Goal: Task Accomplishment & Management: Manage account settings

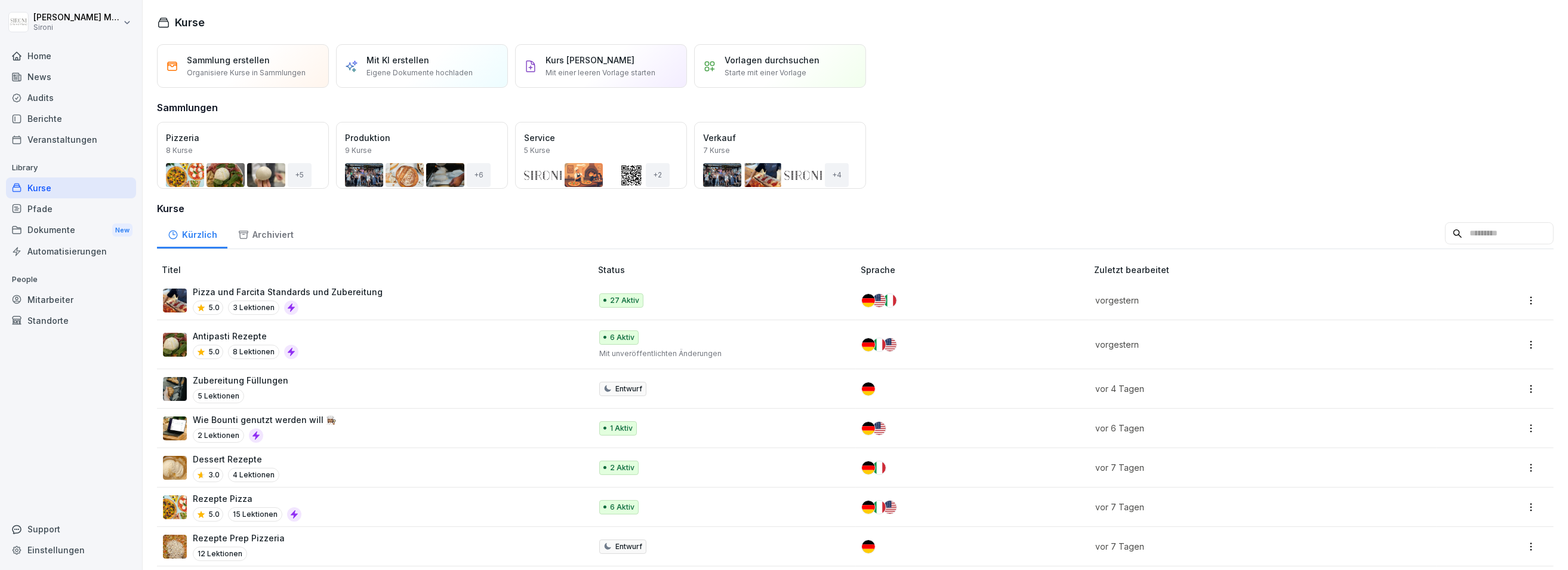
click at [0, 0] on div "Öffnen" at bounding box center [0, 0] width 0 height 0
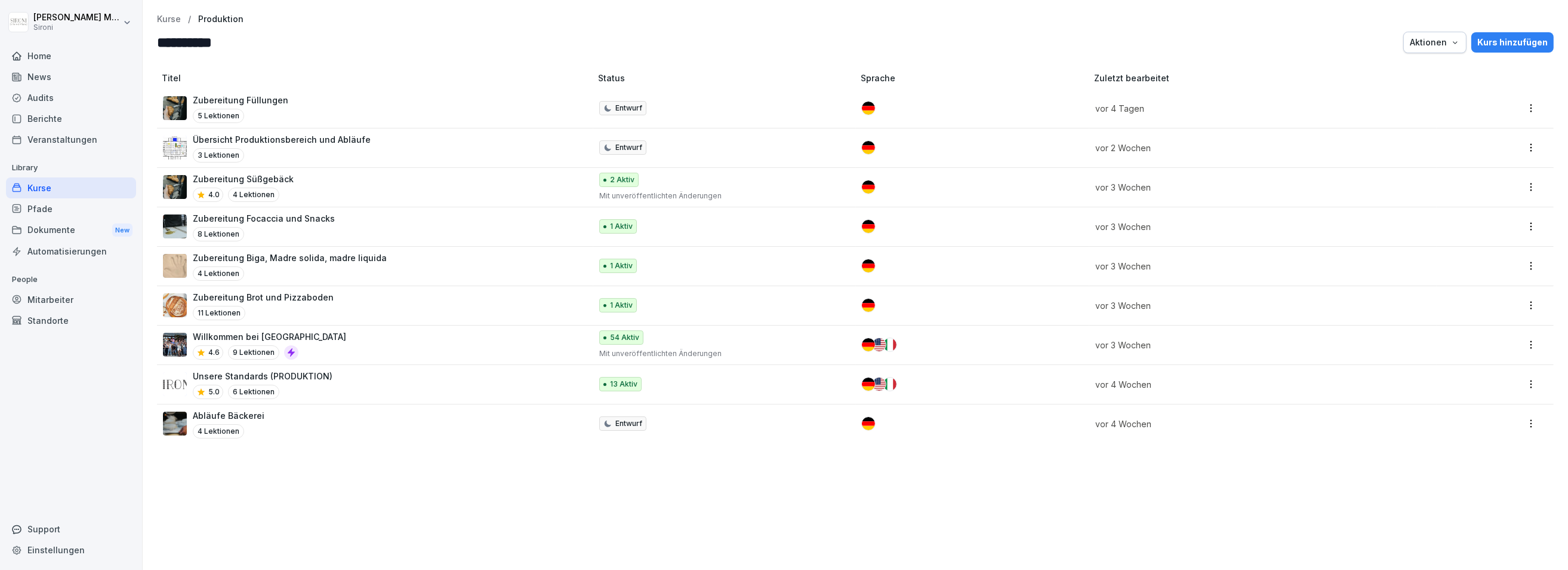
click at [42, 191] on div "Kurse" at bounding box center [71, 188] width 130 height 21
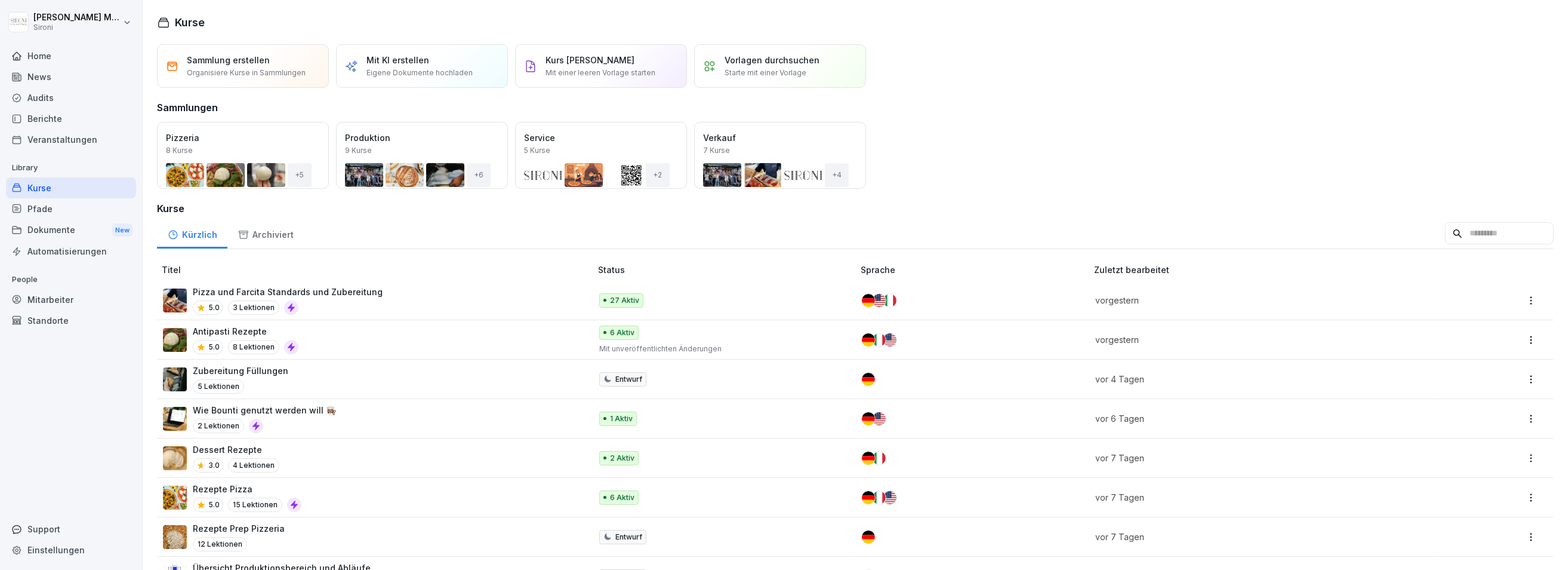
click at [0, 0] on div "Öffnen" at bounding box center [0, 0] width 0 height 0
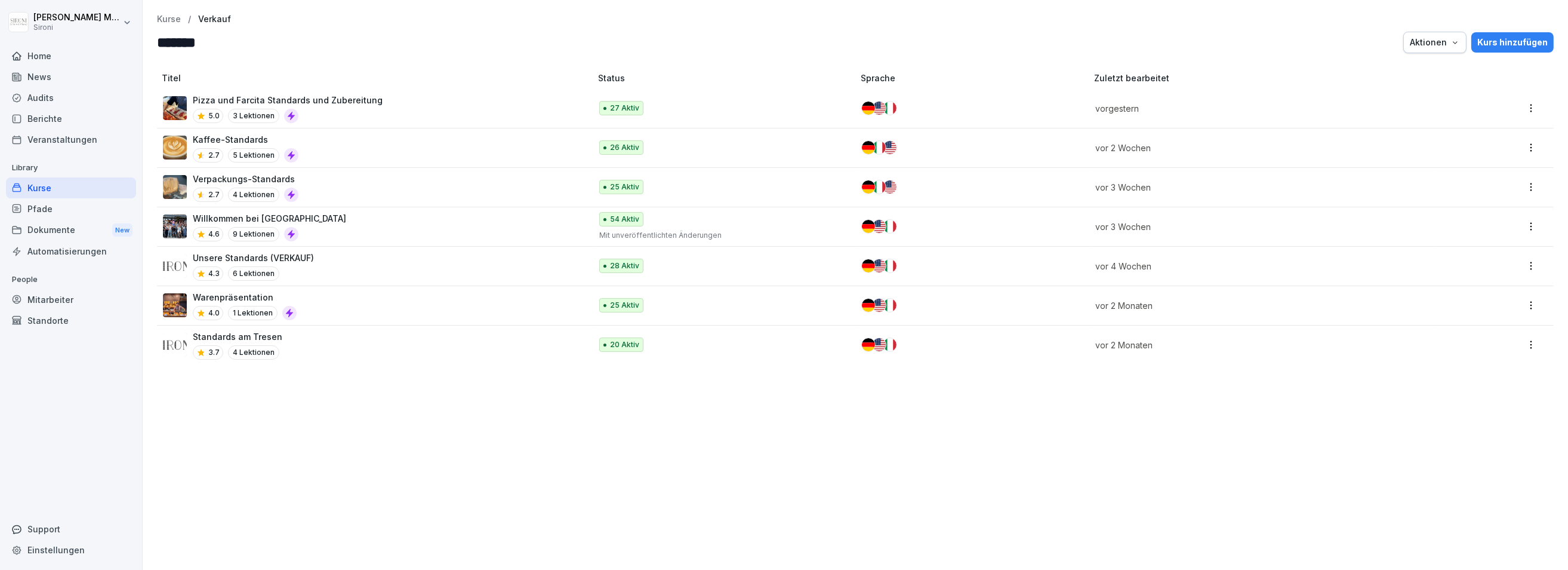
click at [302, 338] on div "Standards am Tresen 3.7 4 Lektionen" at bounding box center [372, 345] width 416 height 30
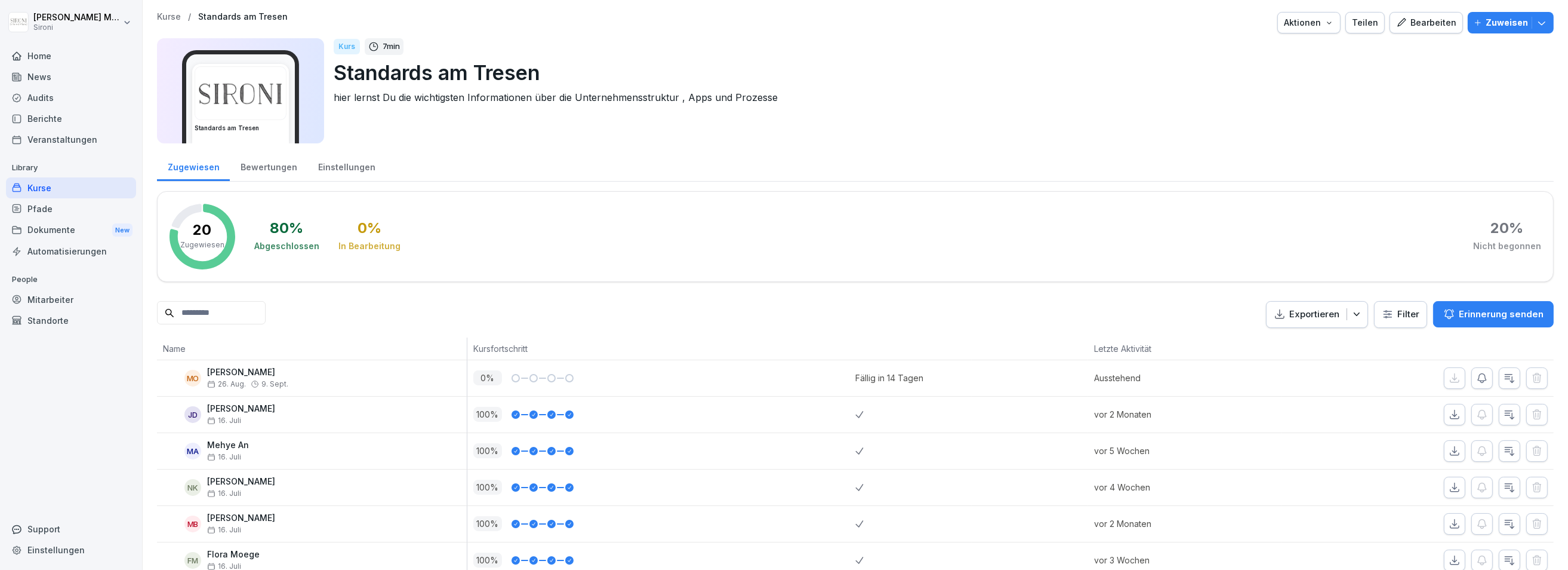
click at [1374, 19] on div "Teilen" at bounding box center [1365, 22] width 26 height 13
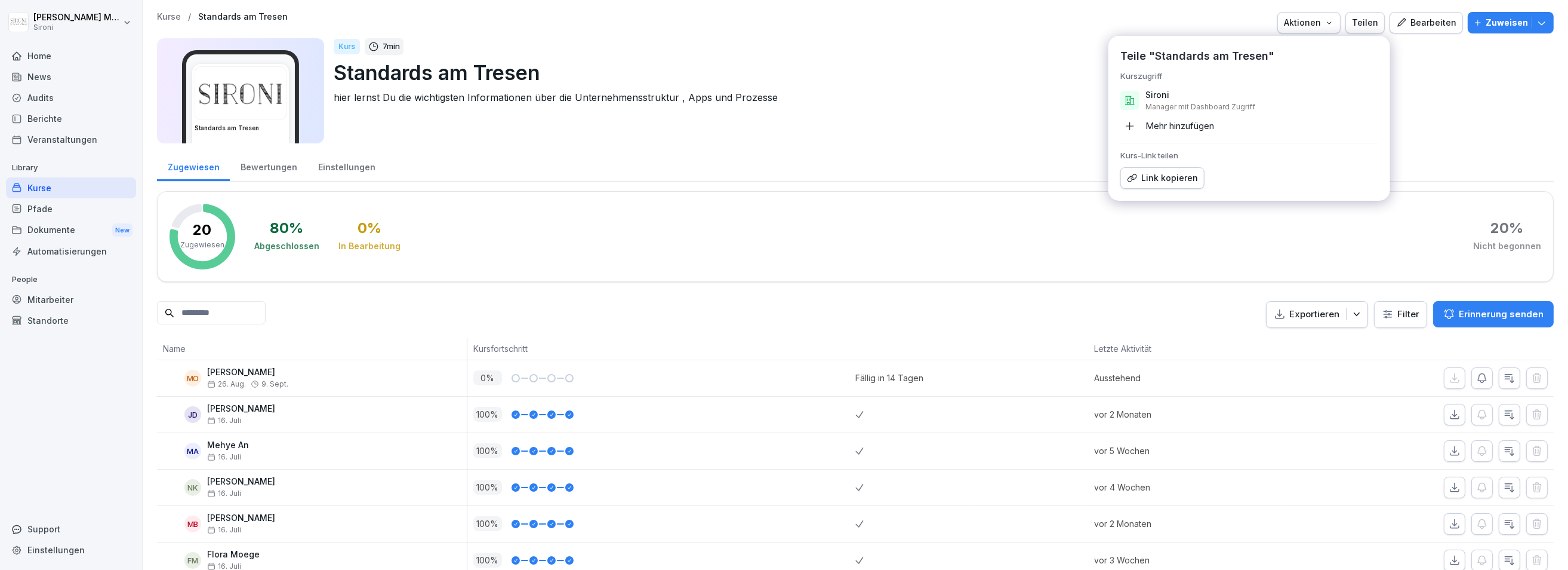
click at [1153, 119] on div "Mehr hinzufügen" at bounding box center [1168, 126] width 93 height 19
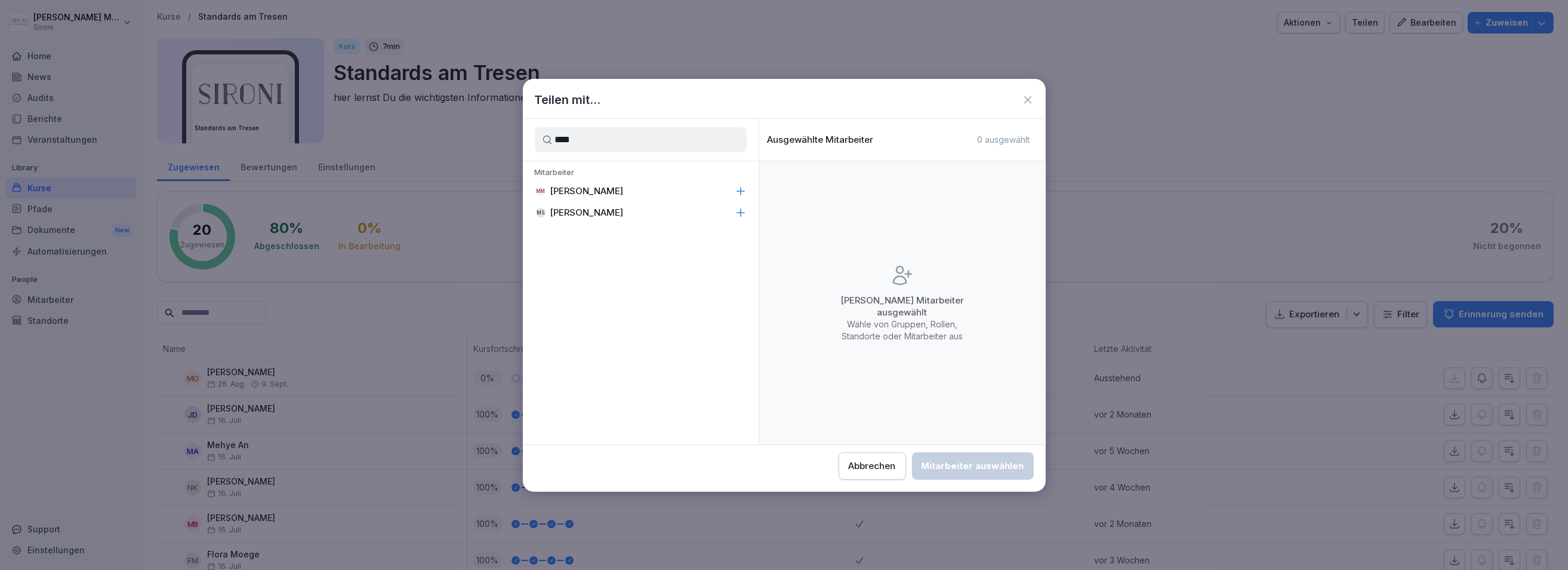
type input "****"
click at [605, 188] on p "[PERSON_NAME]" at bounding box center [587, 190] width 74 height 12
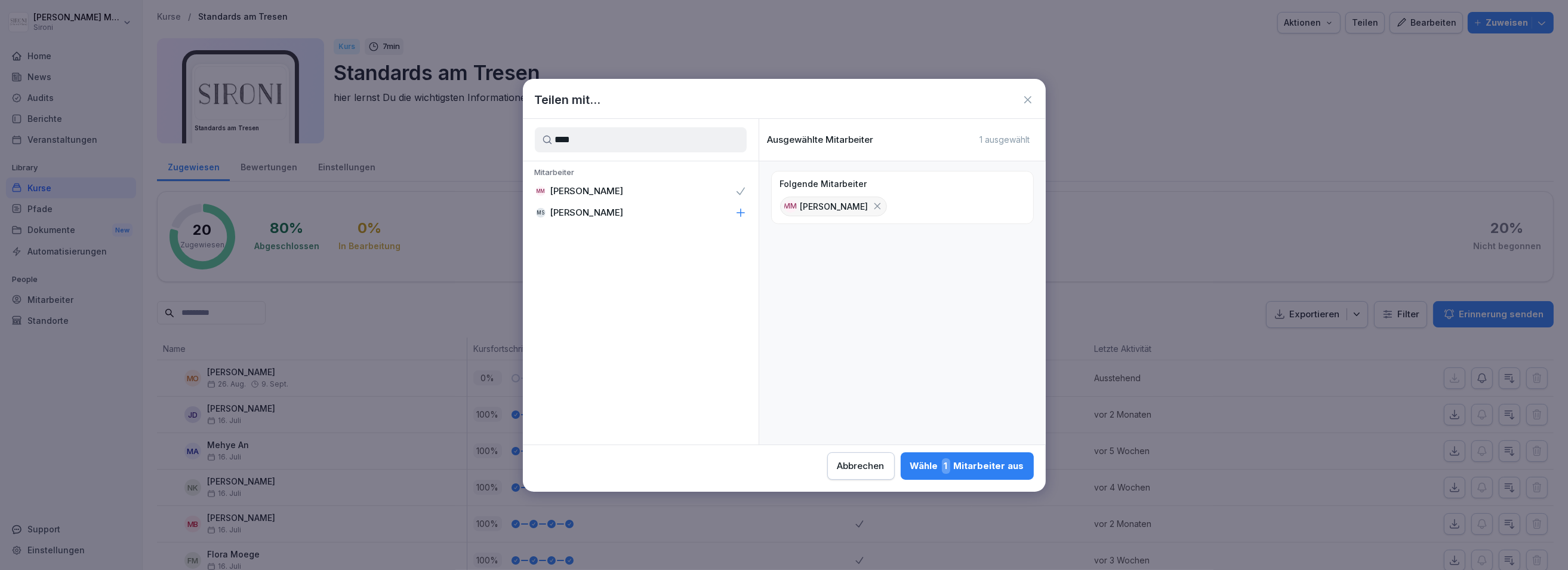
click at [944, 463] on div "Wähle 1 Mitarbeiter aus" at bounding box center [967, 465] width 114 height 15
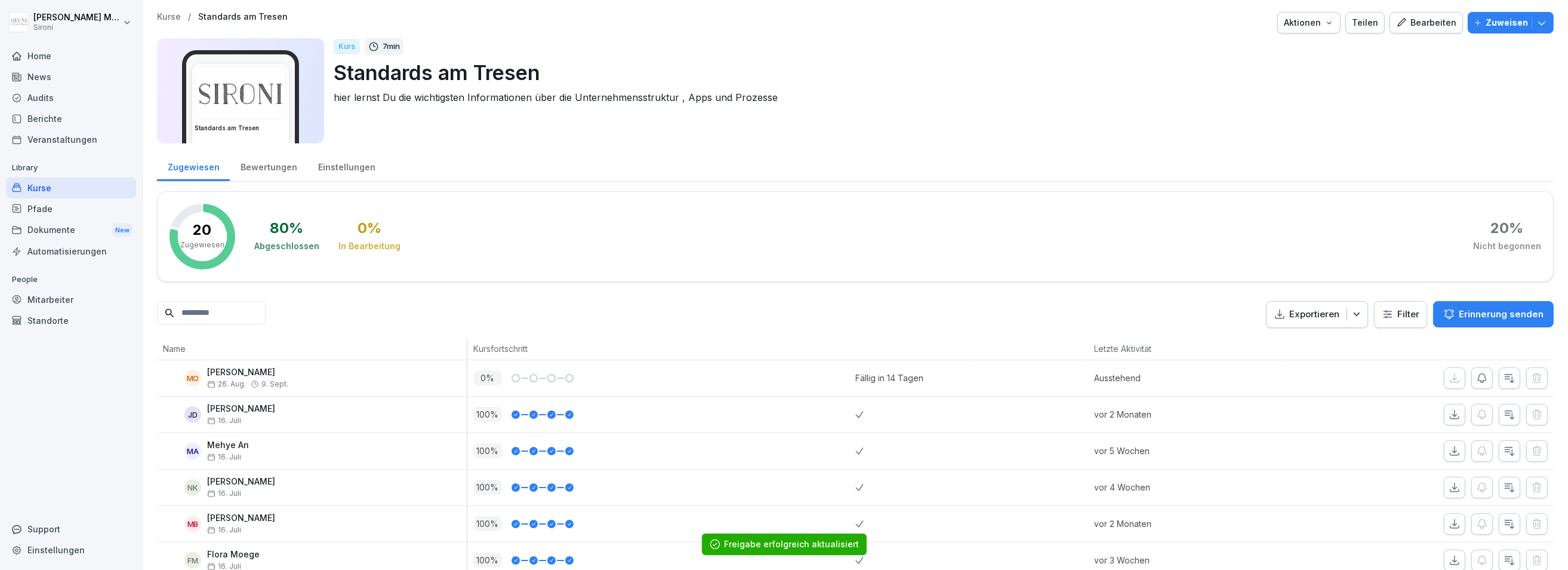
click at [169, 14] on p "Kurse" at bounding box center [169, 16] width 24 height 10
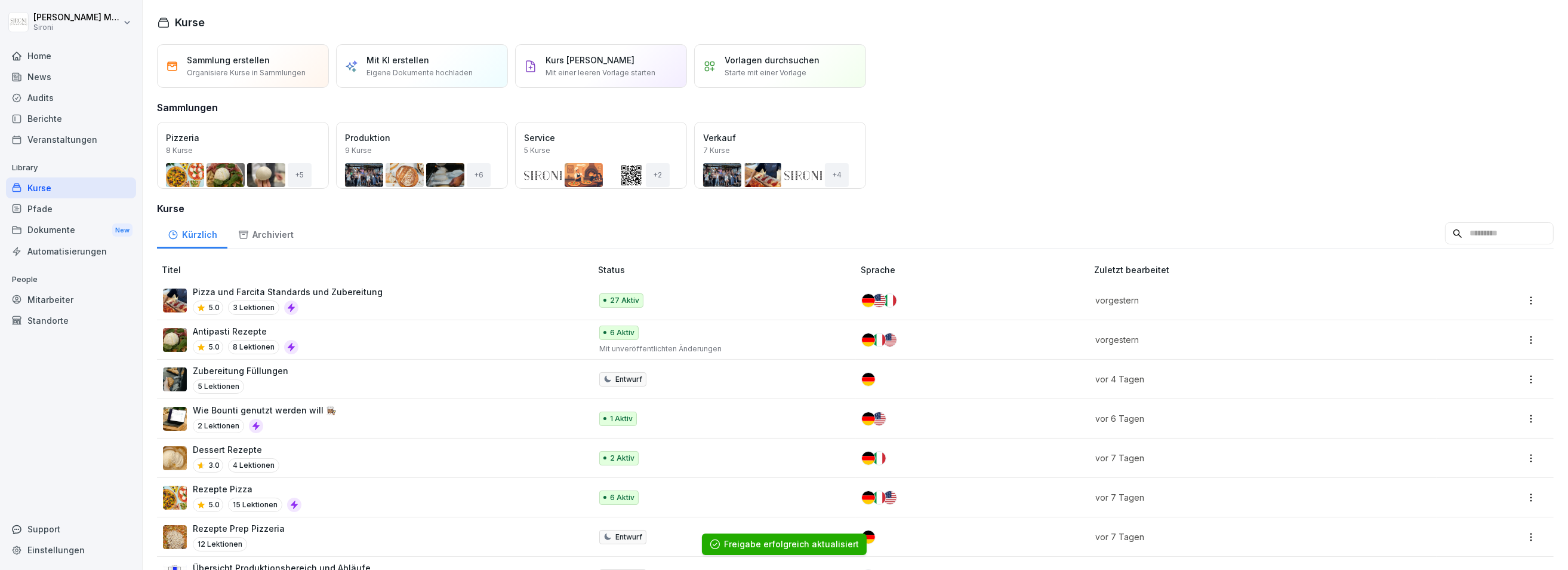
click at [0, 0] on div "Öffnen" at bounding box center [0, 0] width 0 height 0
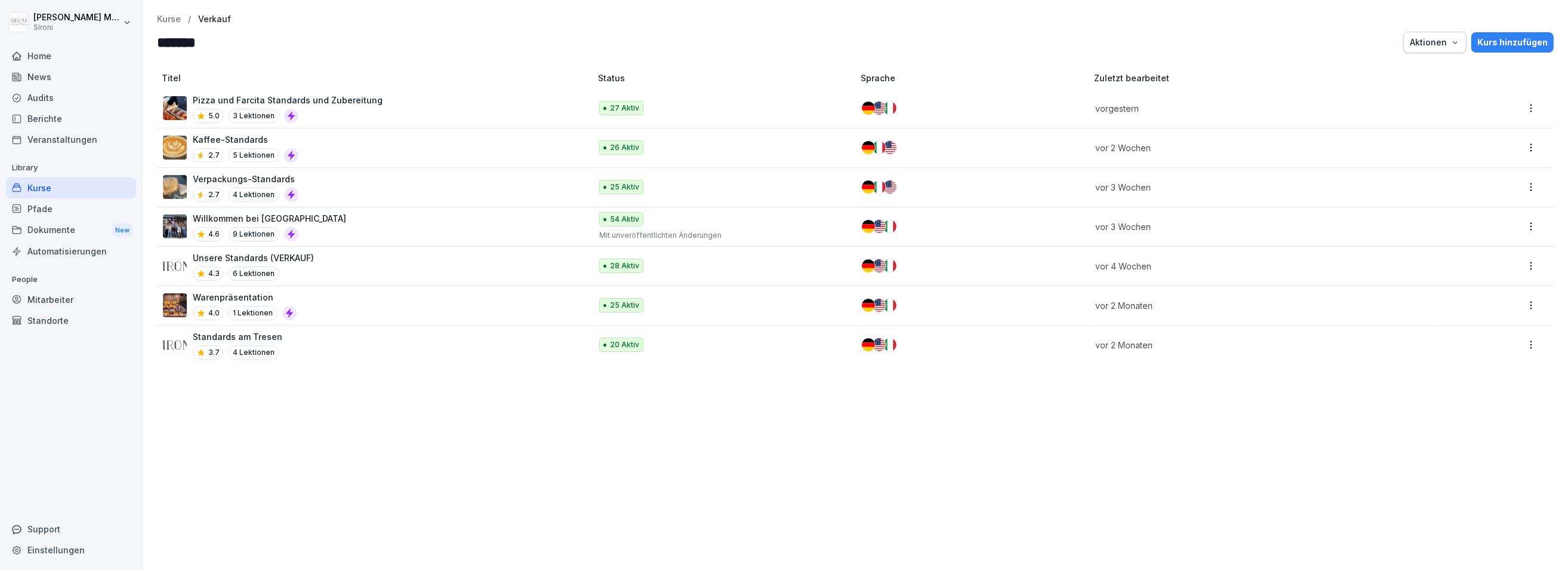
click at [489, 299] on div "Warenpräsentation 4.0 1 Lektionen" at bounding box center [372, 305] width 416 height 30
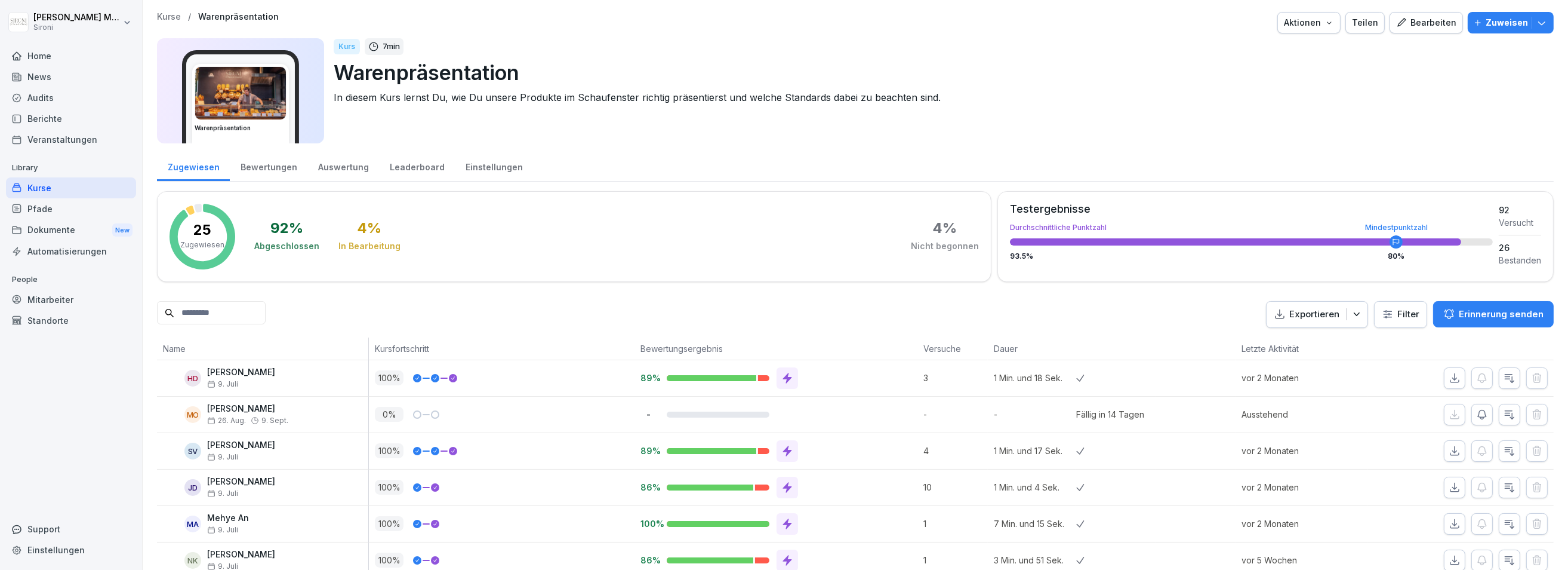
click at [1363, 22] on div "Teilen" at bounding box center [1365, 22] width 26 height 13
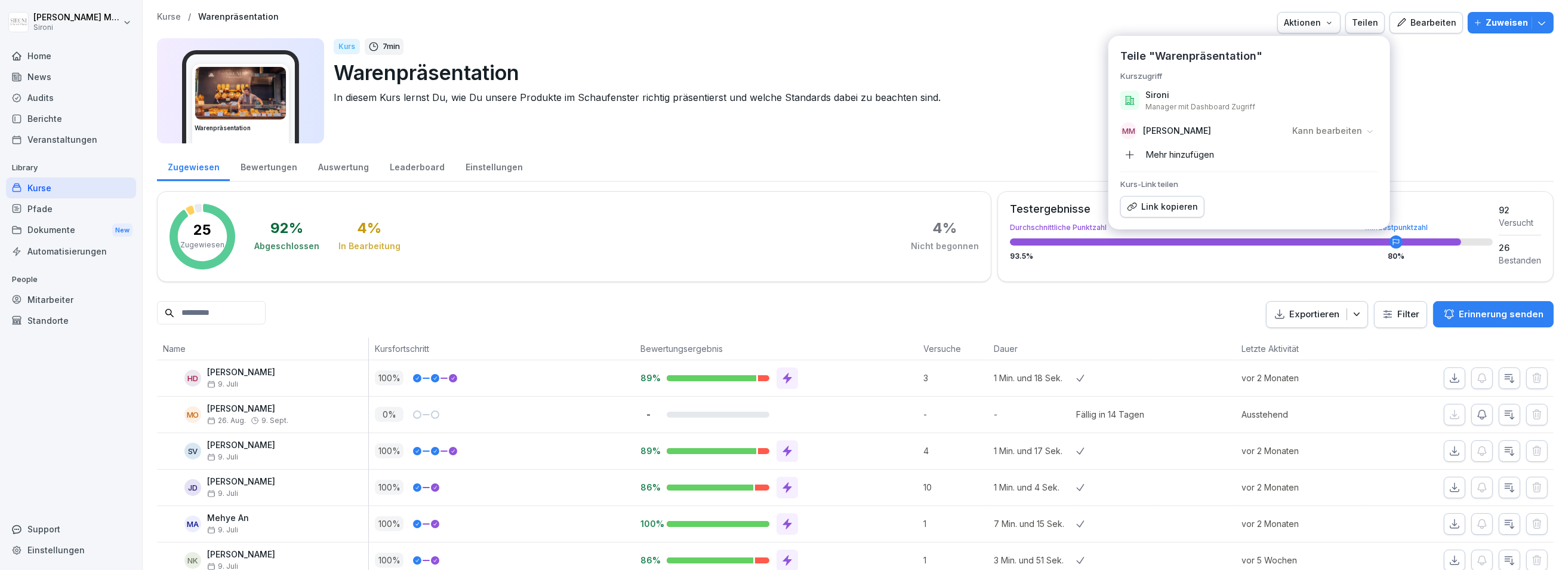
click at [172, 15] on p "Kurse" at bounding box center [169, 16] width 24 height 10
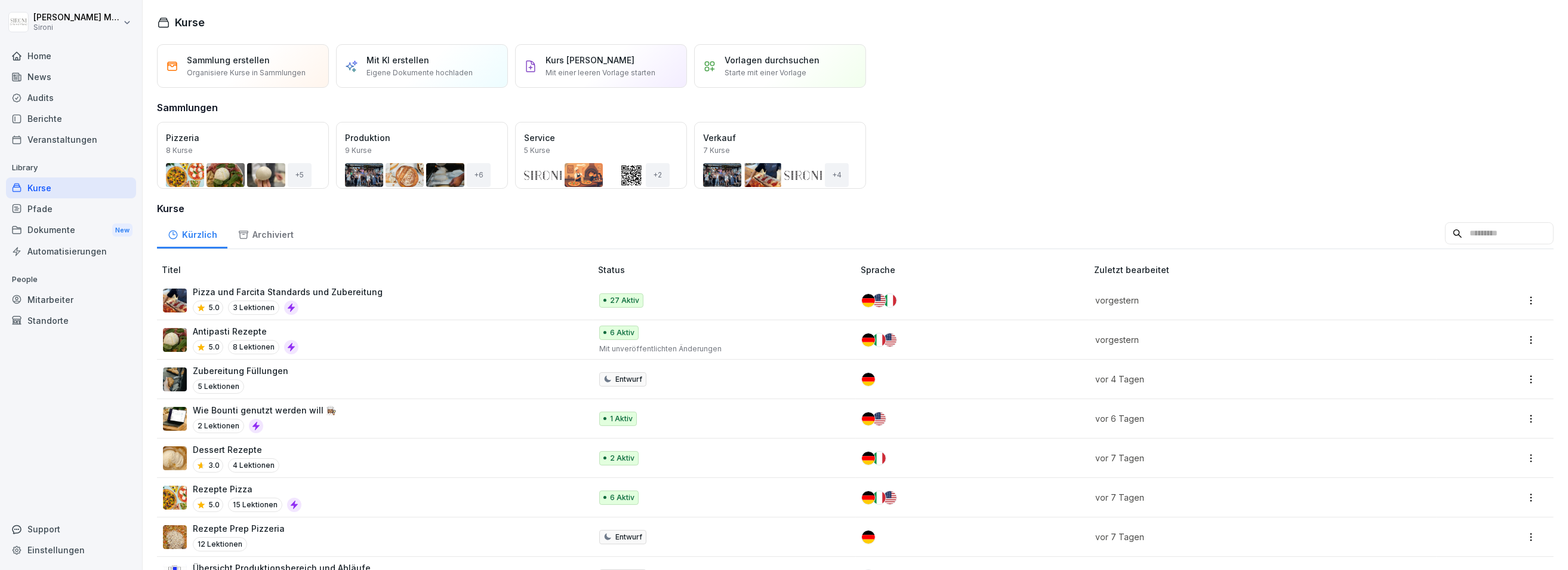
click at [0, 0] on div "Öffnen" at bounding box center [0, 0] width 0 height 0
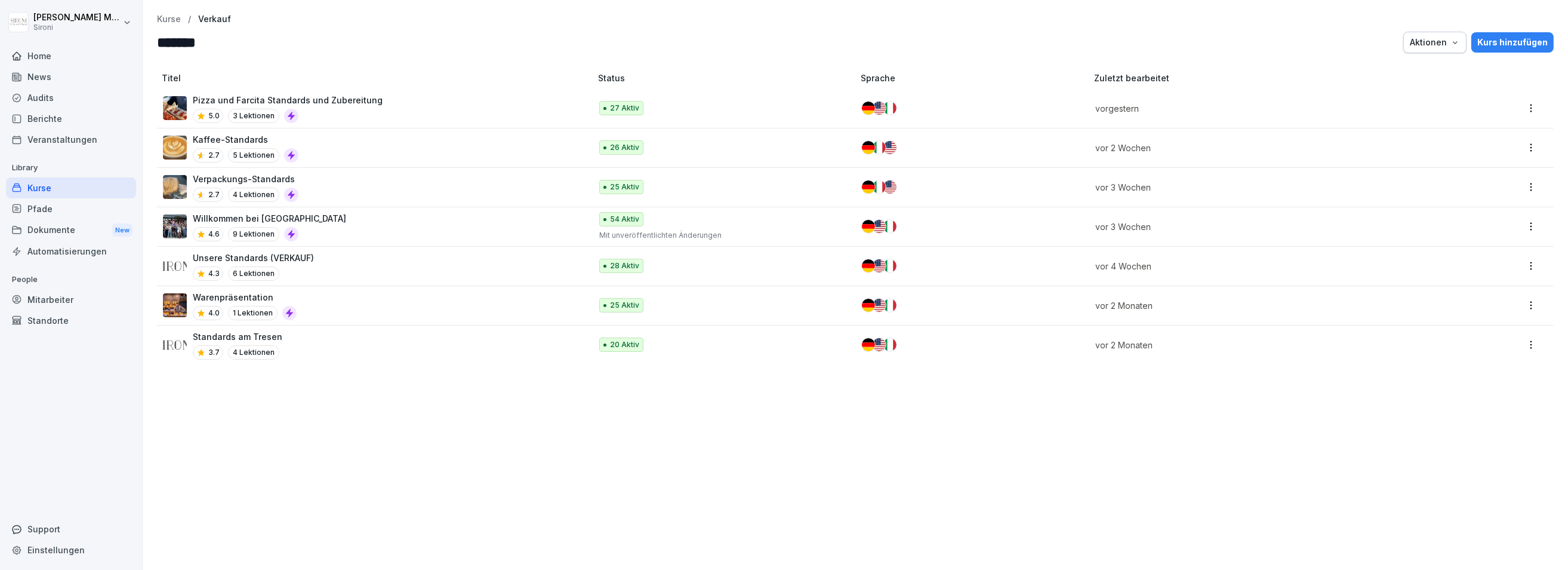
click at [353, 267] on div "Unsere Standards (VERKAUF) 4.3 6 Lektionen" at bounding box center [372, 266] width 416 height 30
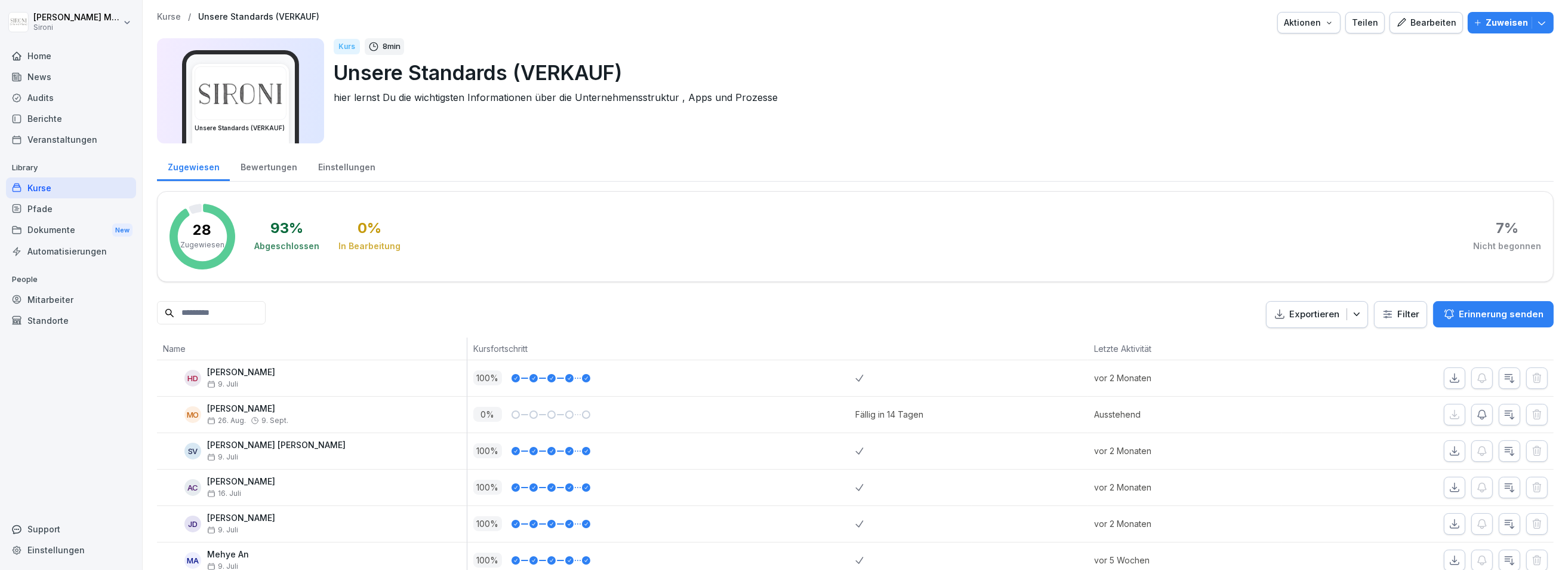
click at [1379, 21] on div "Teilen" at bounding box center [1365, 22] width 26 height 13
click at [165, 14] on p "Kurse" at bounding box center [169, 16] width 24 height 10
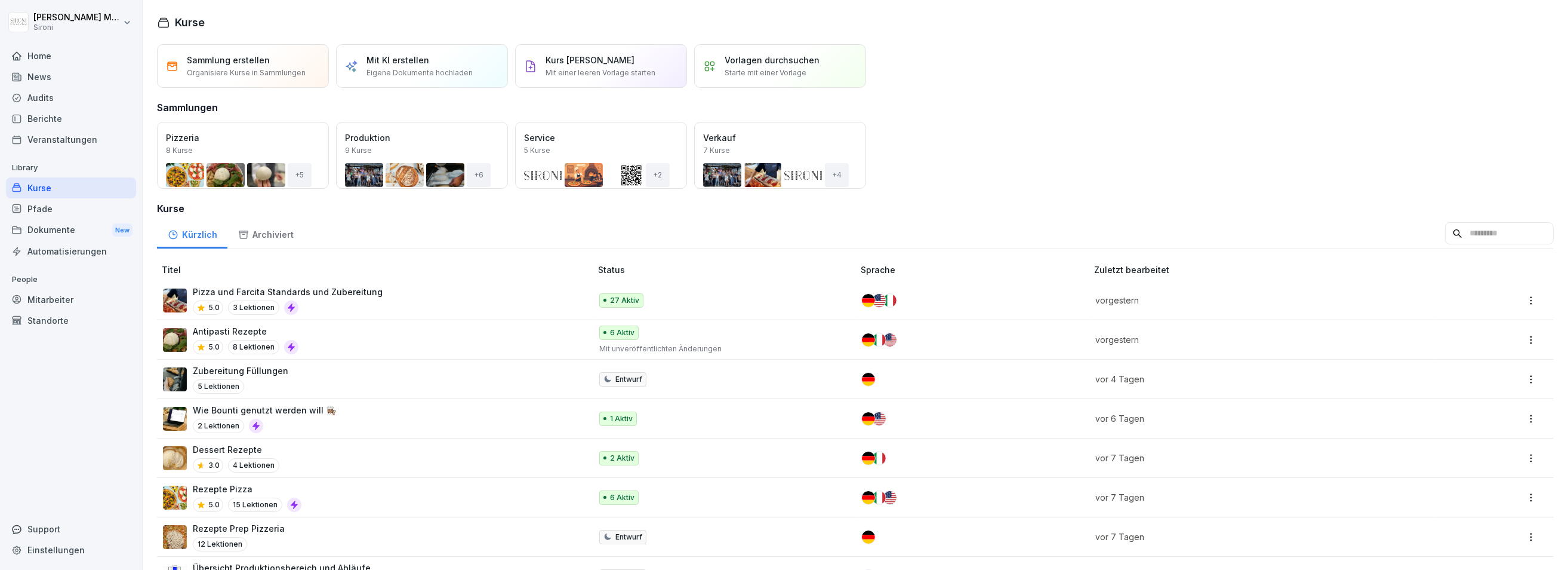
click at [0, 0] on div "Öffnen" at bounding box center [0, 0] width 0 height 0
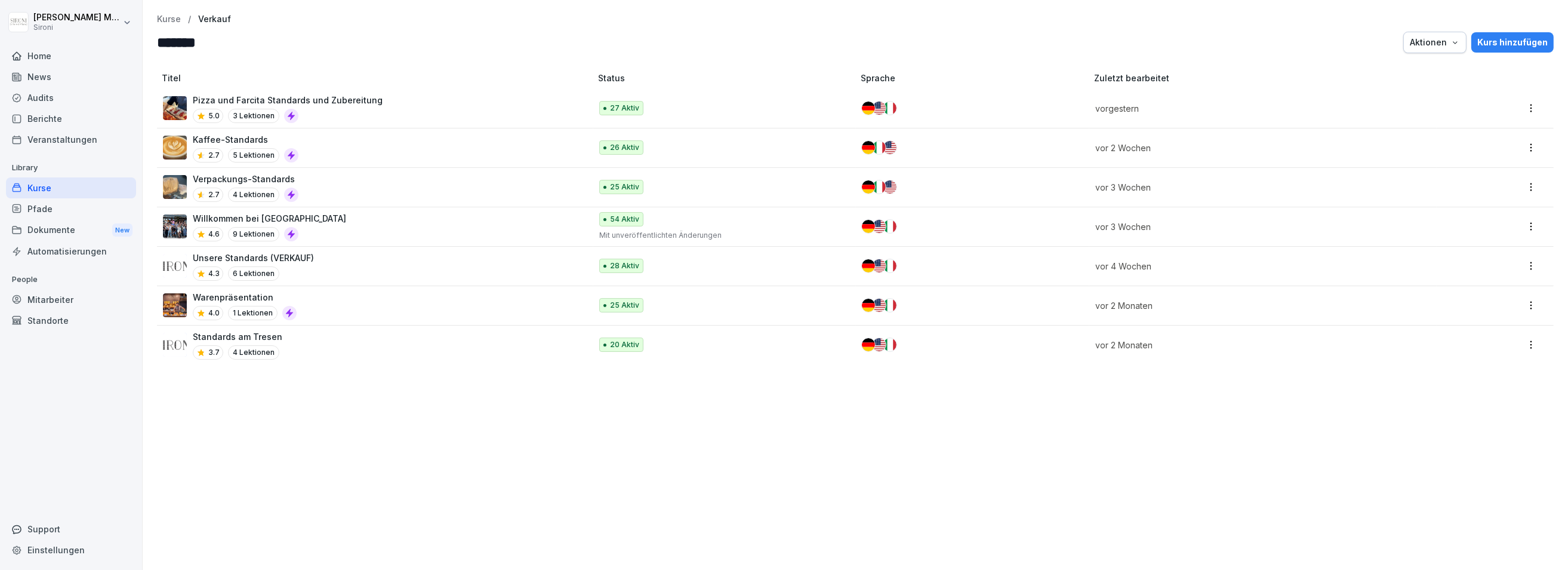
click at [377, 224] on div "Willkommen bei Sironi 4.6 9 Lektionen" at bounding box center [372, 226] width 416 height 30
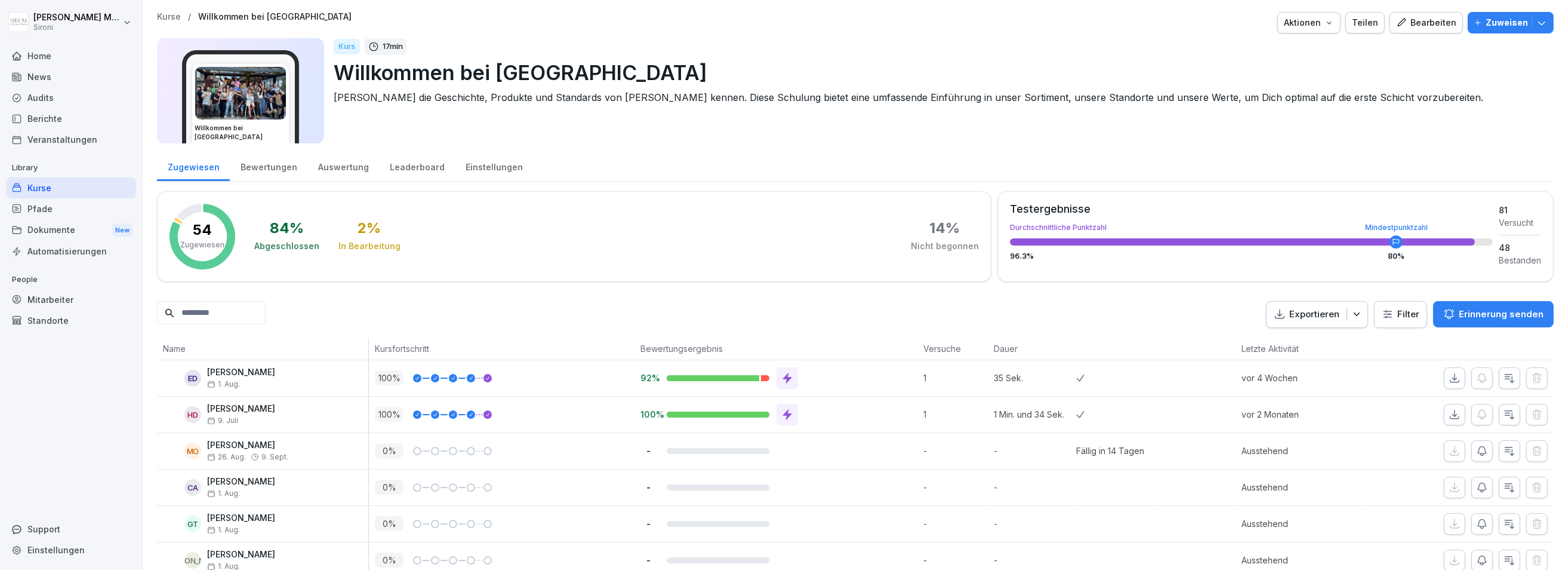
click at [1365, 28] on div "Teilen" at bounding box center [1365, 22] width 26 height 13
click at [162, 20] on p "Kurse" at bounding box center [169, 16] width 24 height 10
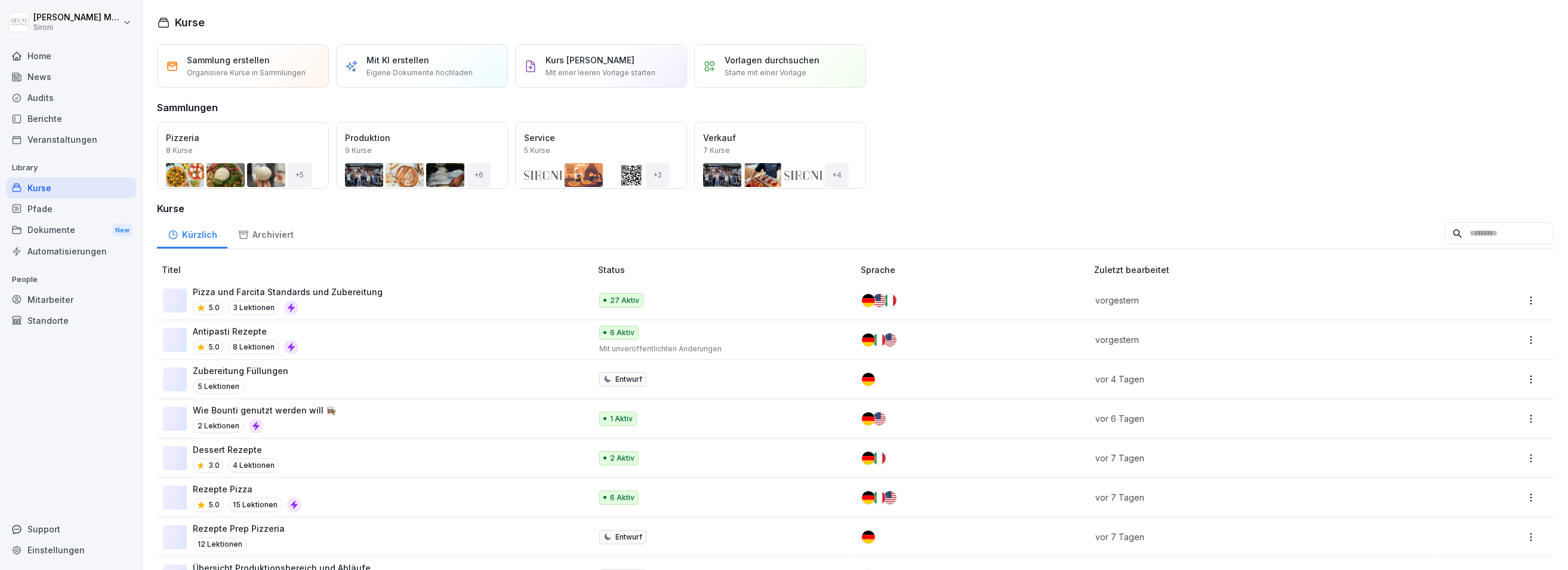
click at [0, 0] on div "Öffnen" at bounding box center [0, 0] width 0 height 0
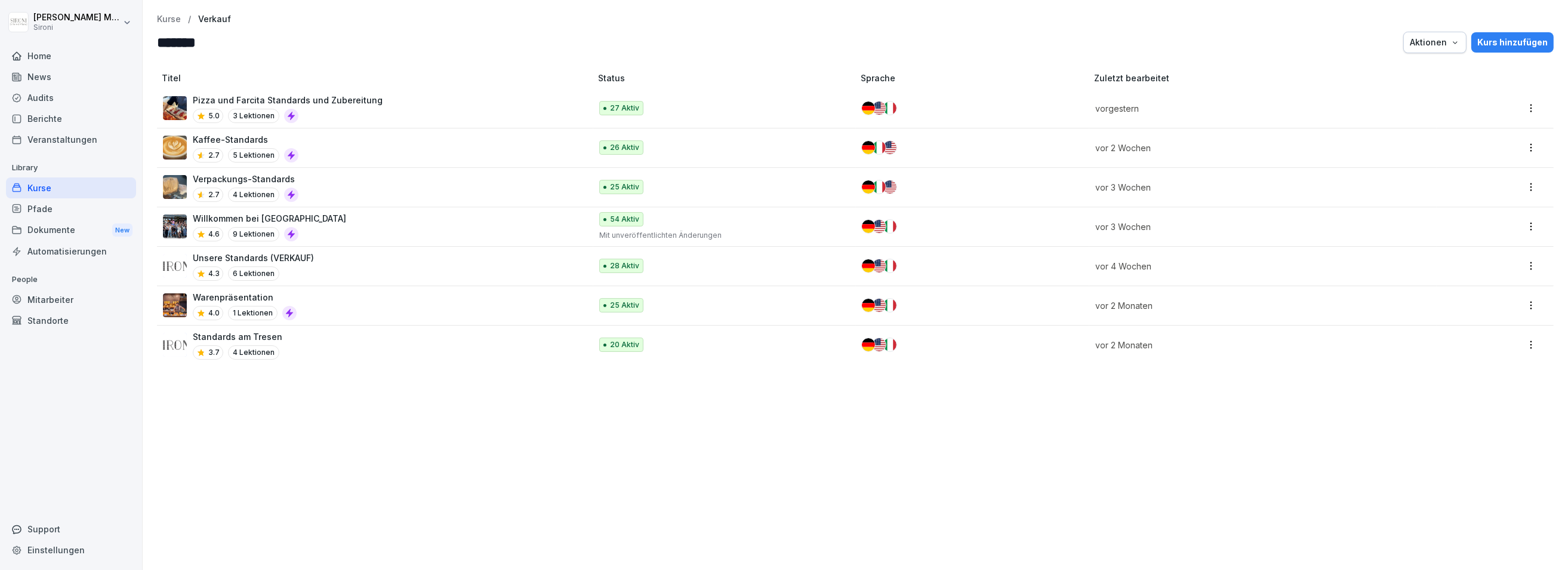
click at [406, 182] on div "Verpackungs-Standards 2.7 4 Lektionen" at bounding box center [372, 187] width 416 height 30
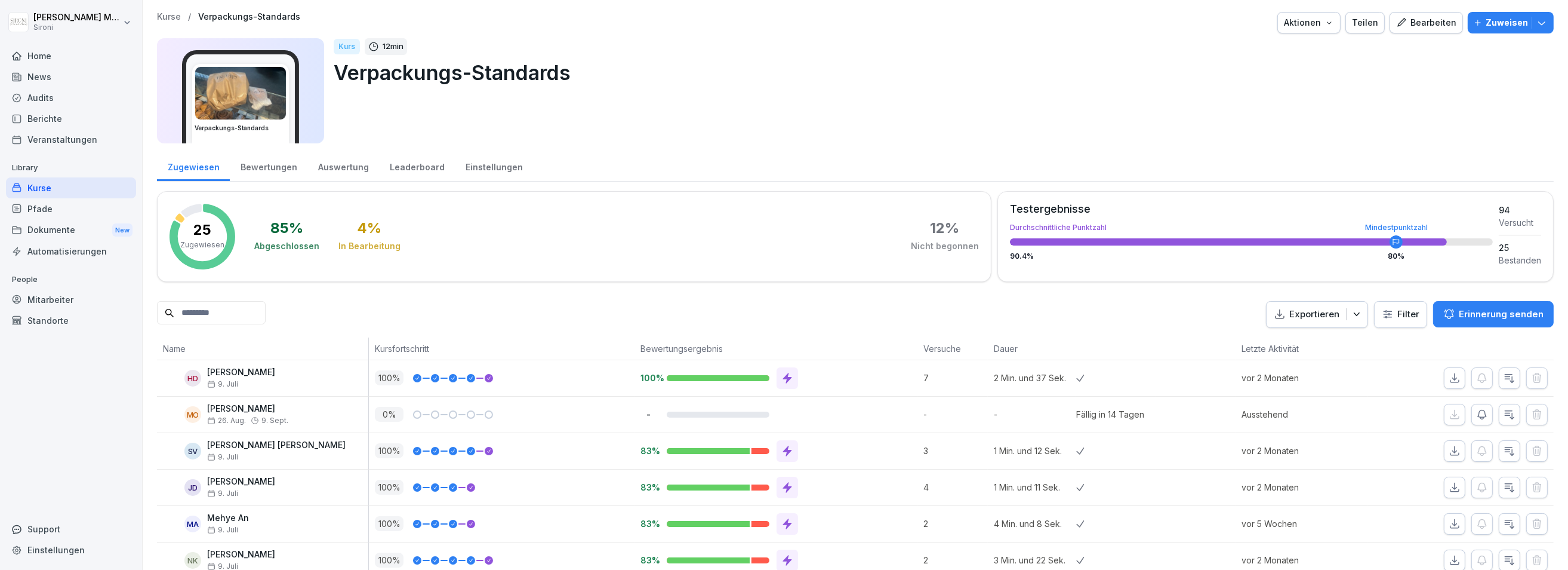
click at [1371, 28] on div "Teilen" at bounding box center [1365, 22] width 26 height 13
click at [170, 21] on p "Kurse" at bounding box center [169, 16] width 24 height 10
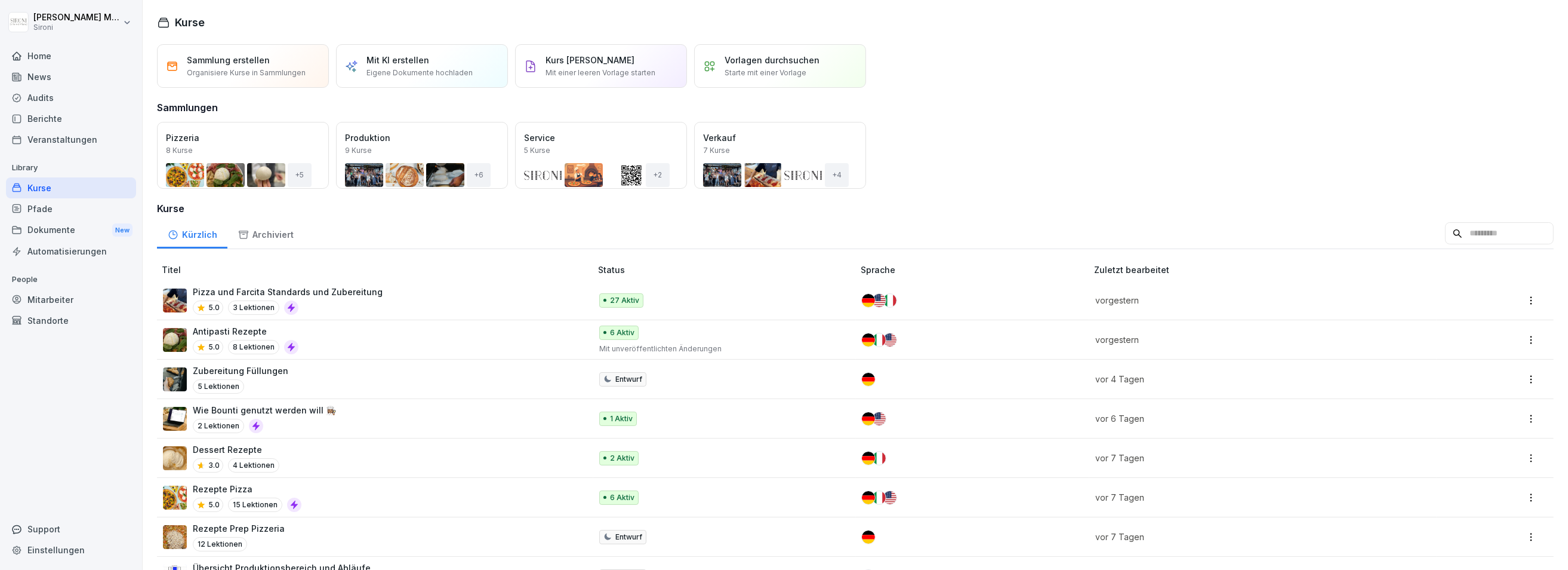
click at [0, 0] on div "Öffnen" at bounding box center [0, 0] width 0 height 0
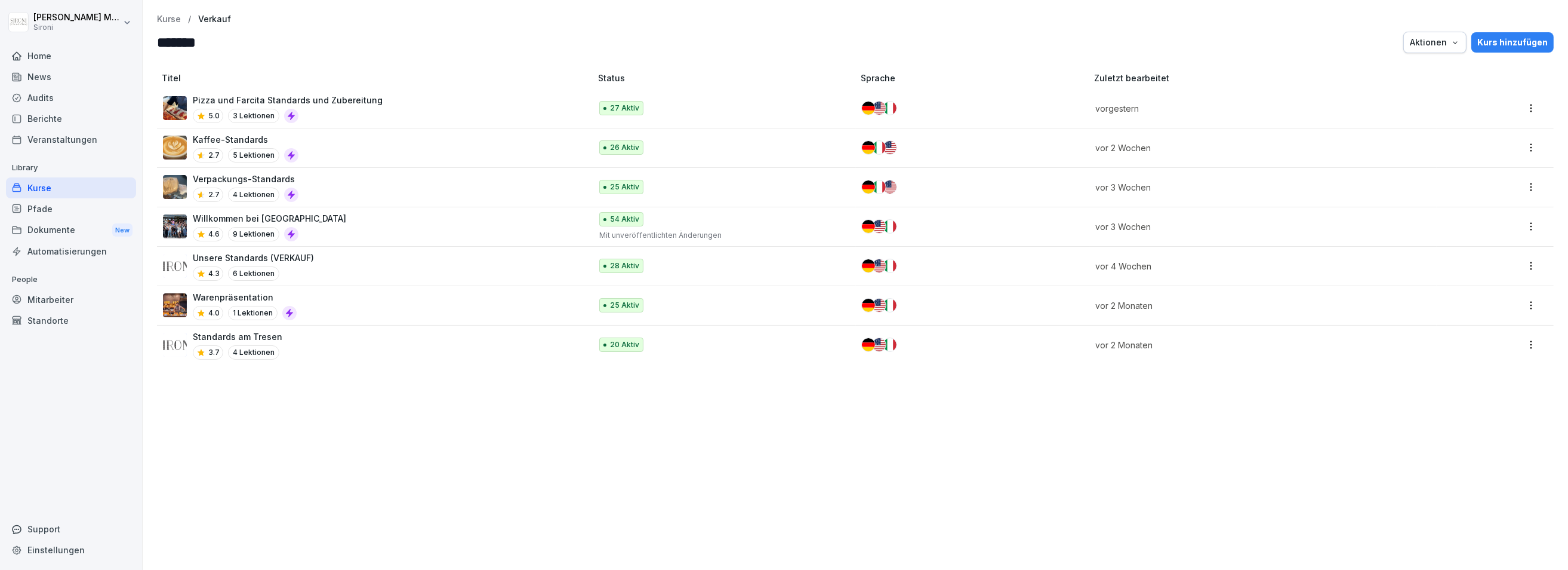
click at [339, 145] on div "Kaffee-Standards 2.7 5 Lektionen" at bounding box center [372, 147] width 416 height 30
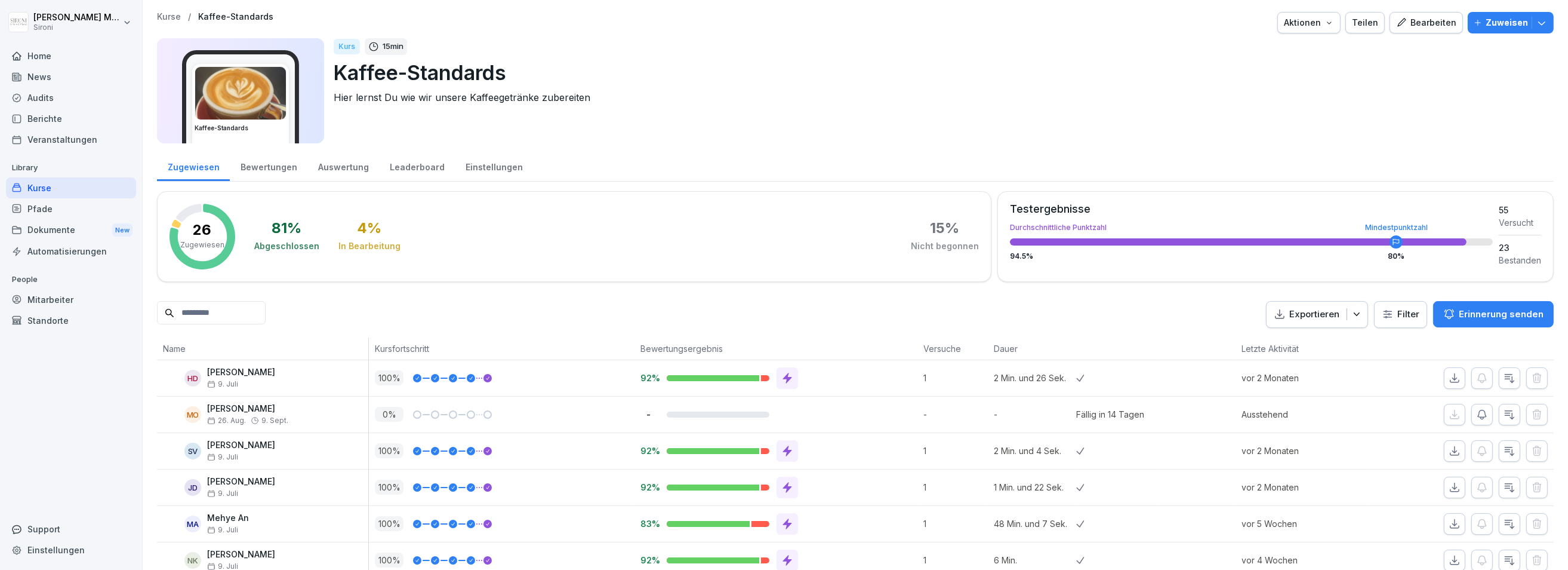
click at [163, 18] on p "Kurse" at bounding box center [169, 16] width 24 height 10
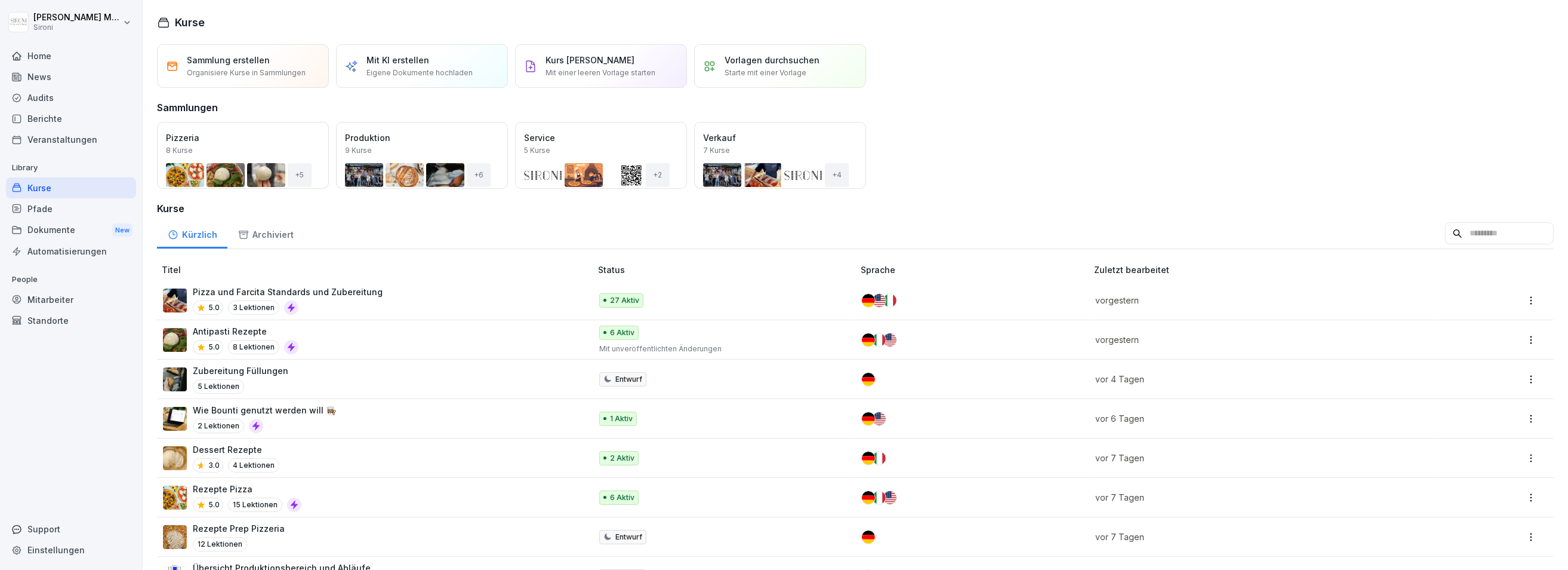
click at [0, 0] on div "Öffnen" at bounding box center [0, 0] width 0 height 0
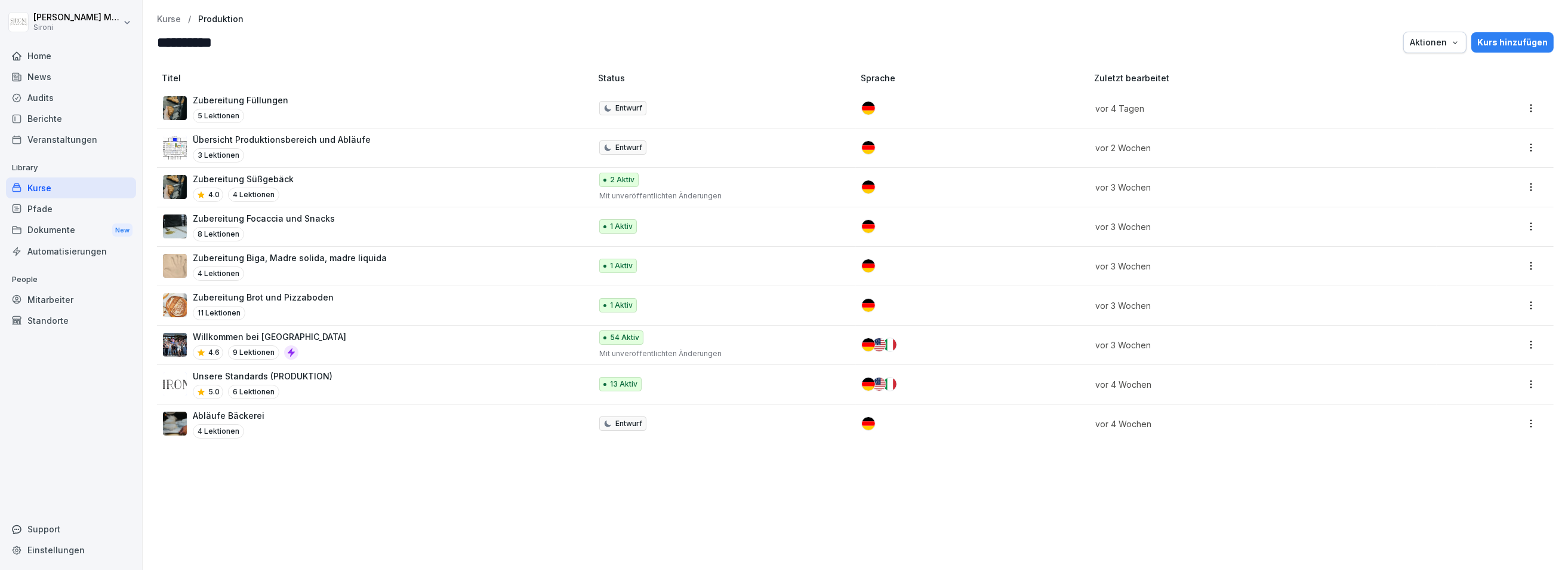
click at [425, 374] on div "Unsere Standards (PRODUKTION) 5.0 6 Lektionen" at bounding box center [372, 384] width 416 height 30
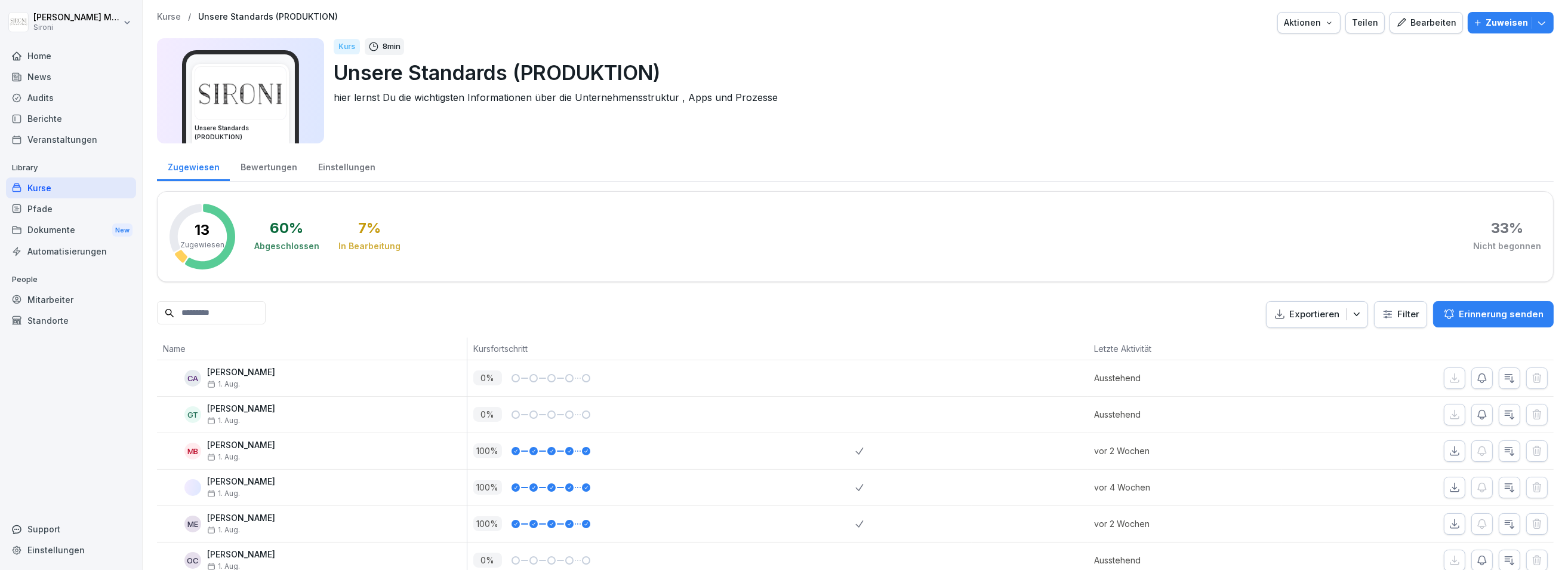
click at [1366, 22] on div "Teilen" at bounding box center [1365, 22] width 26 height 13
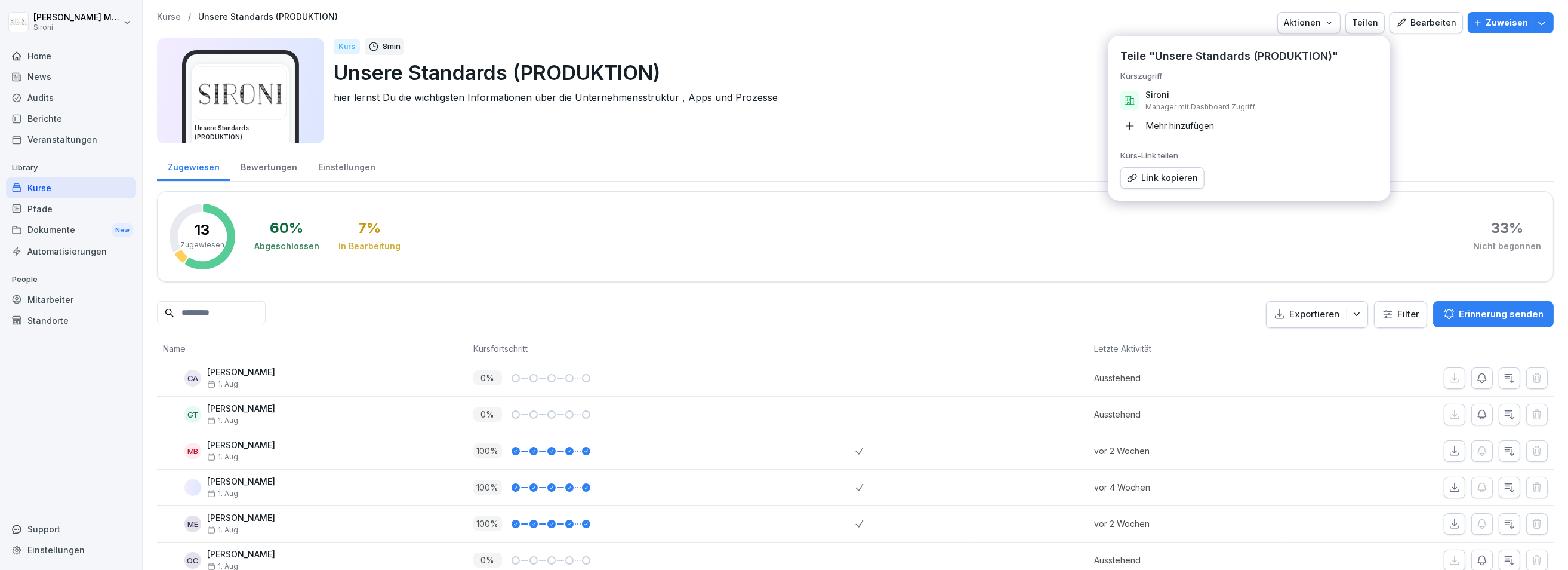
click at [1169, 124] on div "Mehr hinzufügen" at bounding box center [1168, 126] width 93 height 19
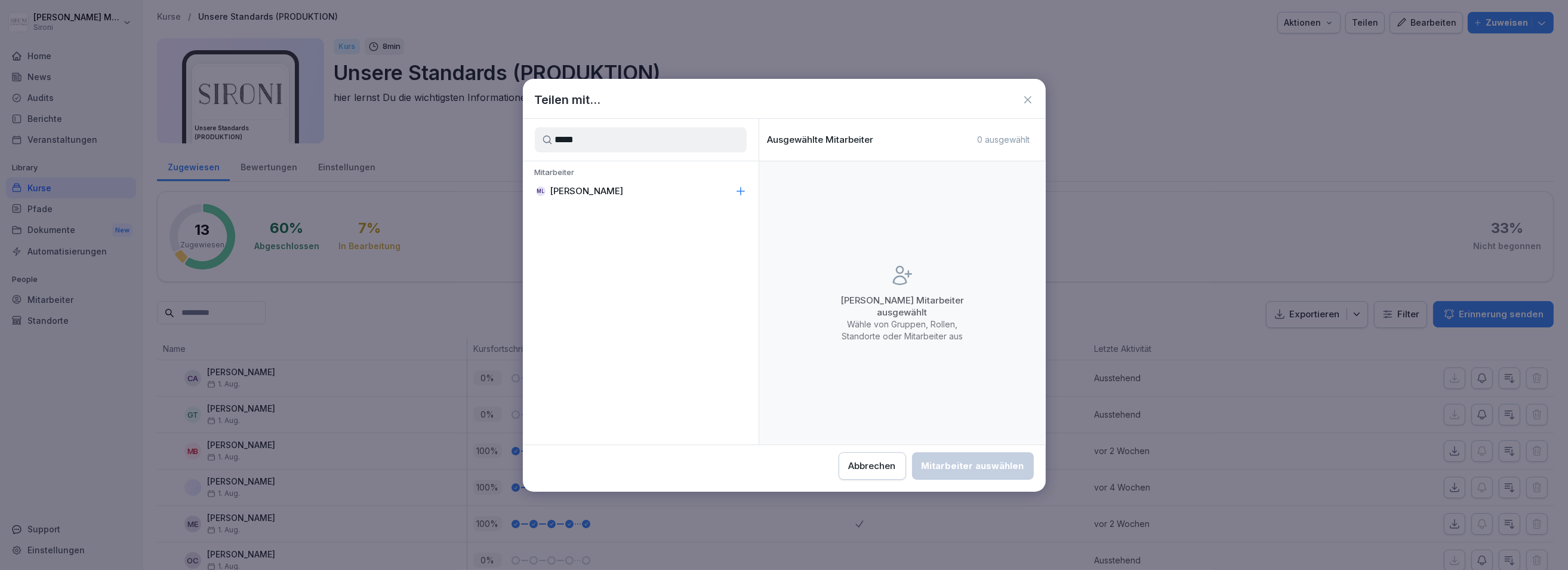
type input "*****"
click at [677, 189] on div "ML [PERSON_NAME]" at bounding box center [641, 191] width 236 height 22
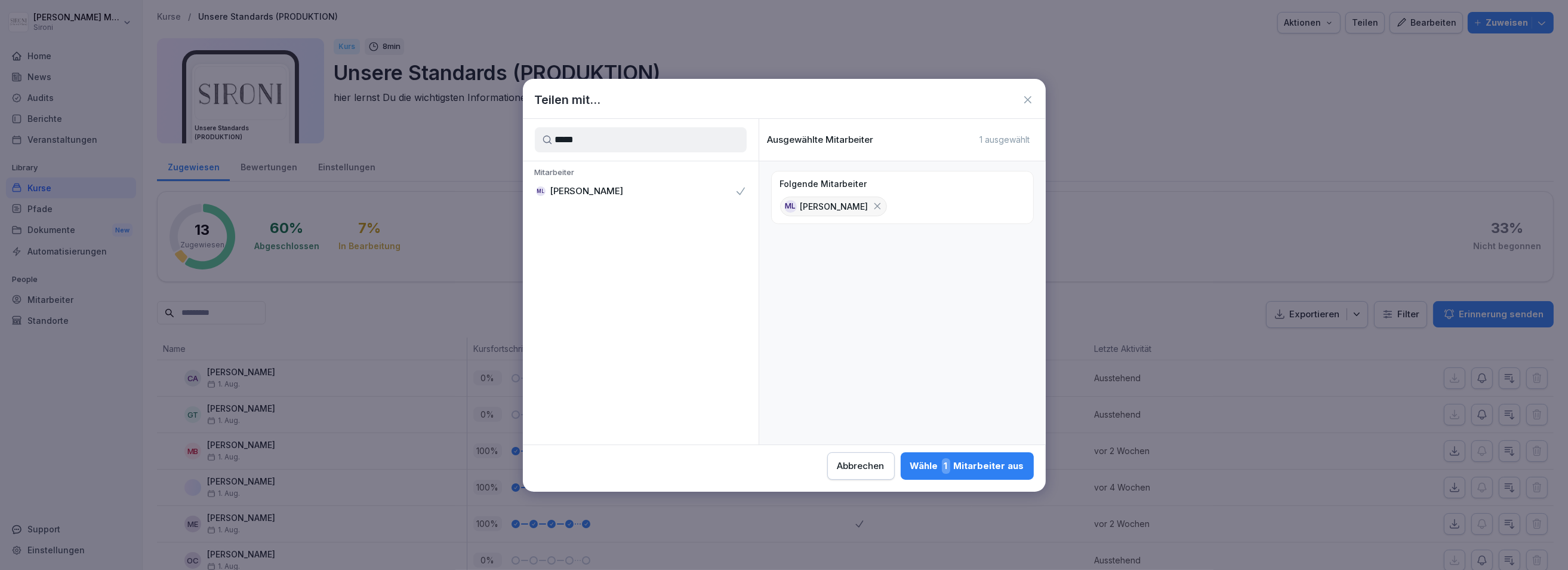
click at [973, 465] on div "Wähle 1 Mitarbeiter aus" at bounding box center [967, 465] width 114 height 15
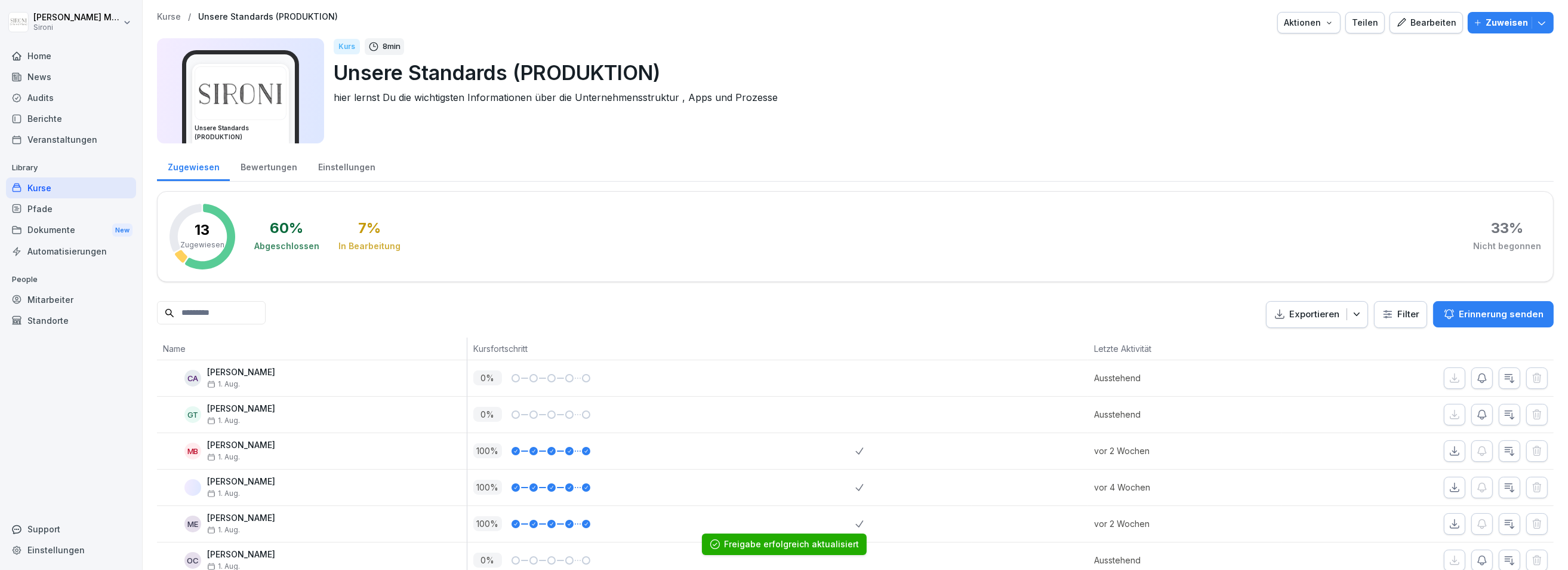
click at [170, 15] on p "Kurse" at bounding box center [169, 16] width 24 height 10
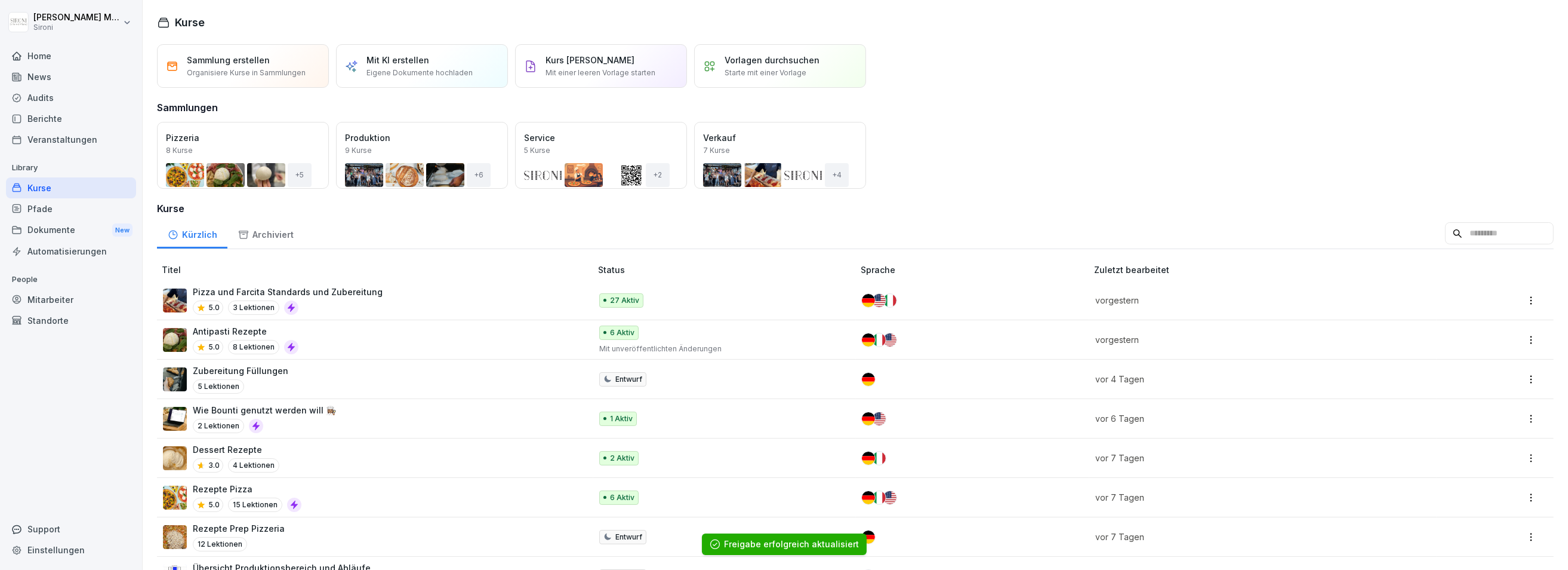
click at [0, 0] on div "Öffnen" at bounding box center [0, 0] width 0 height 0
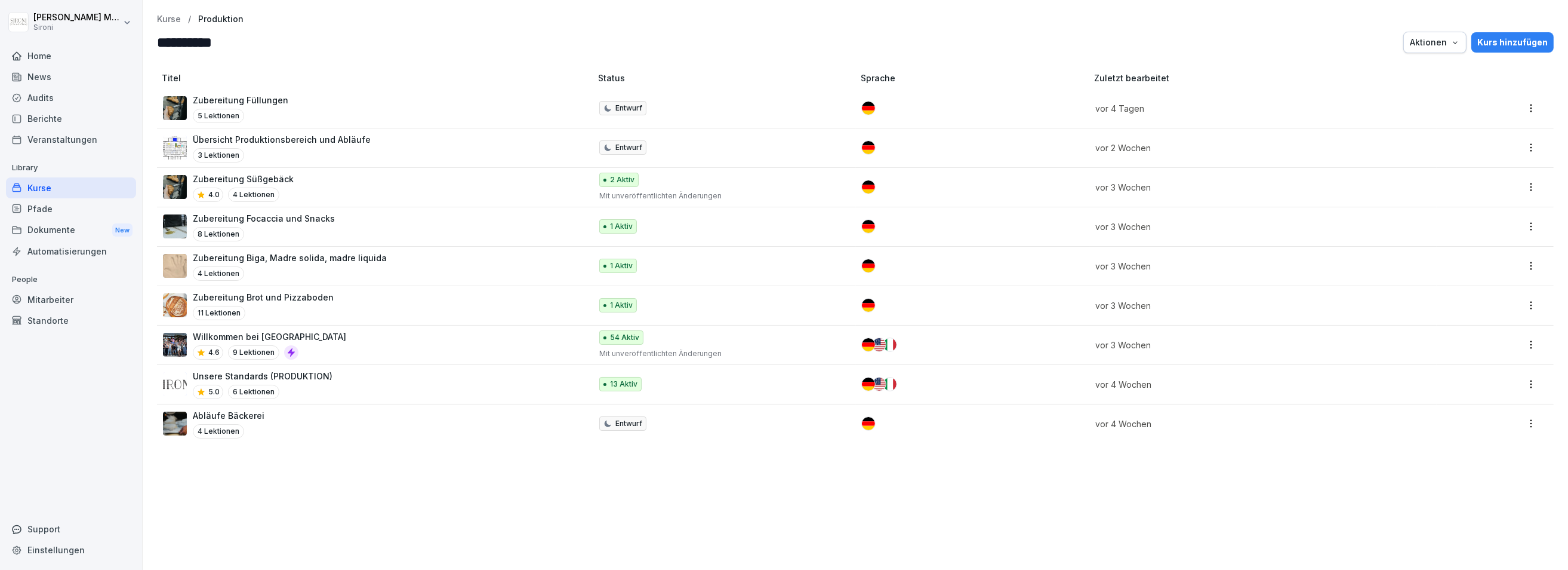
click at [348, 336] on div "Willkommen bei Sironi 4.6 9 Lektionen" at bounding box center [372, 345] width 416 height 30
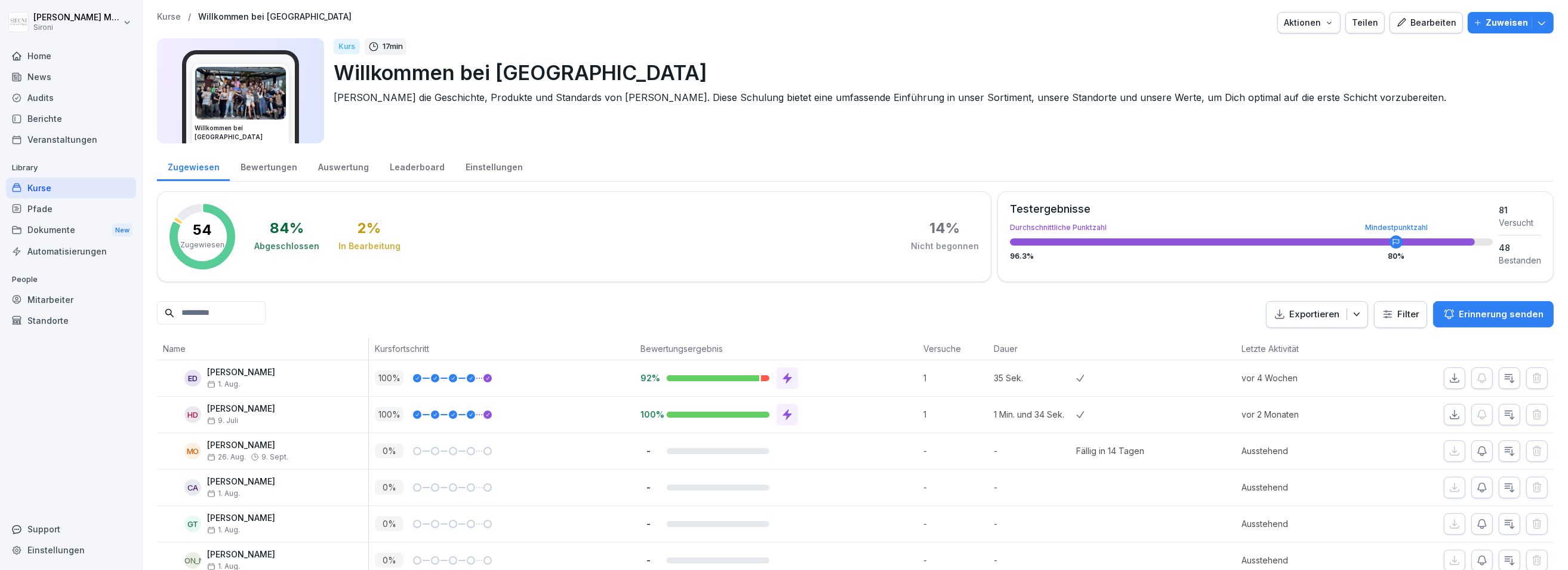
click at [1379, 20] on div "Teilen" at bounding box center [1365, 22] width 26 height 13
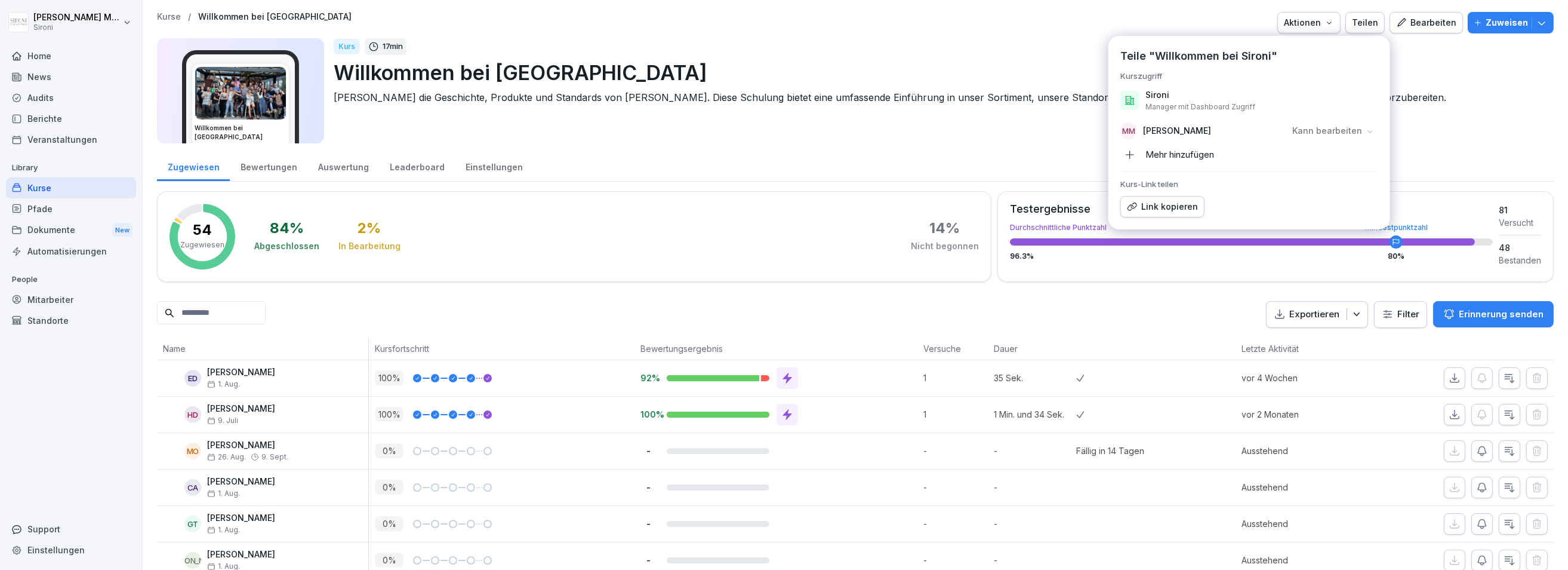
click at [1161, 156] on div "Mehr hinzufügen" at bounding box center [1168, 154] width 93 height 19
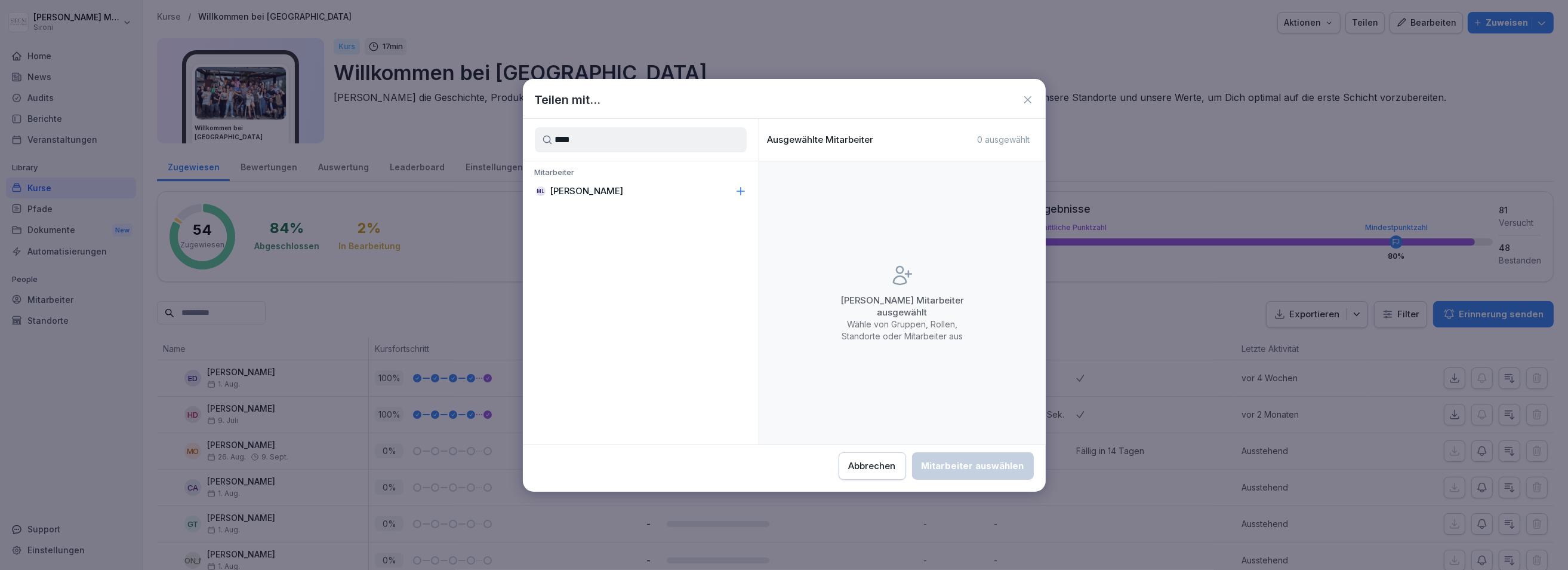
type input "****"
click at [583, 189] on p "Matej Leopoli" at bounding box center [587, 190] width 74 height 12
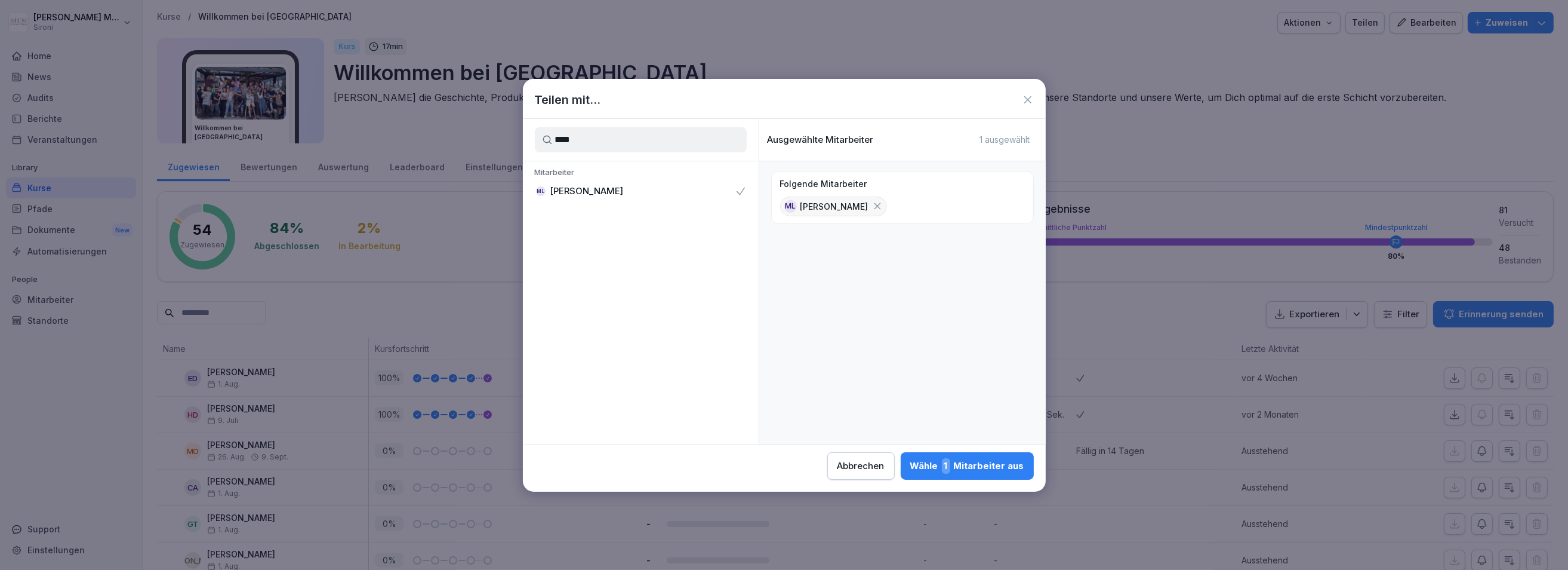
click at [987, 467] on div "Wähle 1 Mitarbeiter aus" at bounding box center [967, 465] width 114 height 15
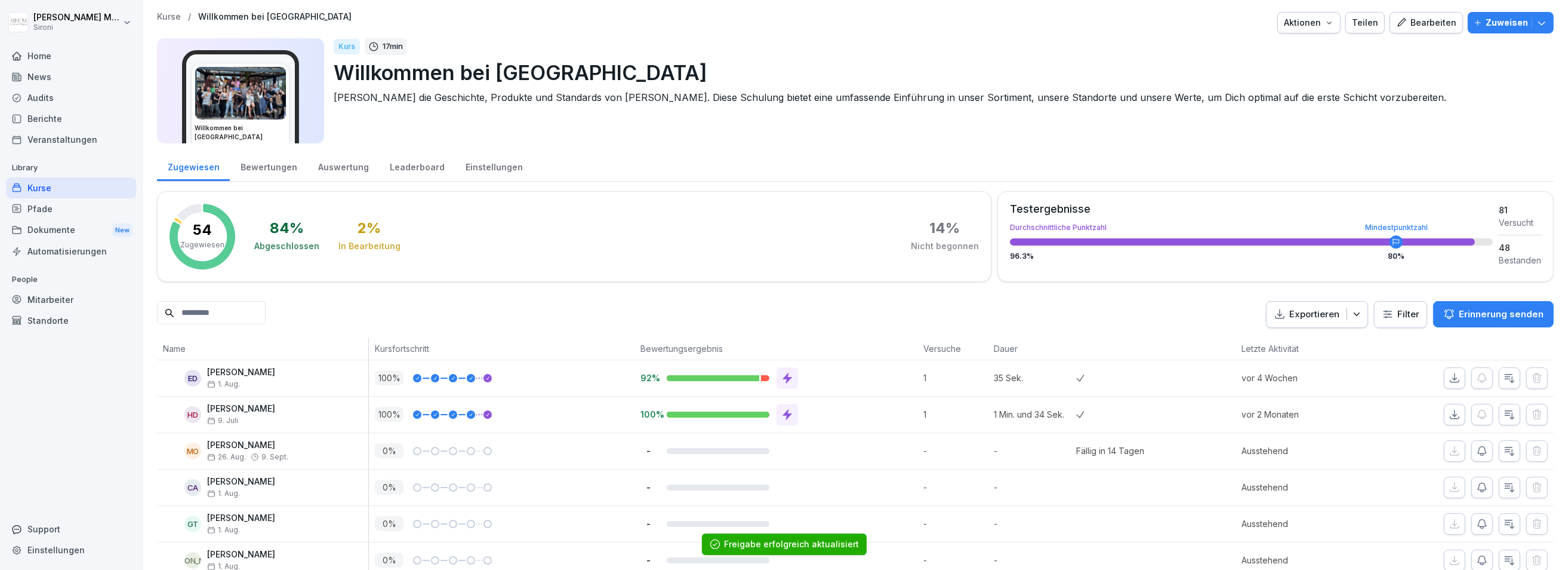
click at [160, 17] on p "Kurse" at bounding box center [169, 16] width 24 height 10
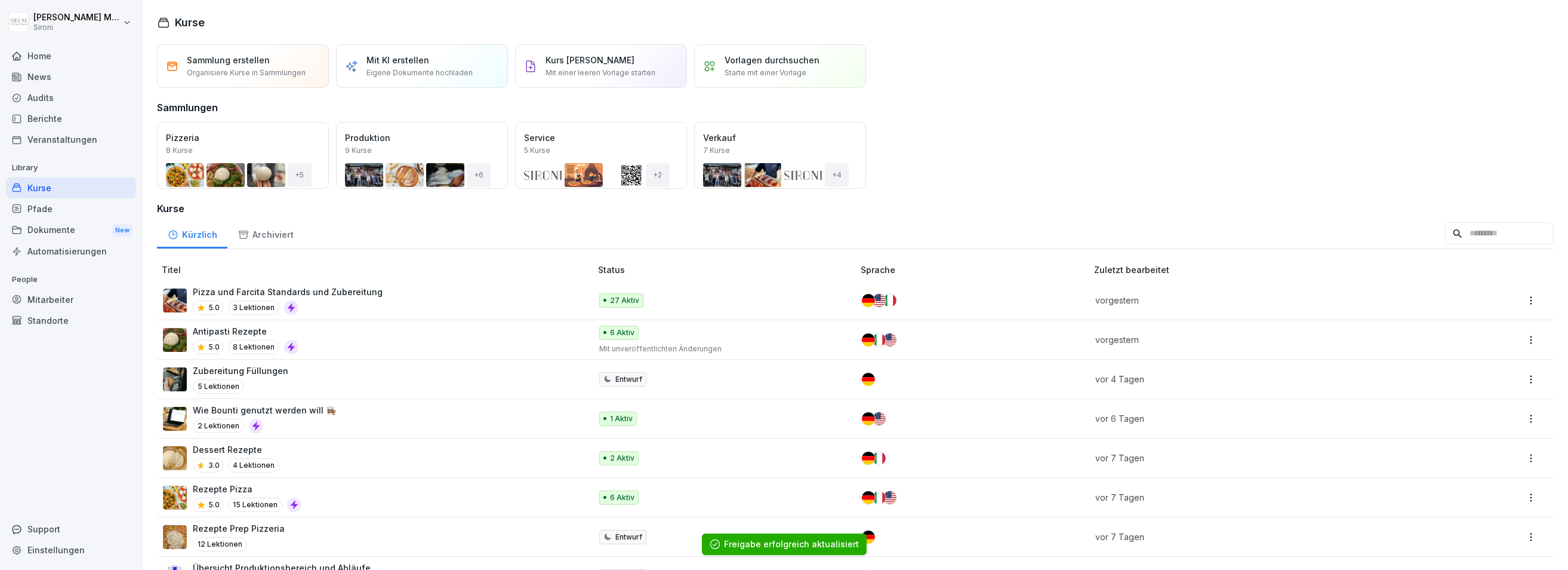
click at [0, 0] on div "Öffnen" at bounding box center [0, 0] width 0 height 0
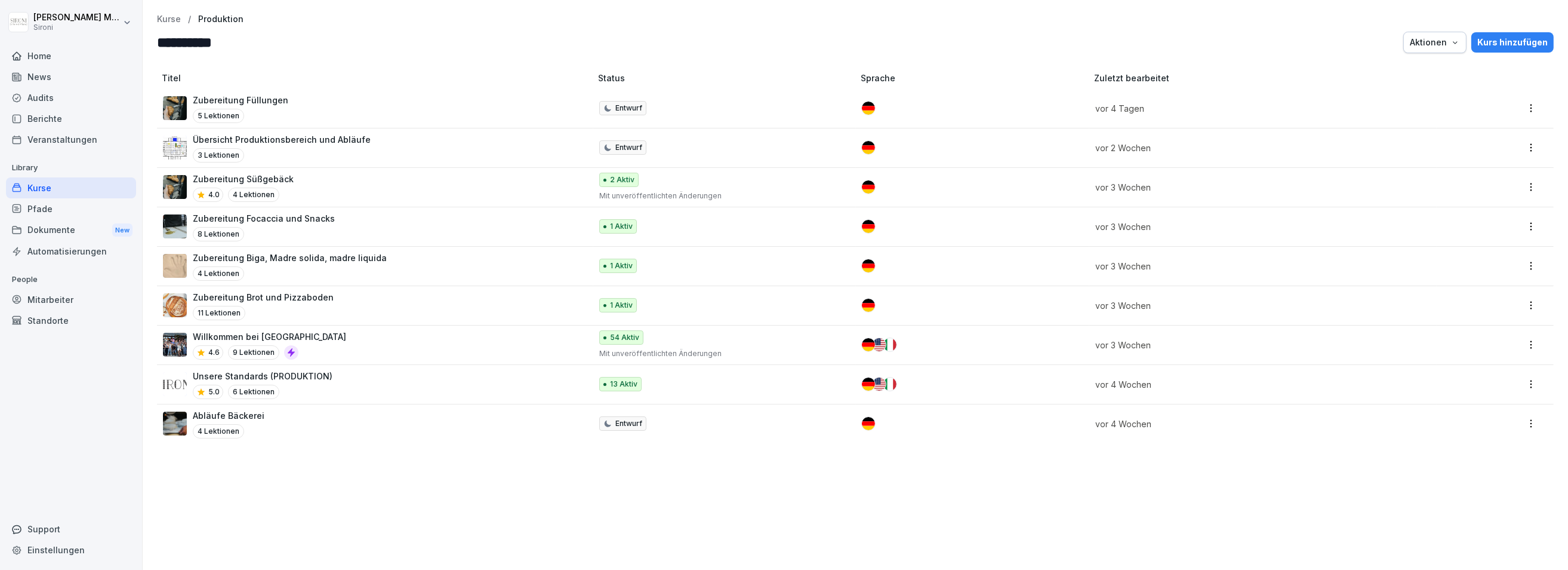
click at [169, 21] on p "Kurse" at bounding box center [169, 19] width 24 height 10
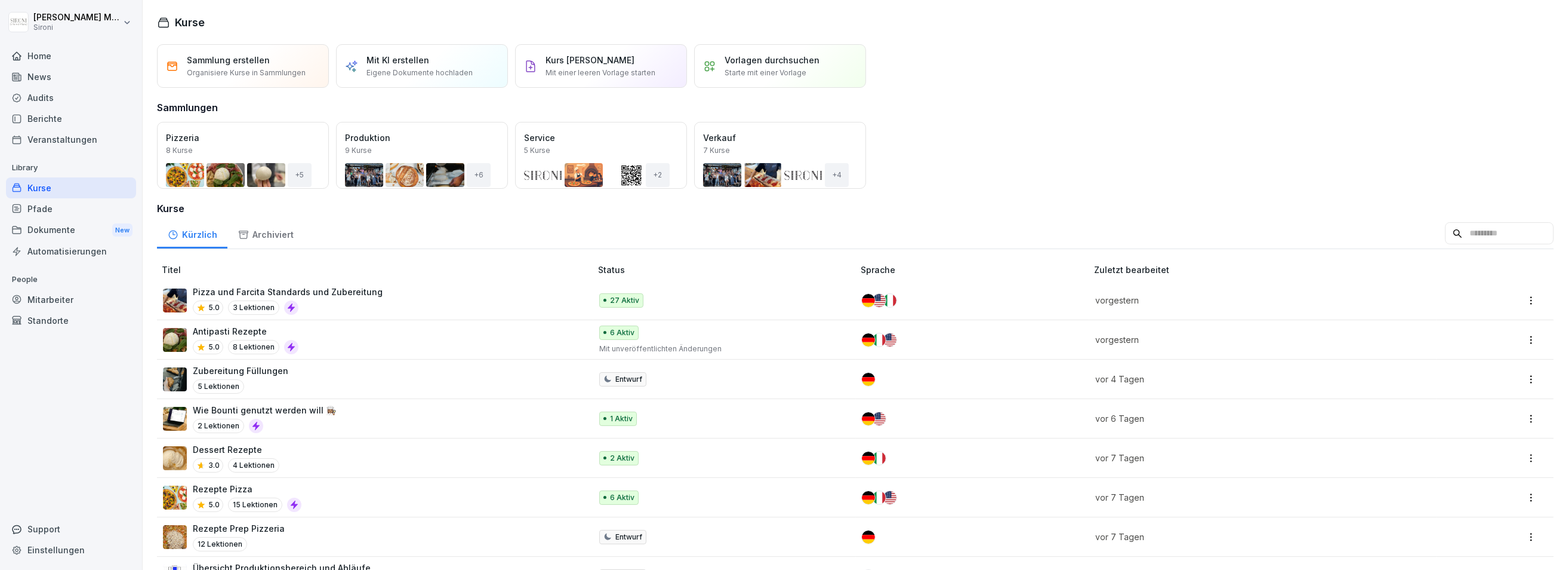
click at [0, 0] on button "Öffnen" at bounding box center [0, 0] width 0 height 0
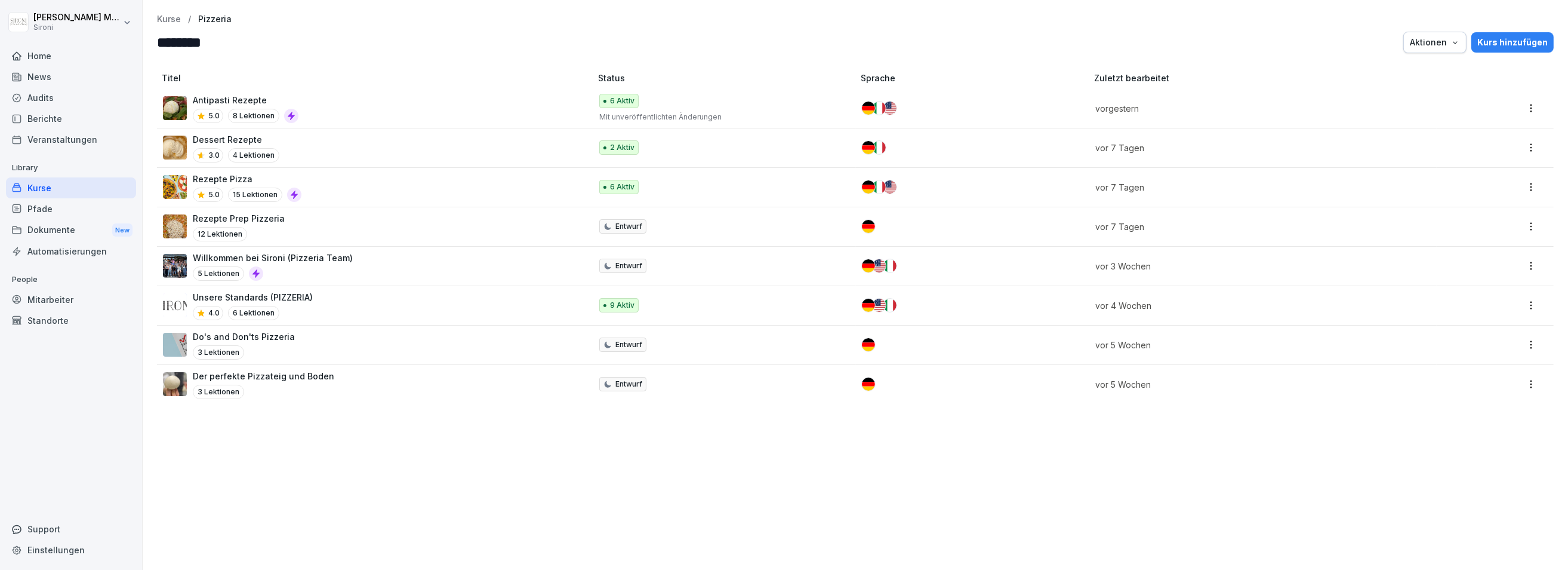
click at [318, 292] on div "Unsere Standards (PIZZERIA) 4.0 6 Lektionen" at bounding box center [372, 305] width 416 height 30
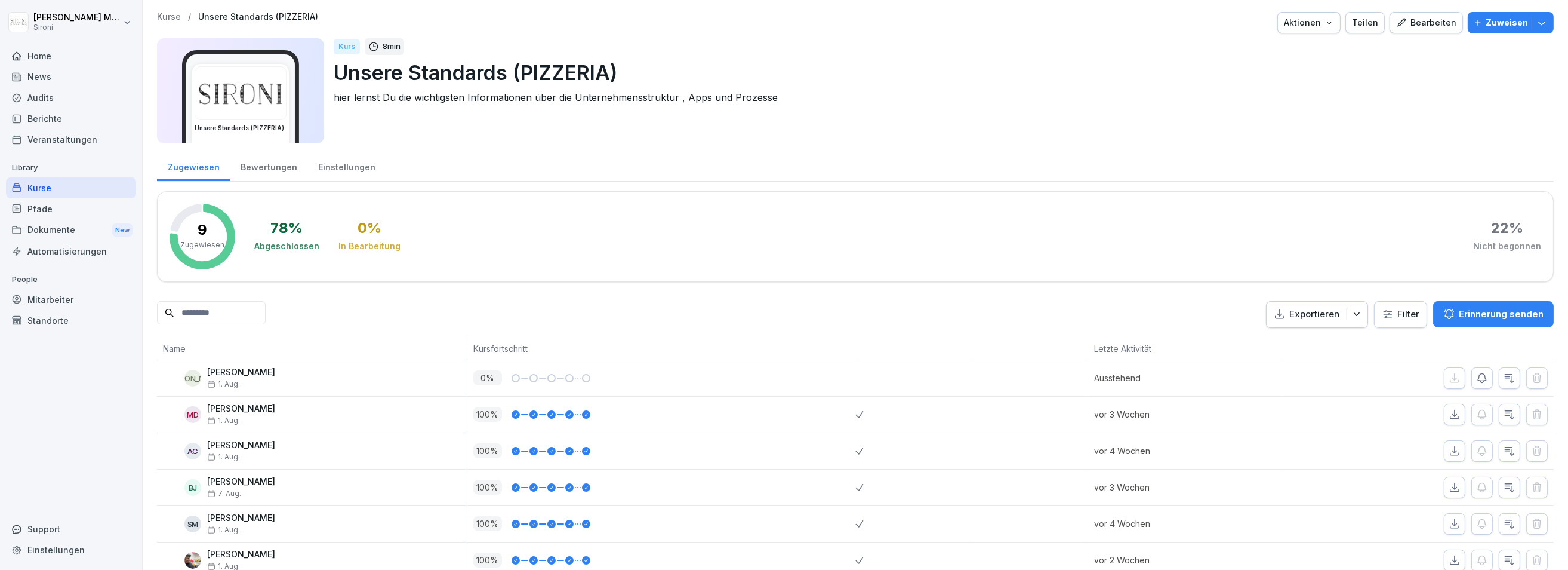
click at [1376, 22] on div "Teilen" at bounding box center [1365, 22] width 26 height 13
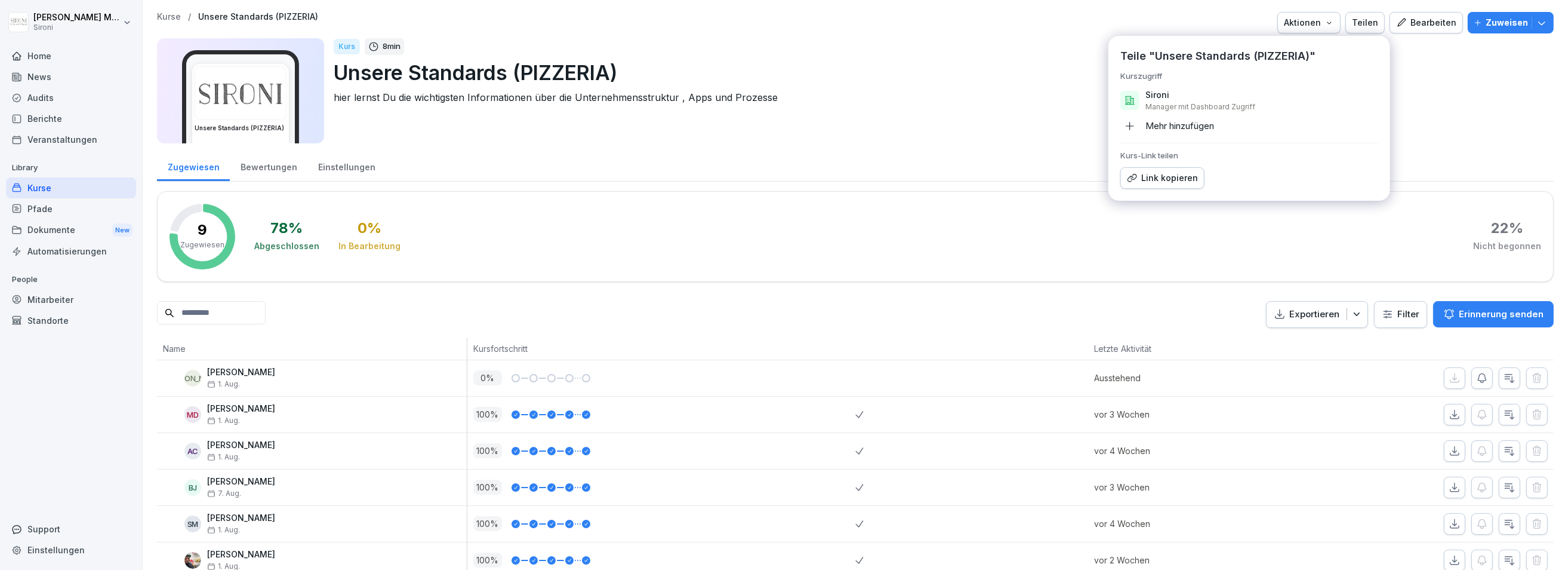
click at [1172, 120] on div "Mehr hinzufügen" at bounding box center [1168, 126] width 93 height 19
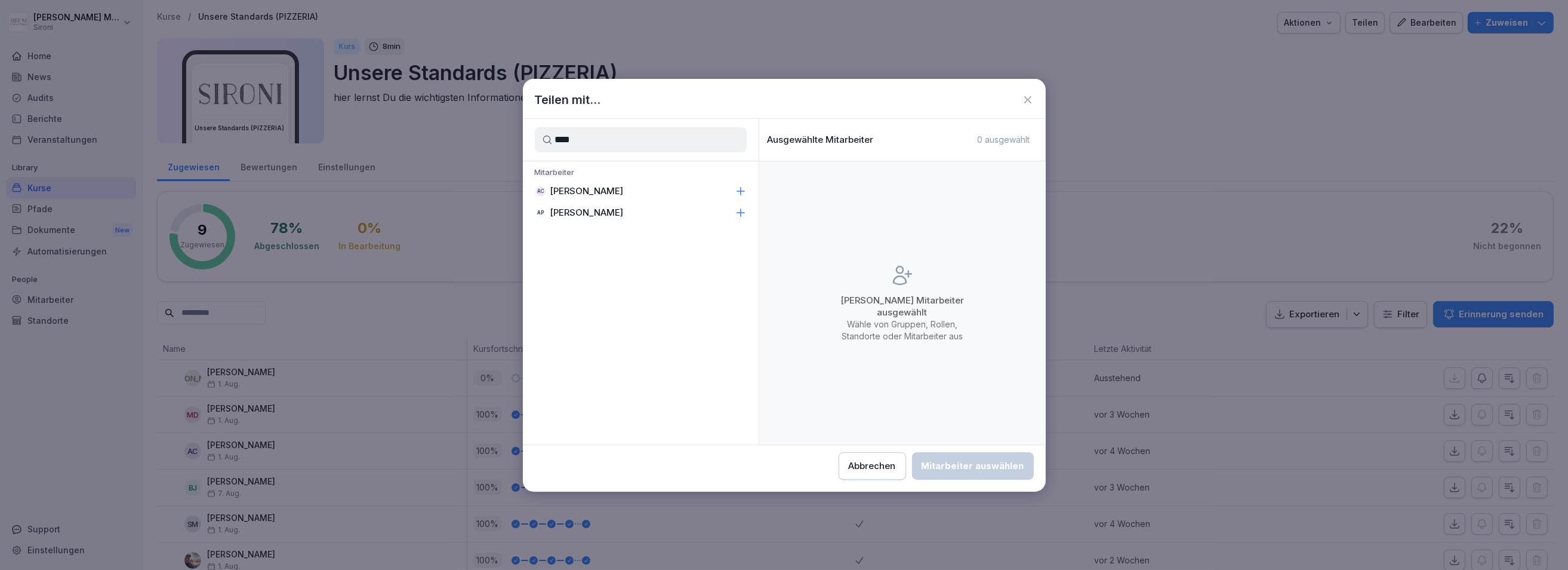
type input "****"
click at [607, 193] on p "[PERSON_NAME]" at bounding box center [587, 190] width 74 height 12
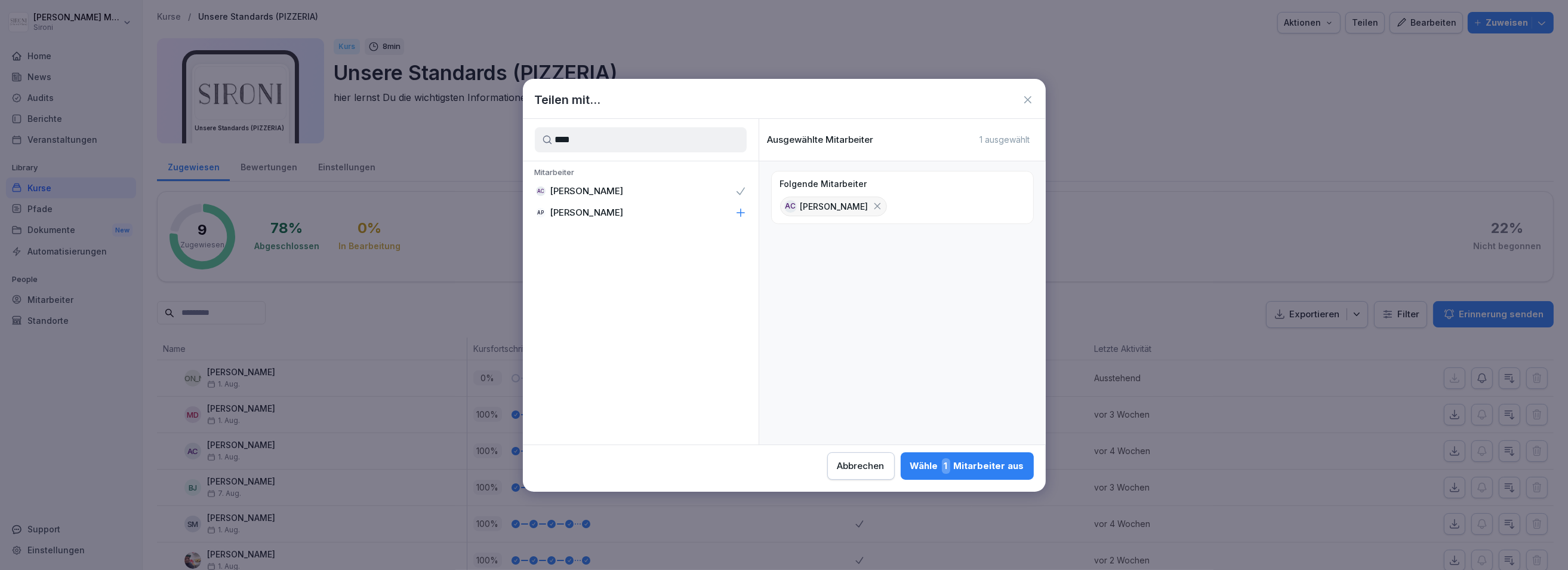
click at [977, 467] on div "Wähle 1 Mitarbeiter aus" at bounding box center [967, 465] width 114 height 15
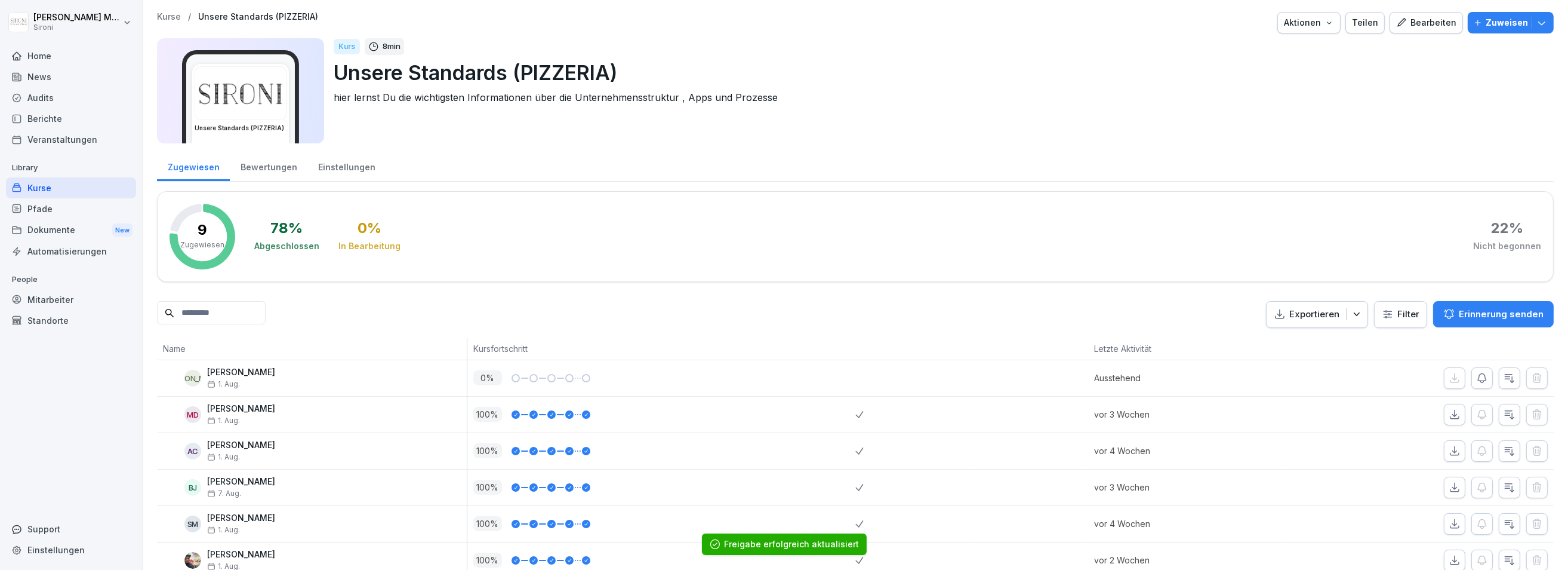
click at [172, 13] on p "Kurse" at bounding box center [169, 16] width 24 height 10
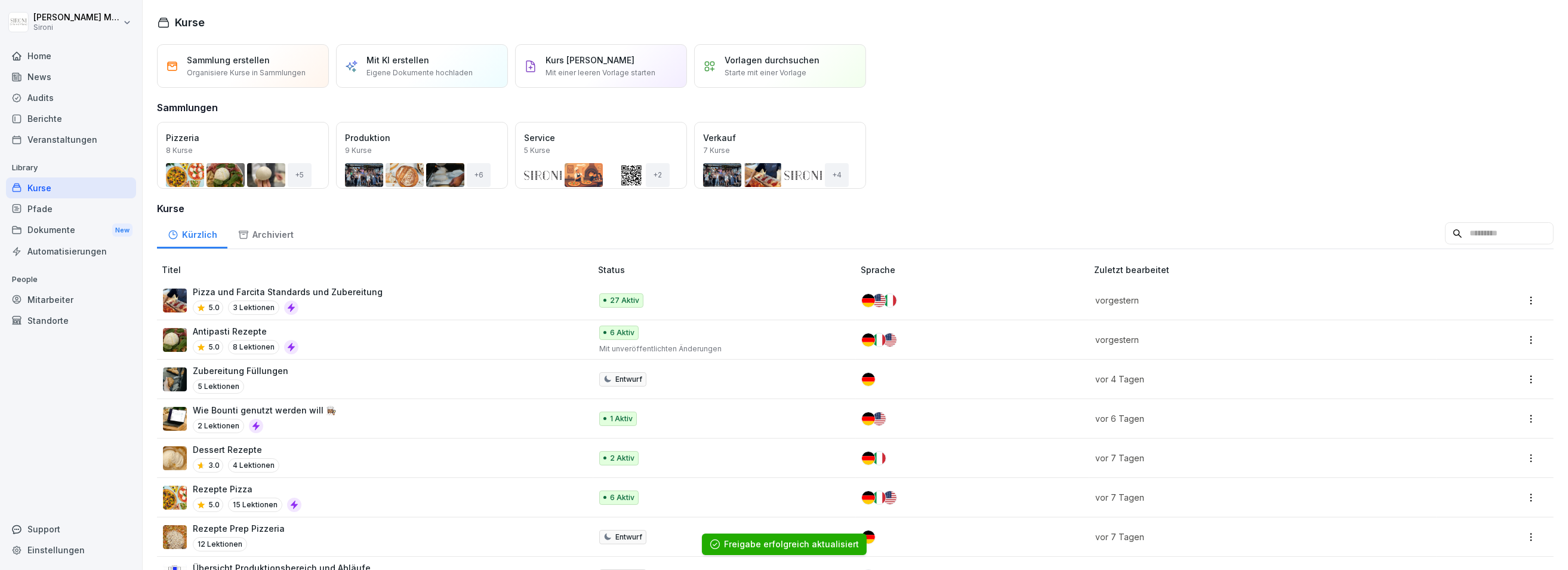
click at [0, 0] on div "Öffnen" at bounding box center [0, 0] width 0 height 0
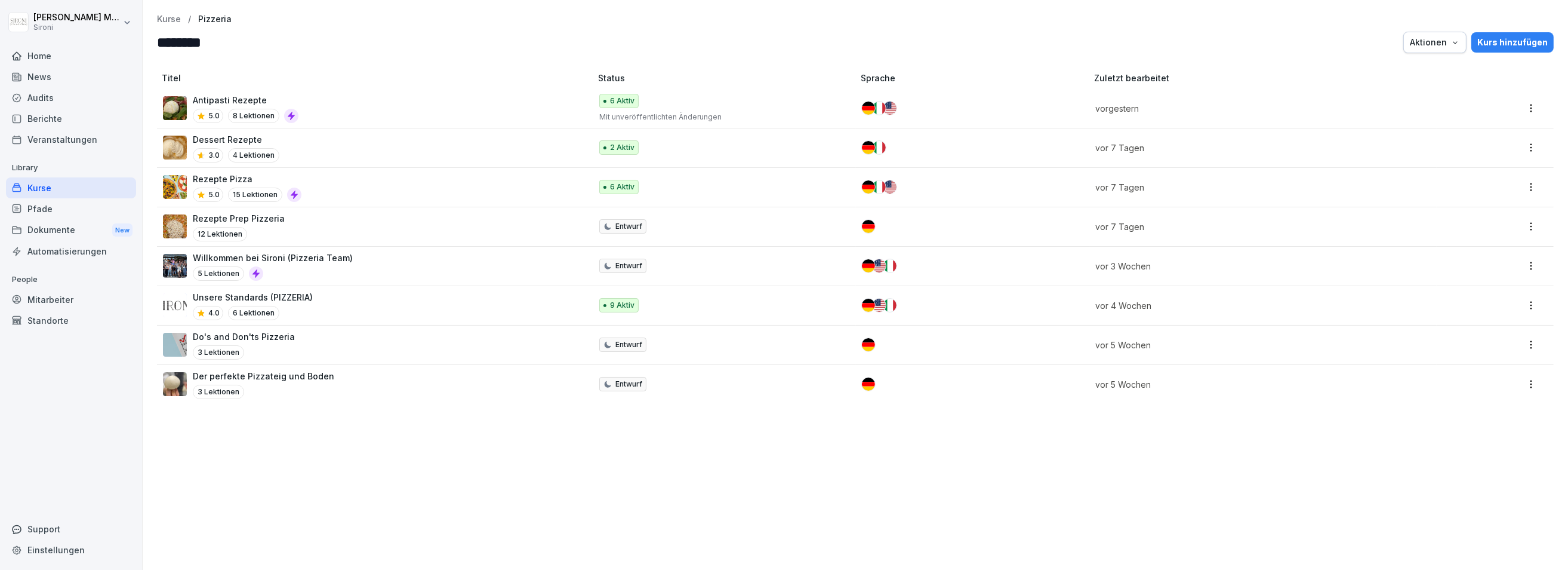
click at [307, 265] on div "Willkommen bei Sironi (Pizzeria Team) 5 Lektionen" at bounding box center [273, 266] width 160 height 30
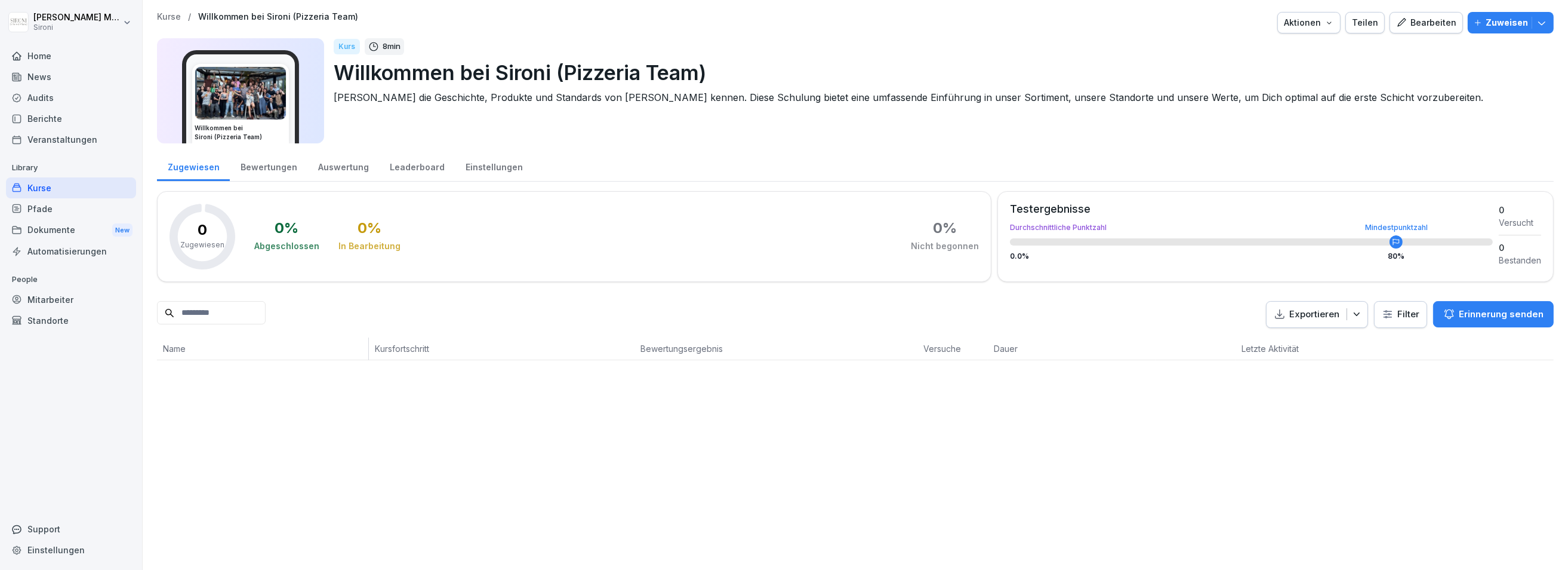
click at [1379, 25] on div "Teilen" at bounding box center [1365, 22] width 26 height 13
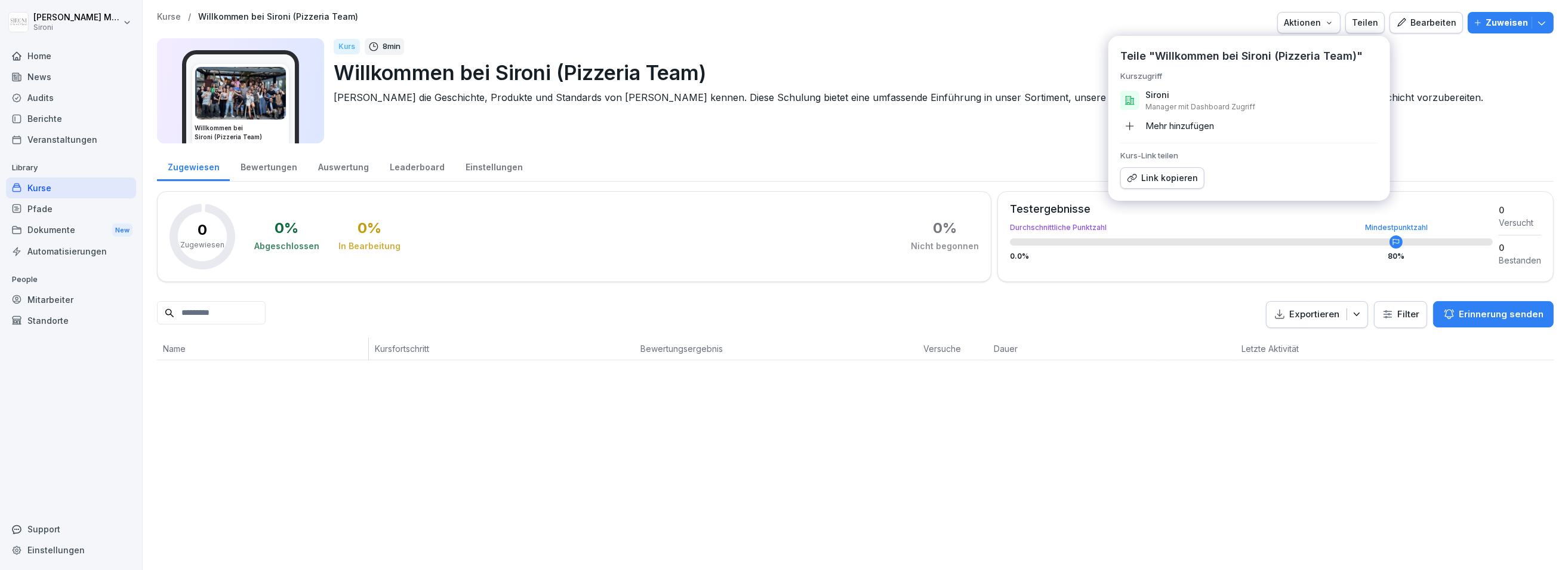
click at [1158, 126] on div "Mehr hinzufügen" at bounding box center [1168, 126] width 93 height 19
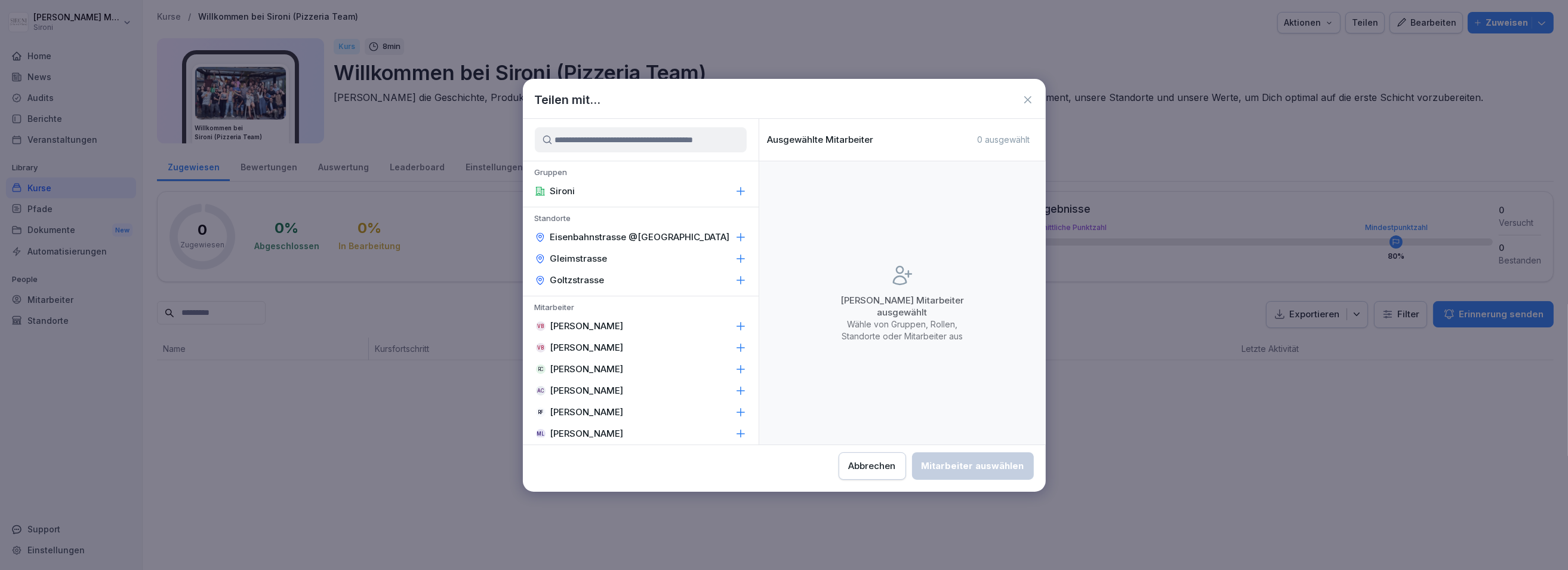
click at [636, 142] on input at bounding box center [641, 140] width 212 height 25
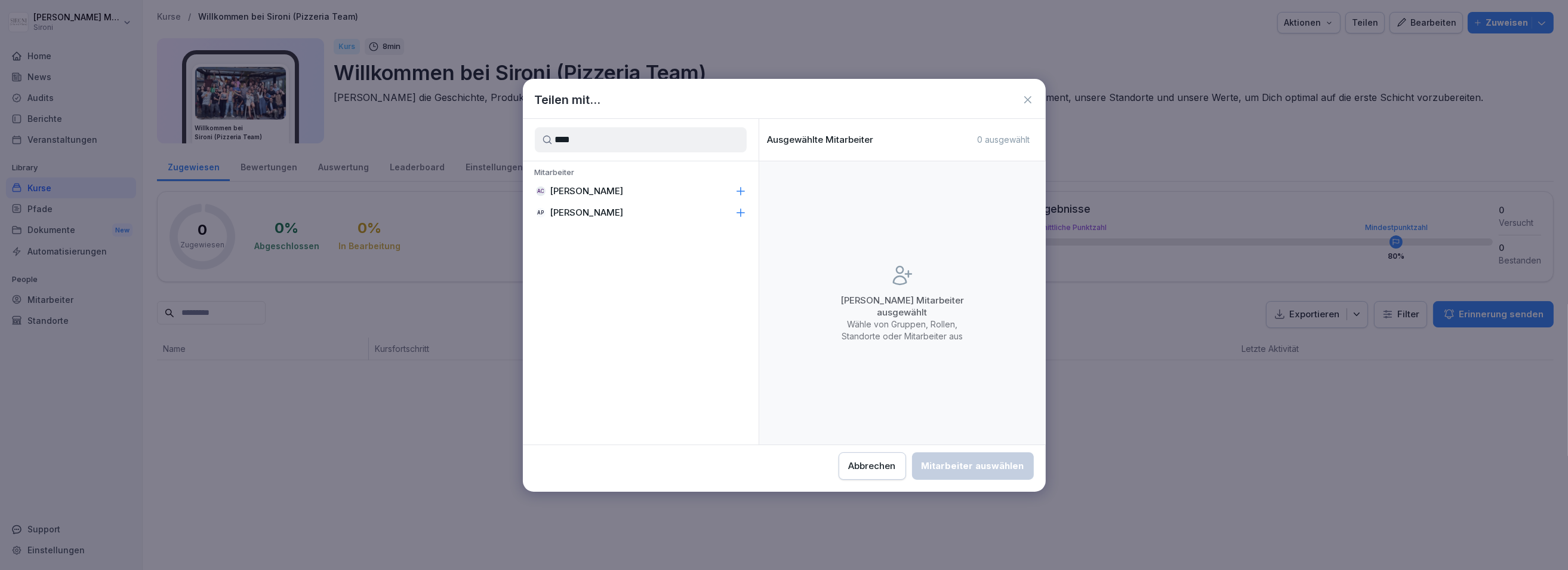
type input "****"
click at [586, 195] on p "Alessandro Ciccarone" at bounding box center [587, 190] width 74 height 12
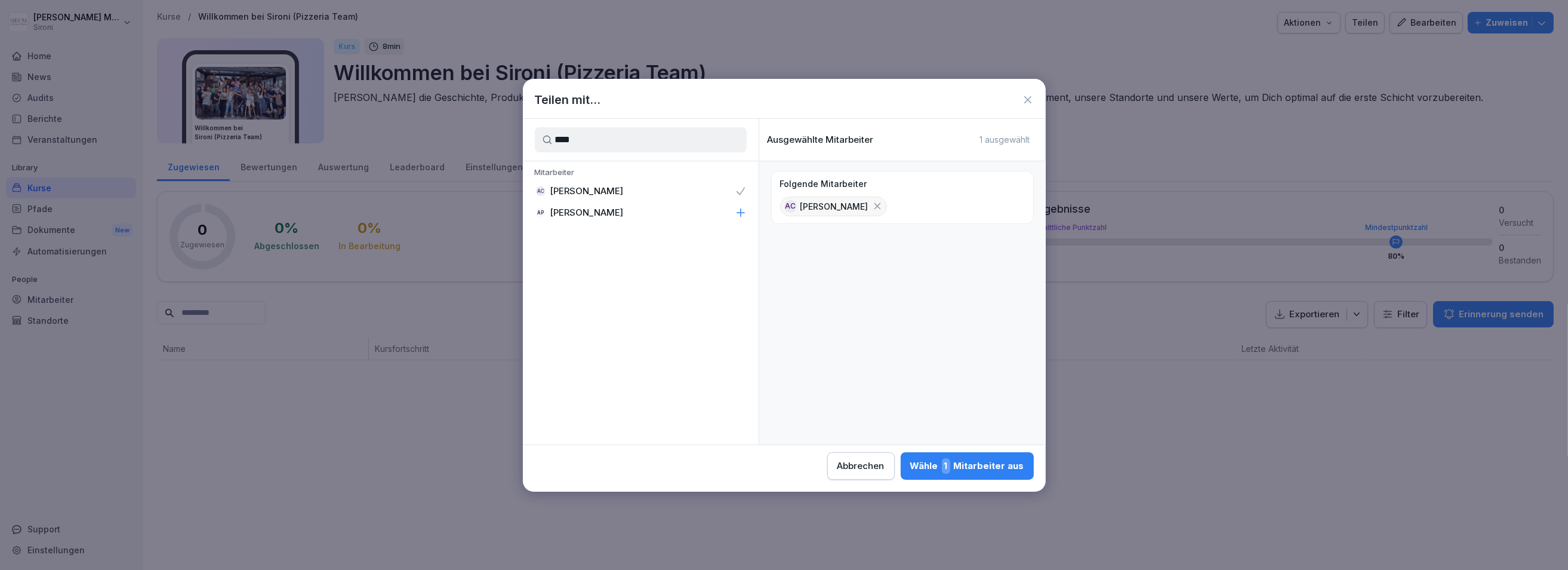
click at [966, 469] on div "Wähle 1 Mitarbeiter aus" at bounding box center [967, 465] width 114 height 15
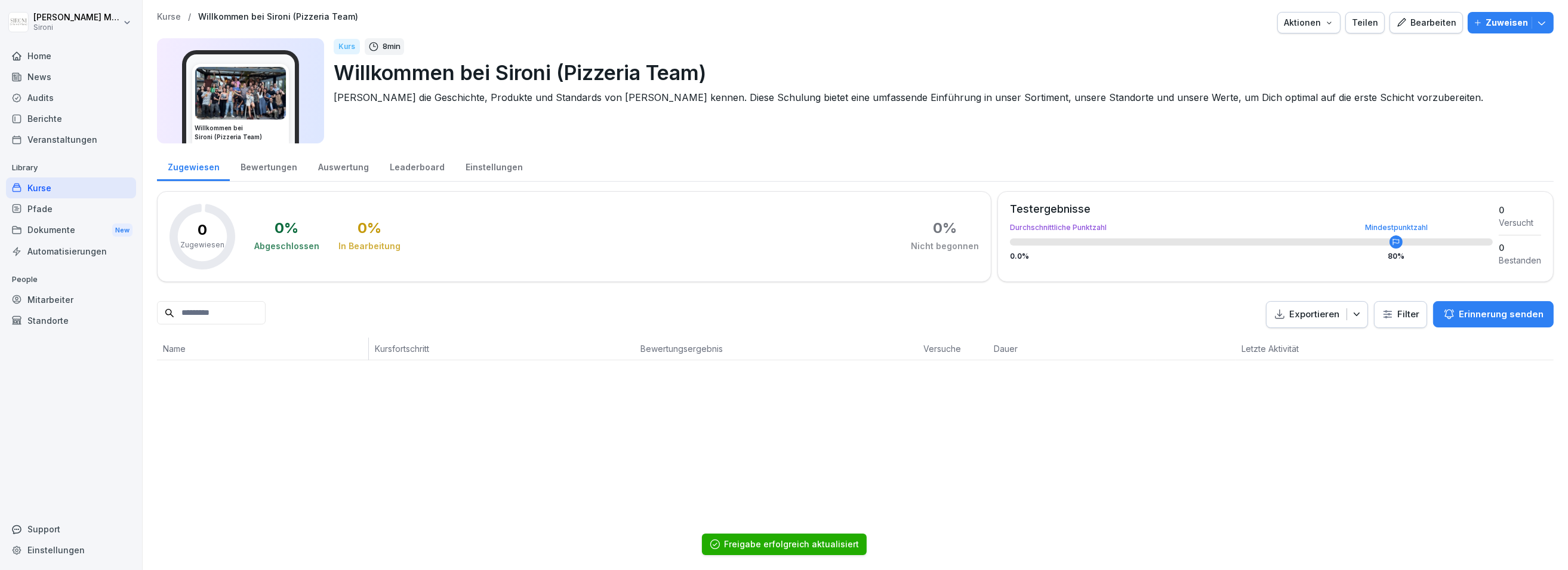
click at [167, 17] on p "Kurse" at bounding box center [169, 16] width 24 height 10
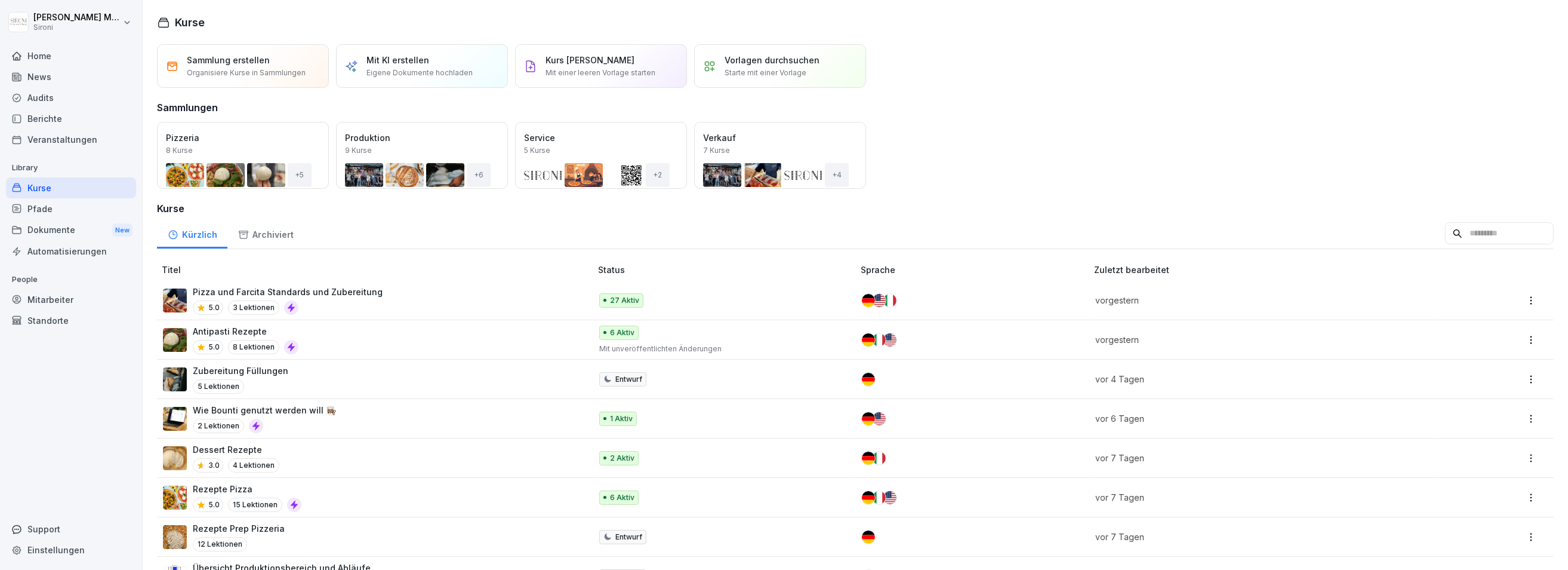
click at [0, 0] on div "Öffnen" at bounding box center [0, 0] width 0 height 0
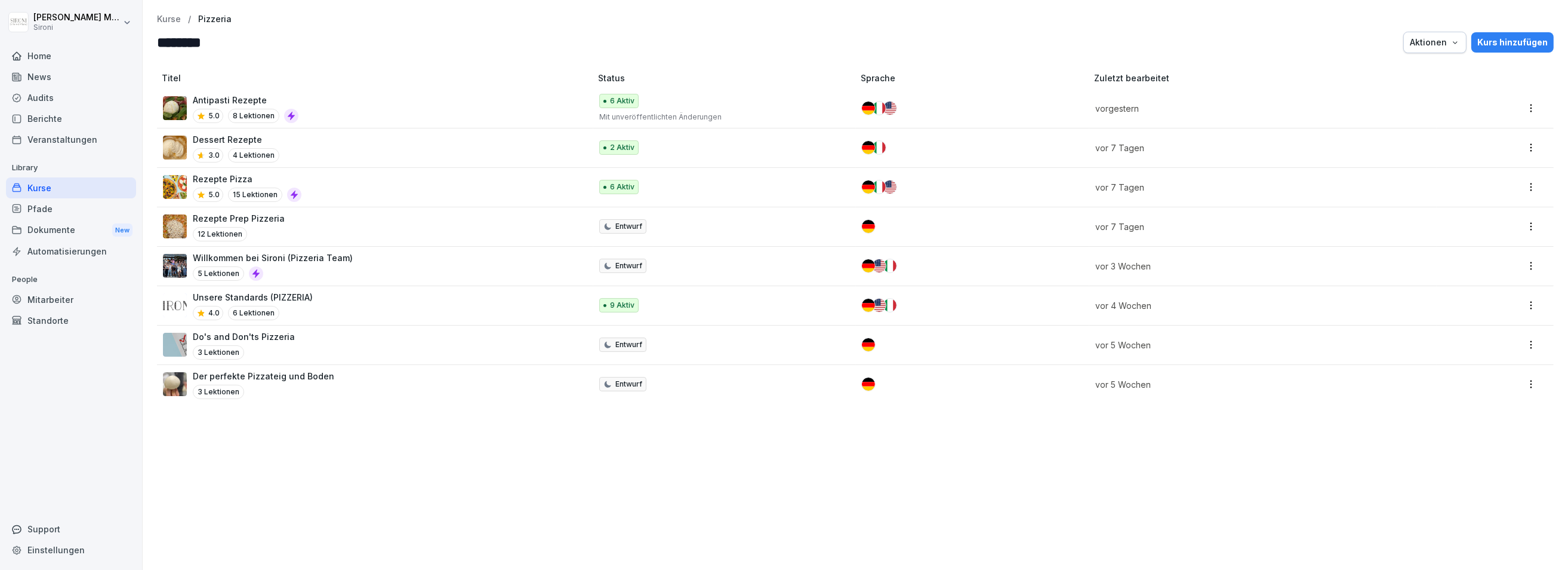
click at [345, 263] on div "Willkommen bei Sironi (Pizzeria Team) 5 Lektionen" at bounding box center [273, 266] width 160 height 30
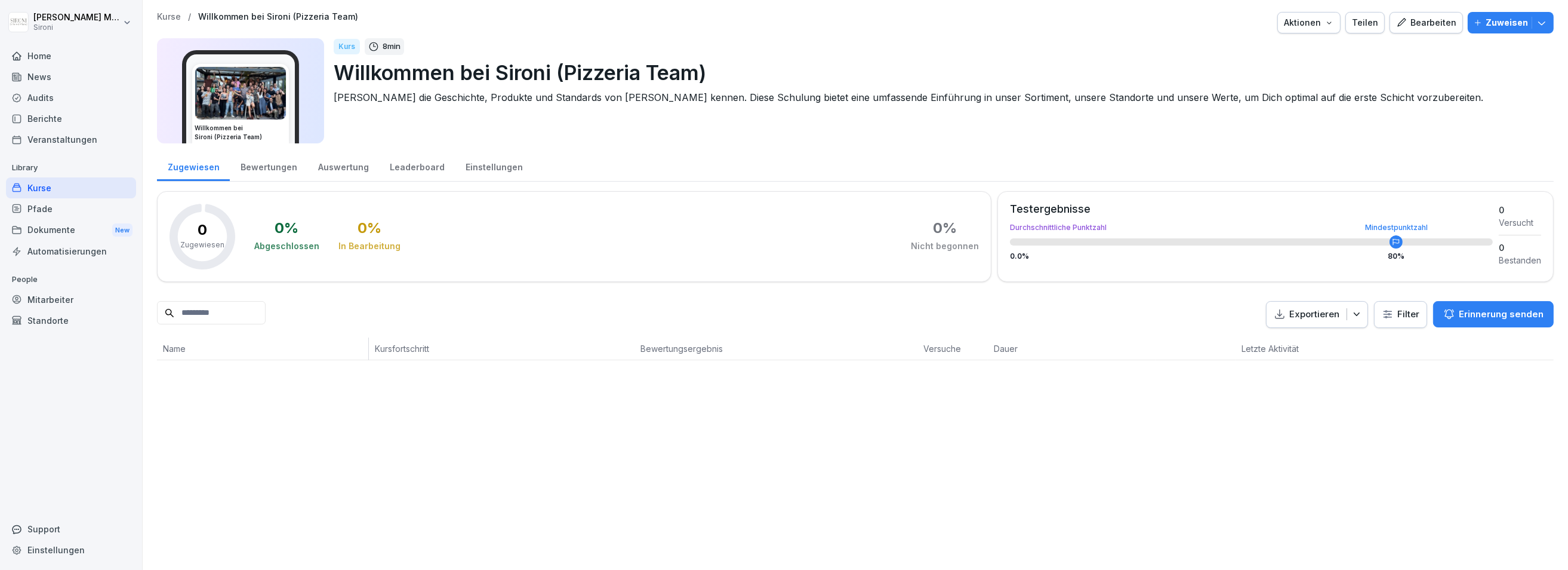
click at [174, 16] on p "Kurse" at bounding box center [169, 16] width 24 height 10
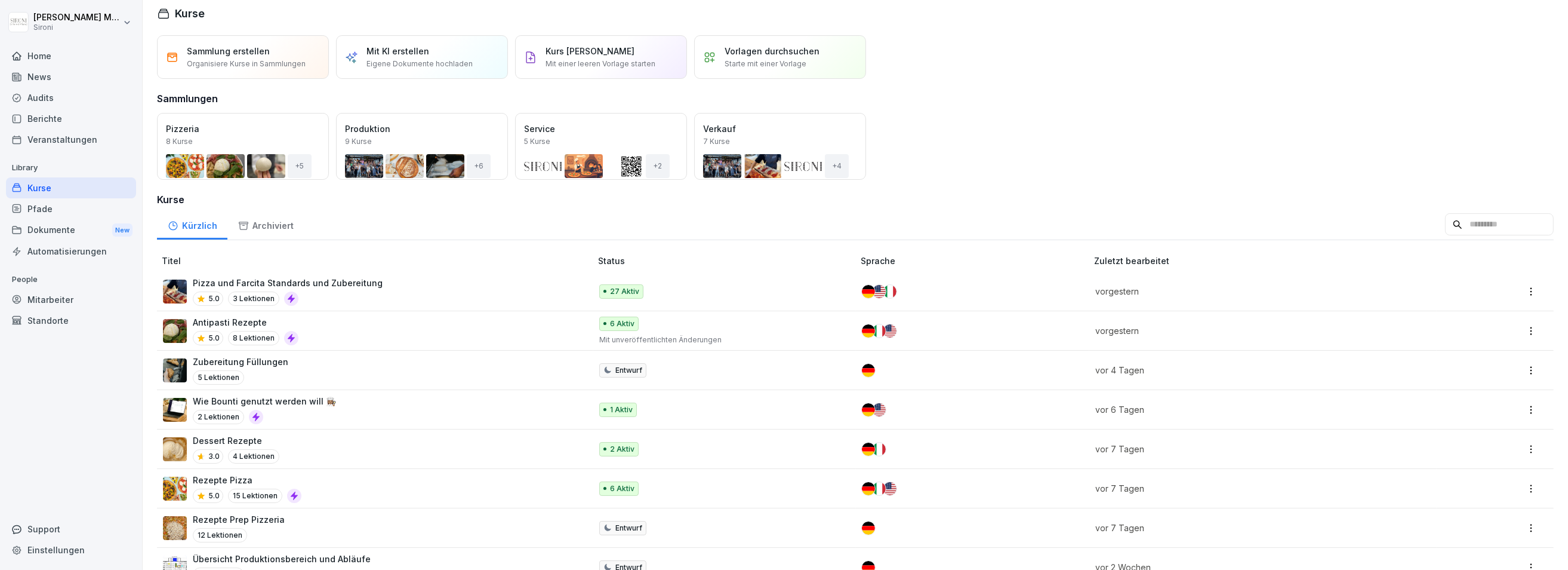
scroll to position [12, 0]
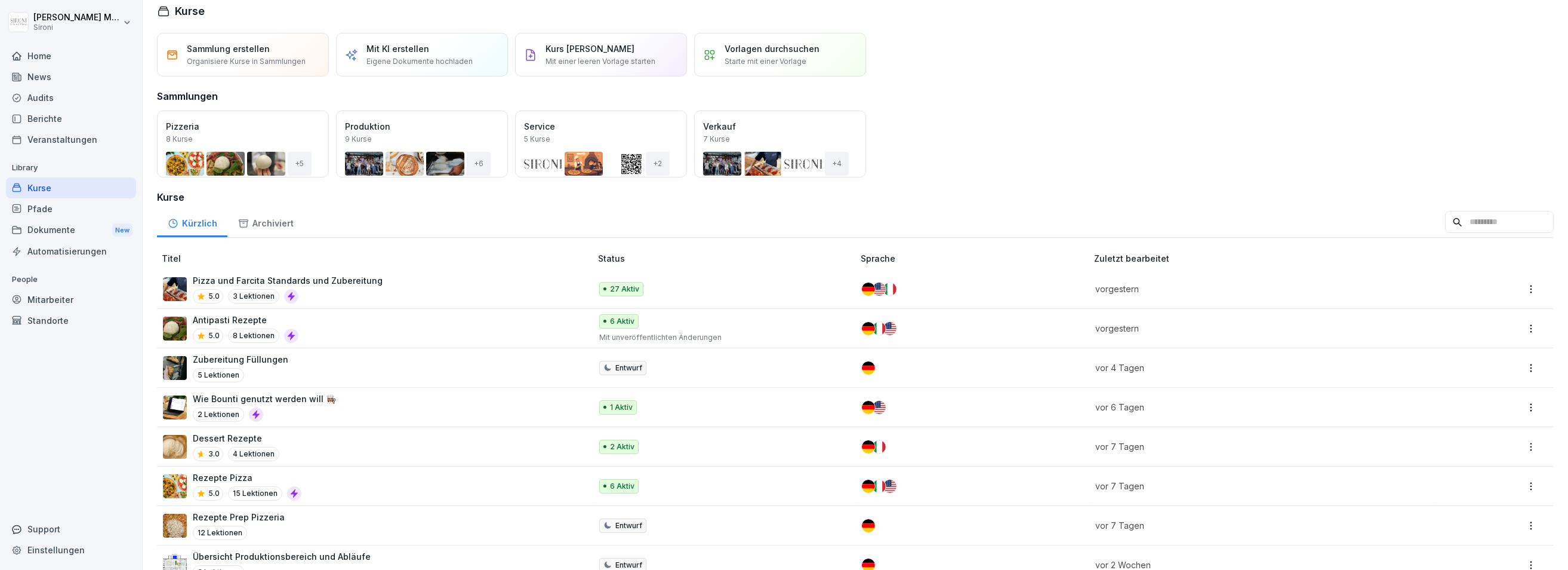
click at [0, 0] on div "Öffnen" at bounding box center [0, 0] width 0 height 0
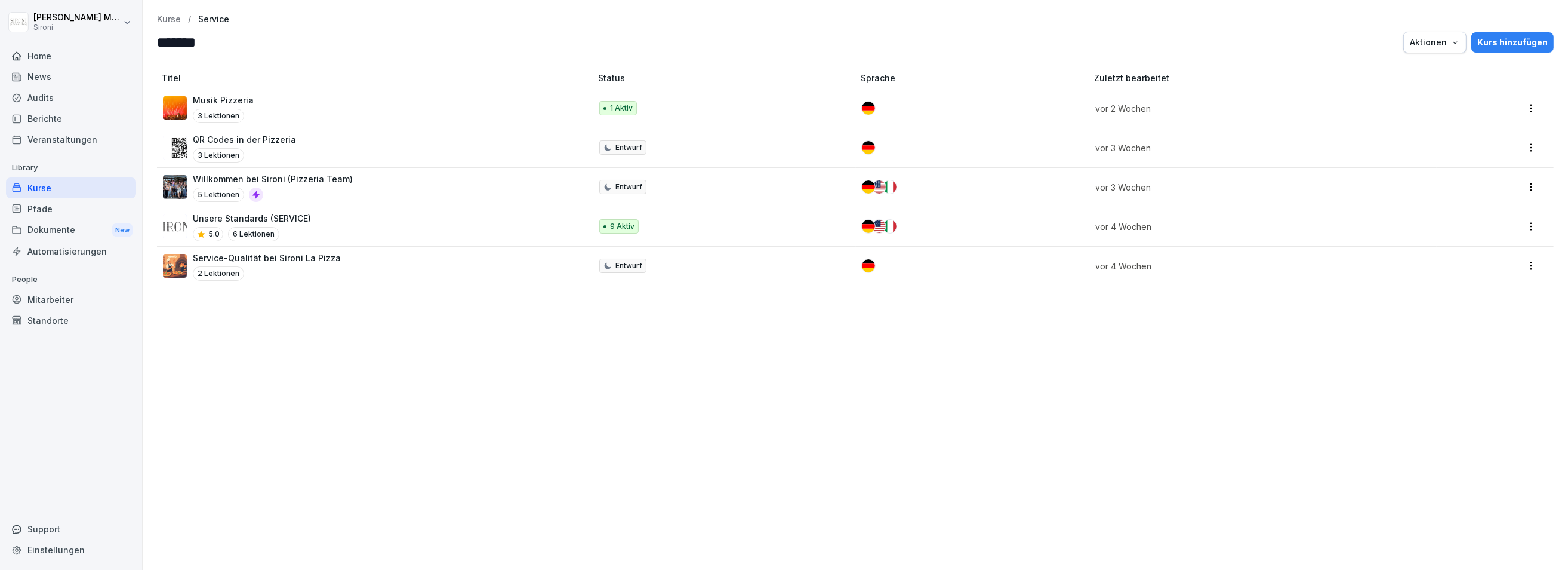
click at [328, 218] on div "Unsere Standards (SERVICE) 5.0 6 Lektionen" at bounding box center [372, 226] width 416 height 30
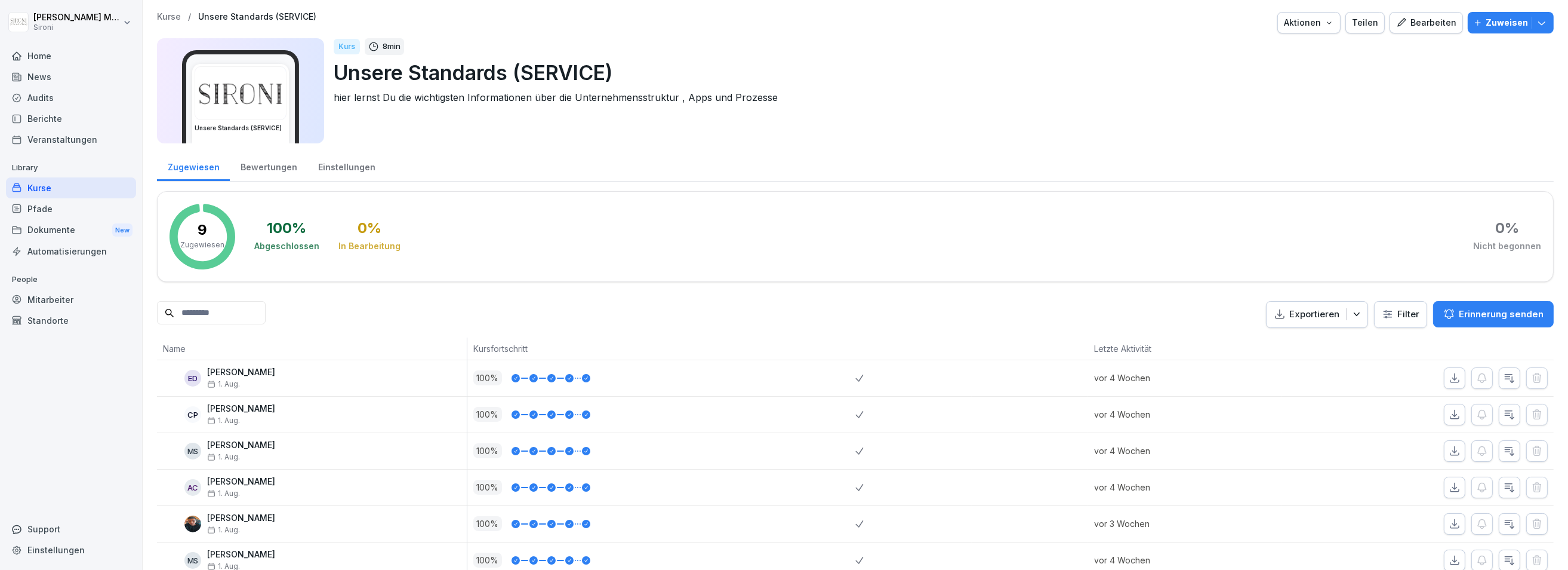
click at [1374, 22] on div "Teilen" at bounding box center [1365, 22] width 26 height 13
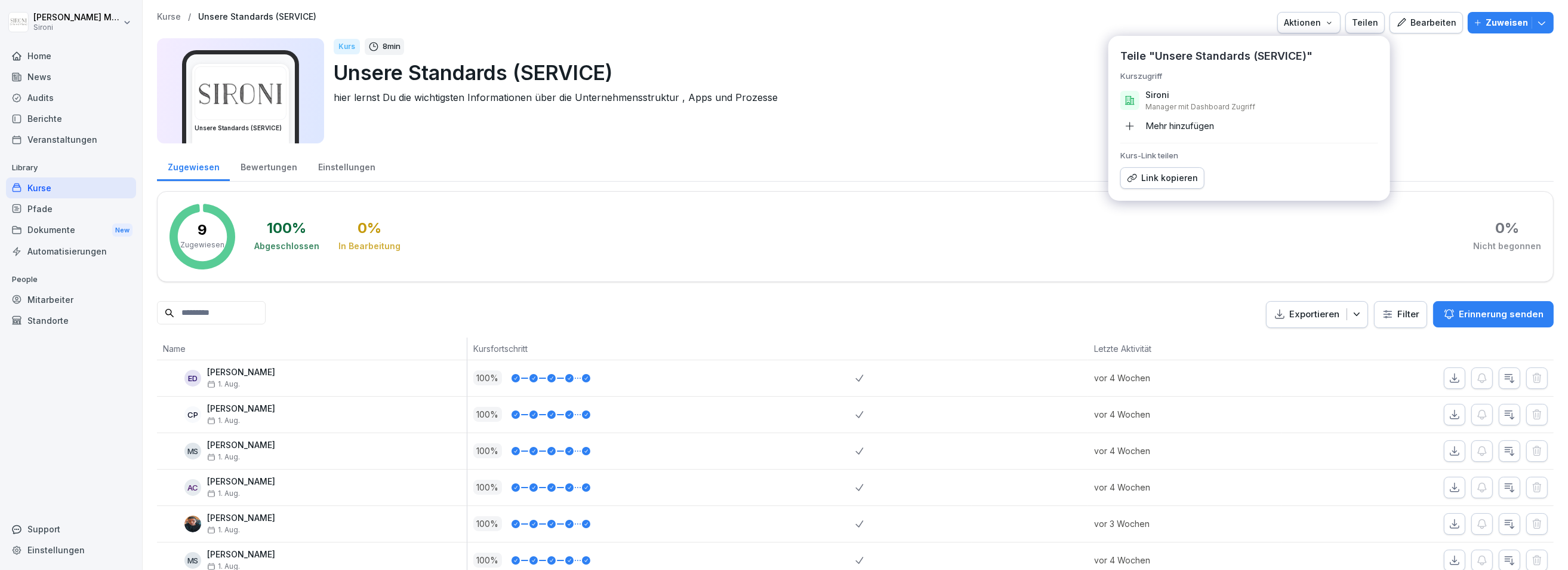
click at [1164, 124] on div "Mehr hinzufügen" at bounding box center [1168, 126] width 93 height 19
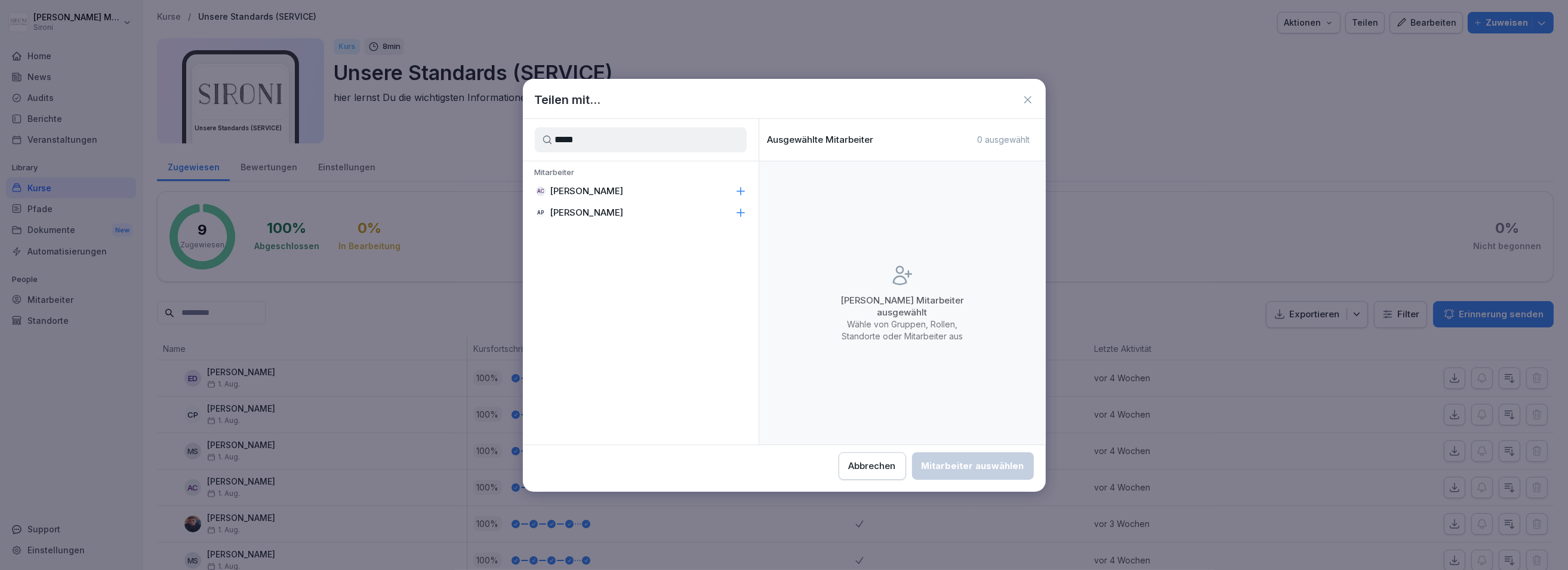
type input "*****"
click at [597, 196] on p "[PERSON_NAME]" at bounding box center [587, 190] width 74 height 12
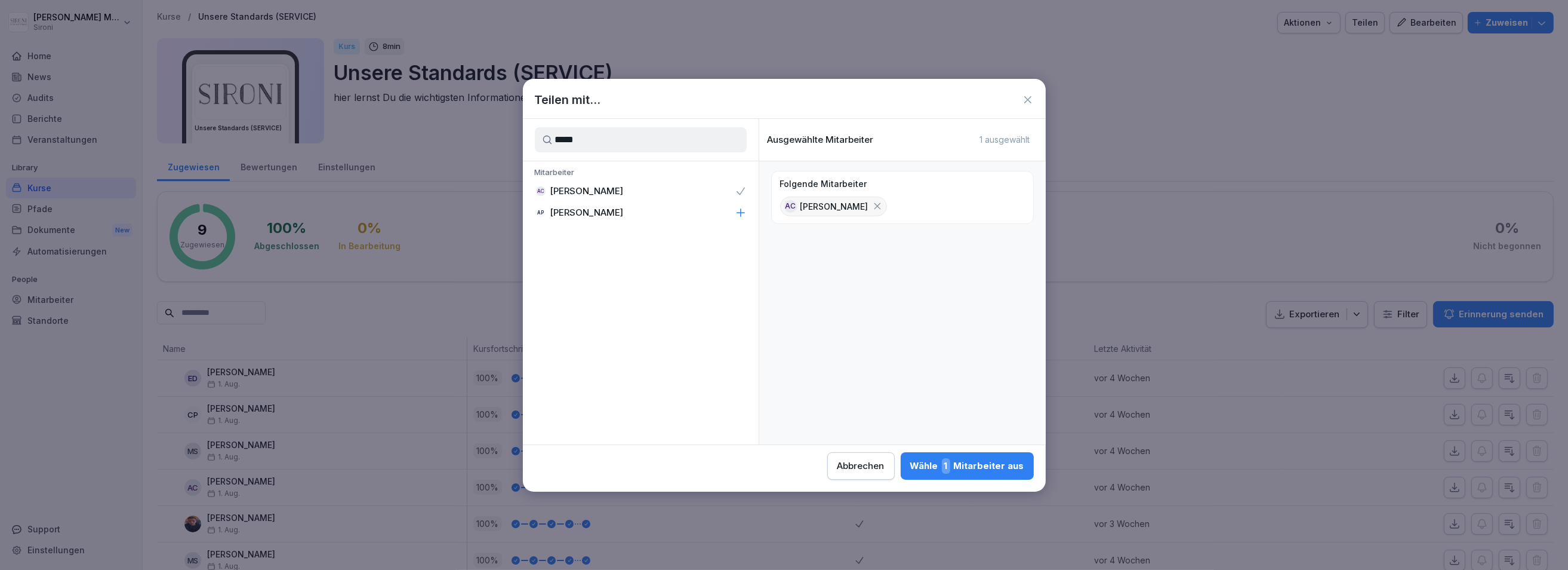
click at [944, 463] on div "Wähle 1 Mitarbeiter aus" at bounding box center [967, 465] width 114 height 15
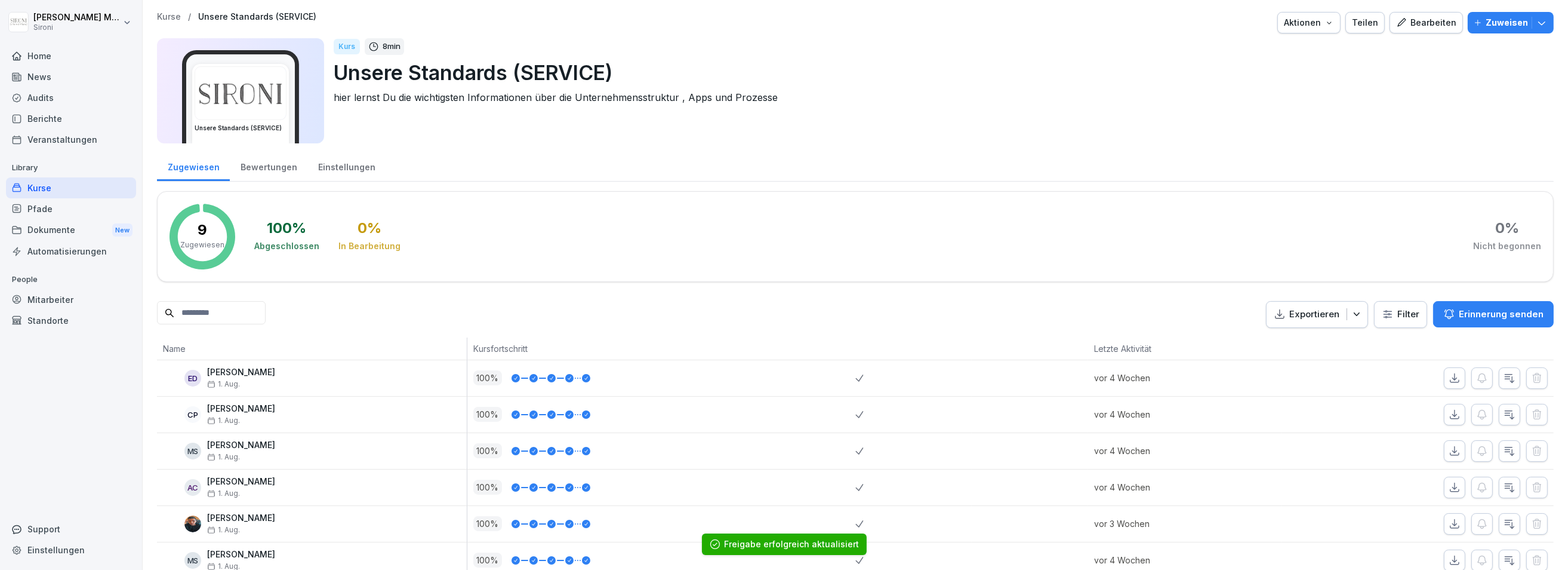
click at [171, 16] on p "Kurse" at bounding box center [169, 16] width 24 height 10
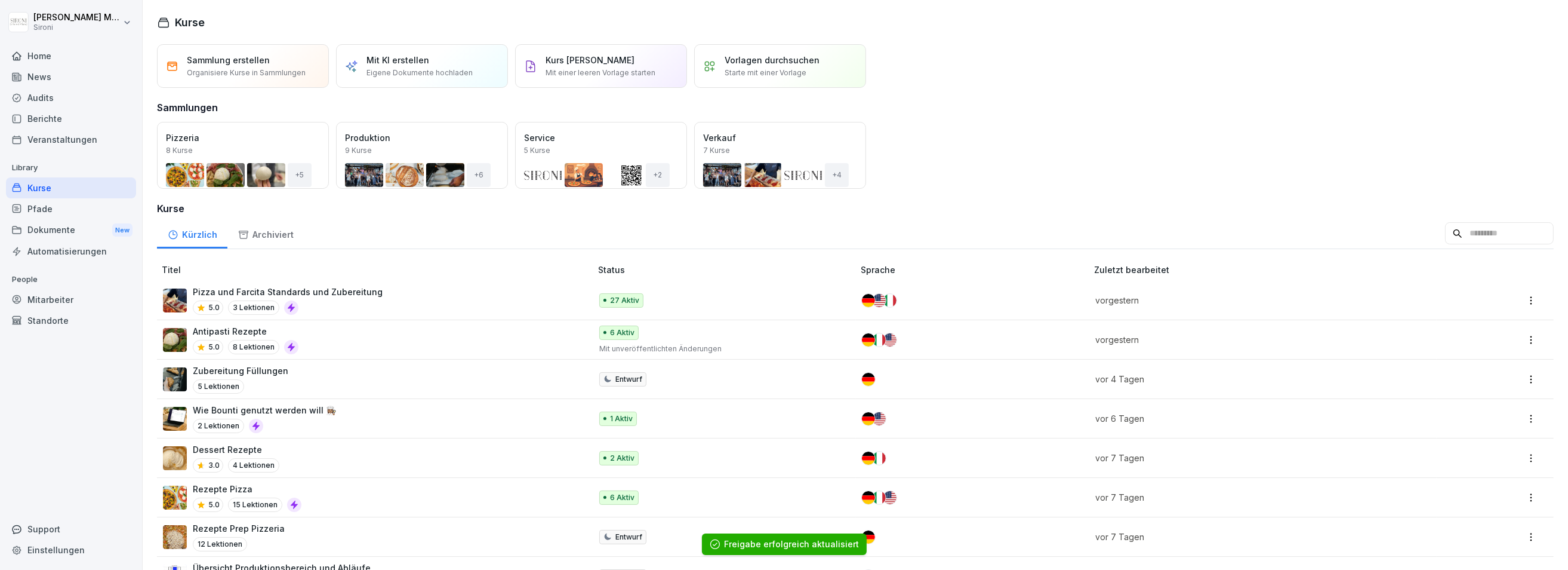
click at [0, 0] on div "Öffnen" at bounding box center [0, 0] width 0 height 0
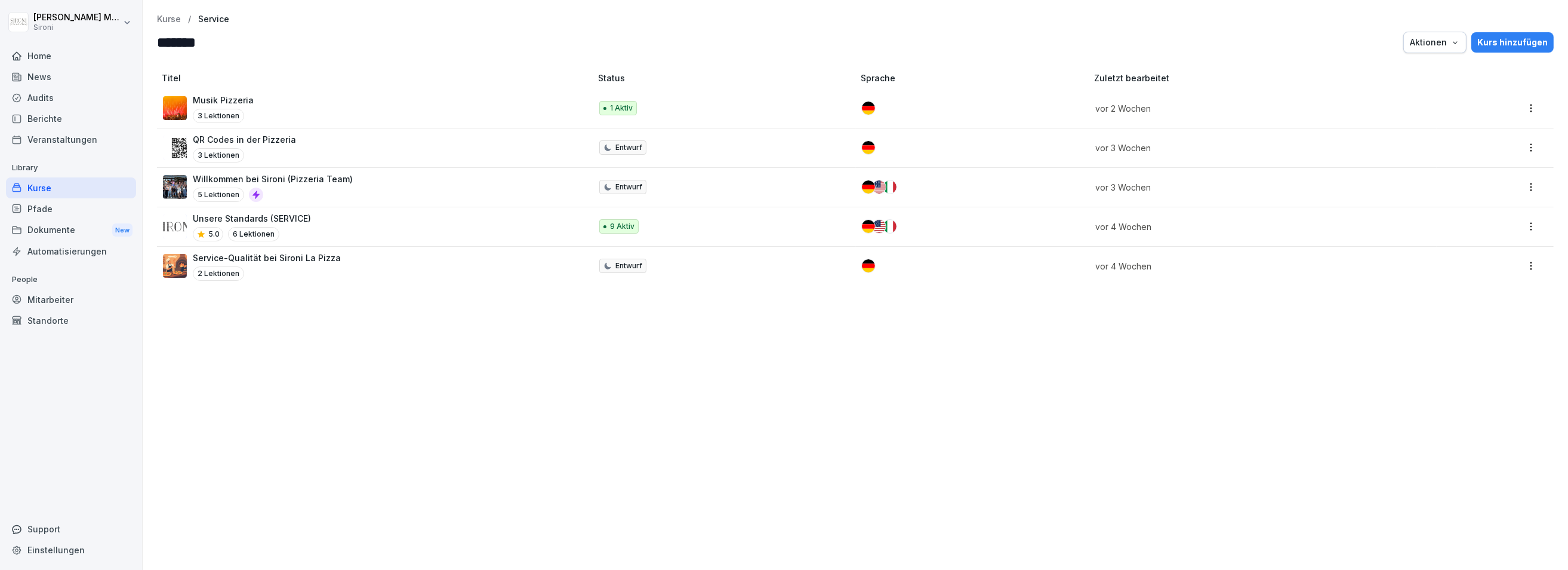
click at [313, 217] on div "Unsere Standards (SERVICE) 5.0 6 Lektionen" at bounding box center [372, 226] width 416 height 30
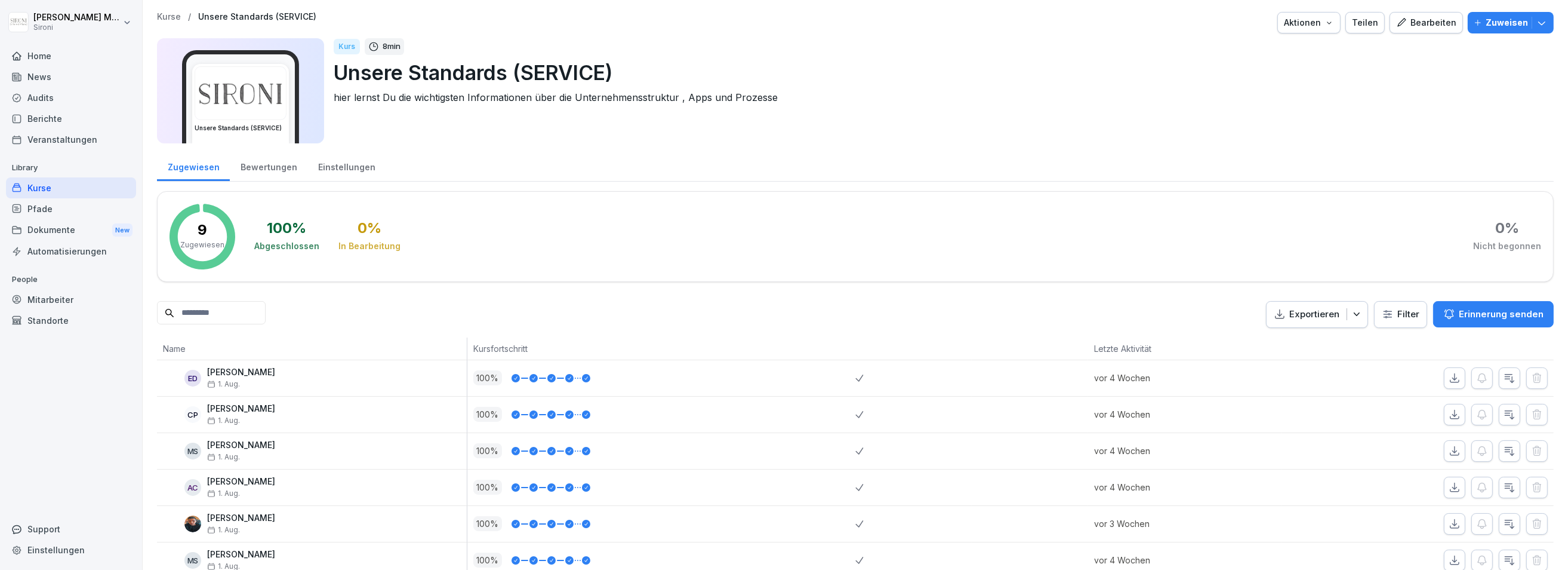
click at [1376, 22] on div "Teilen" at bounding box center [1365, 22] width 26 height 13
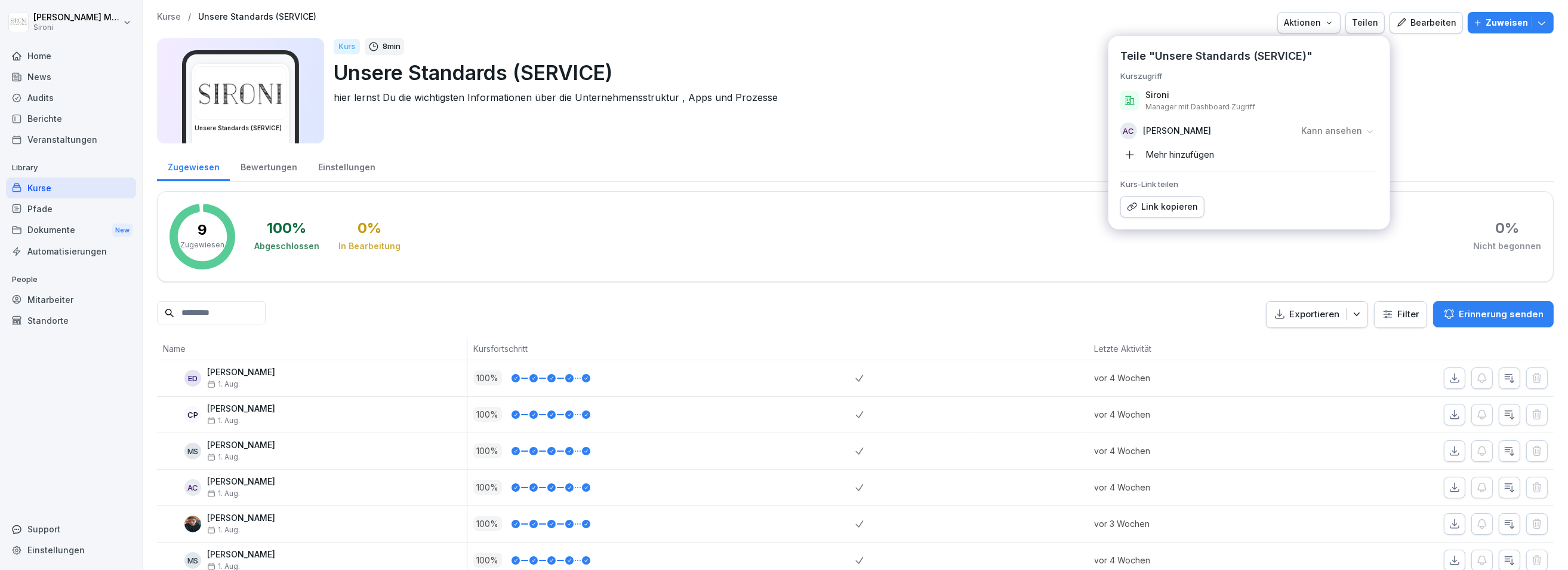
click at [171, 15] on p "Kurse" at bounding box center [169, 16] width 24 height 10
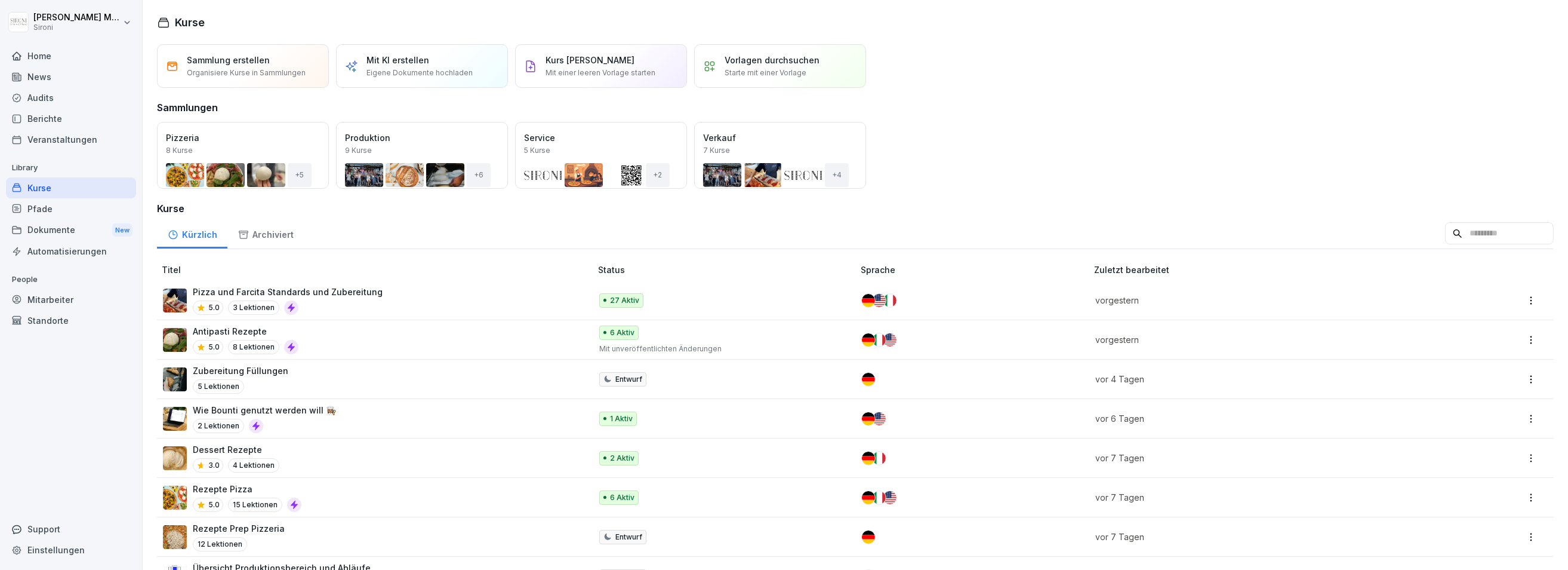
click at [0, 0] on div "Öffnen" at bounding box center [0, 0] width 0 height 0
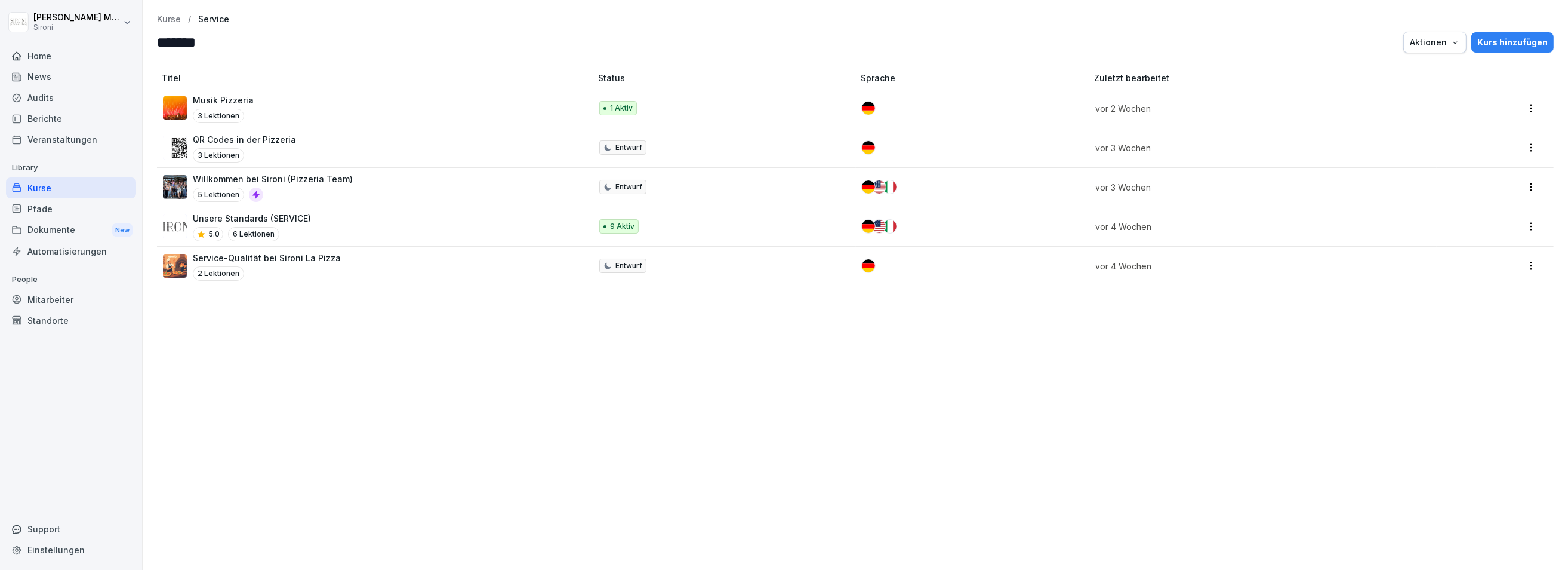
click at [334, 188] on div "5 Lektionen" at bounding box center [273, 195] width 160 height 14
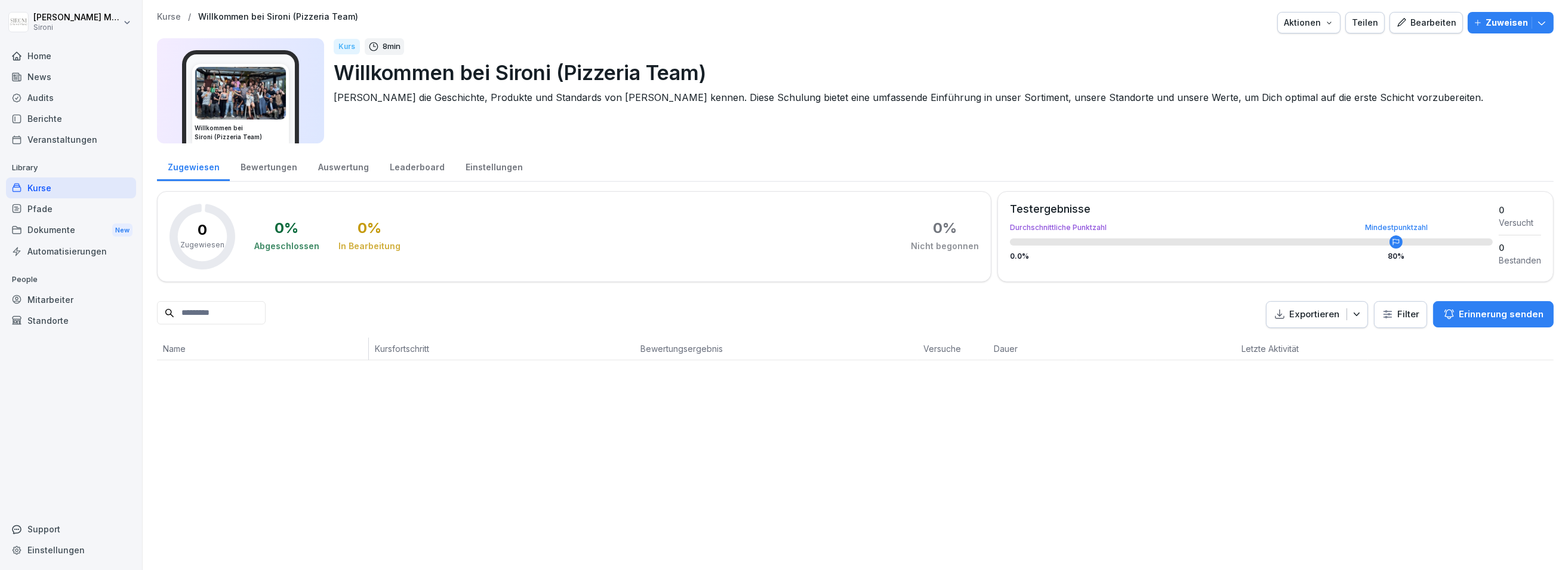
click at [1367, 25] on div "Teilen" at bounding box center [1365, 22] width 26 height 13
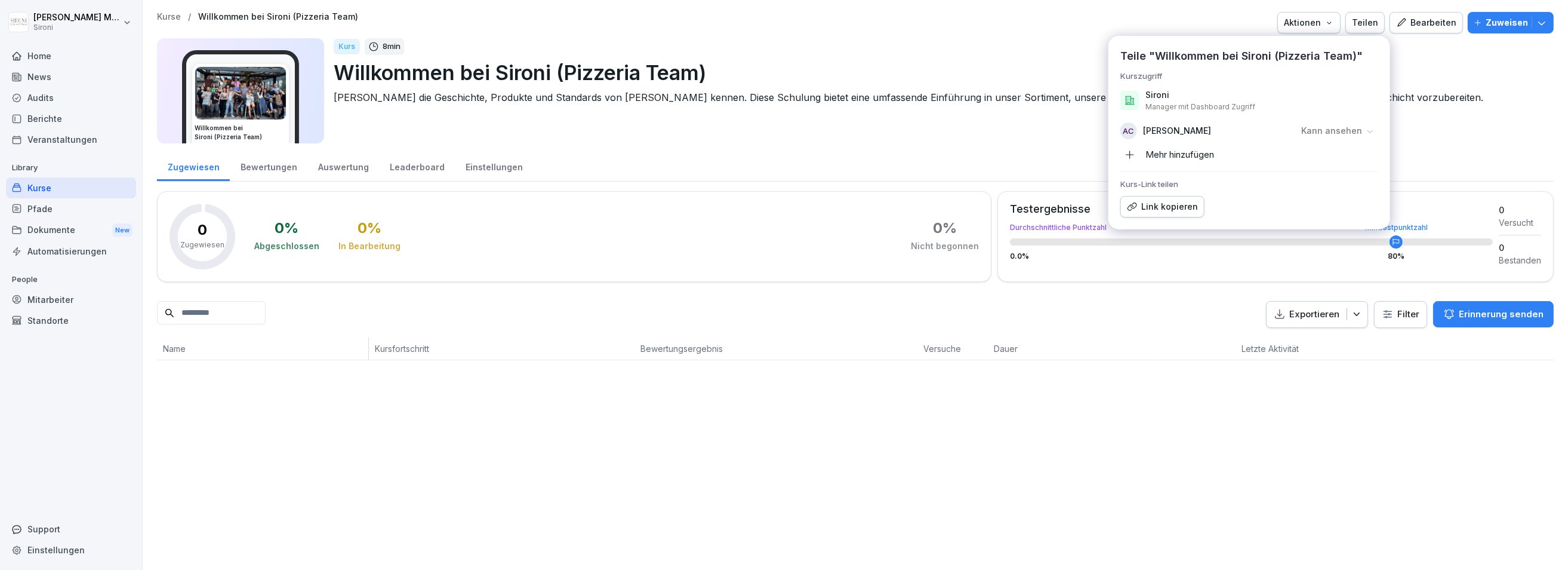
click at [169, 14] on p "Kurse" at bounding box center [169, 16] width 24 height 10
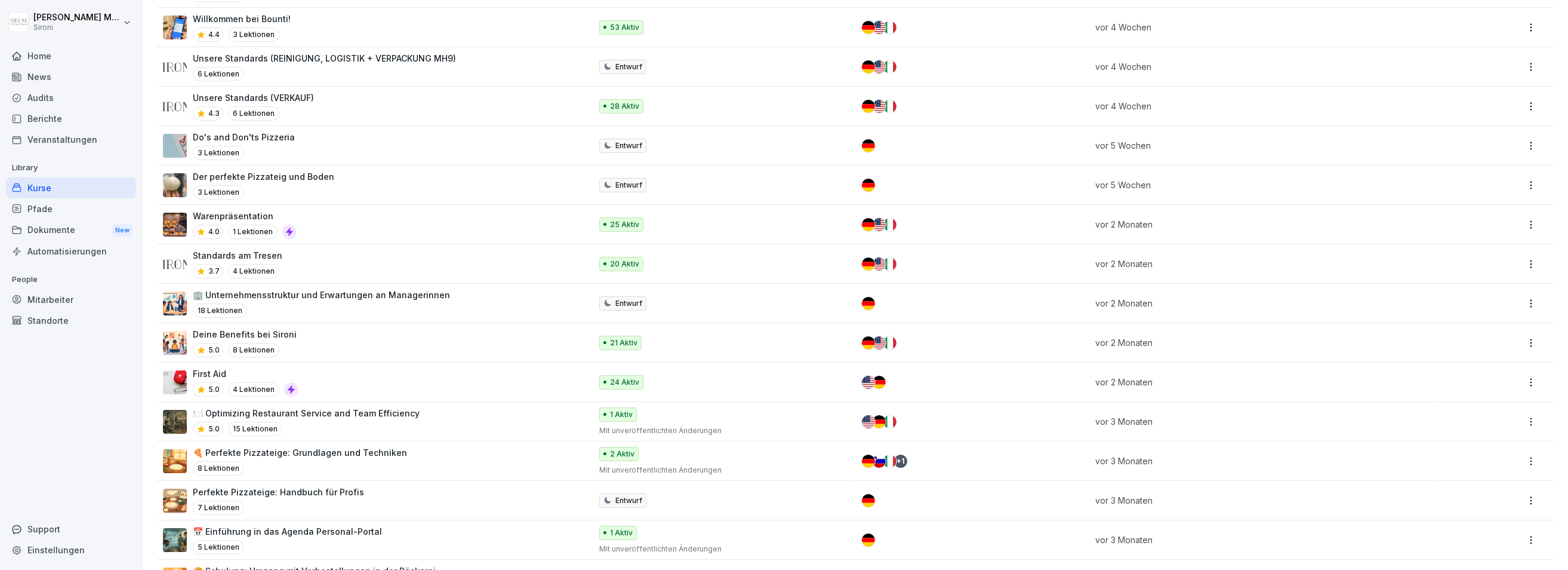
scroll to position [1364, 0]
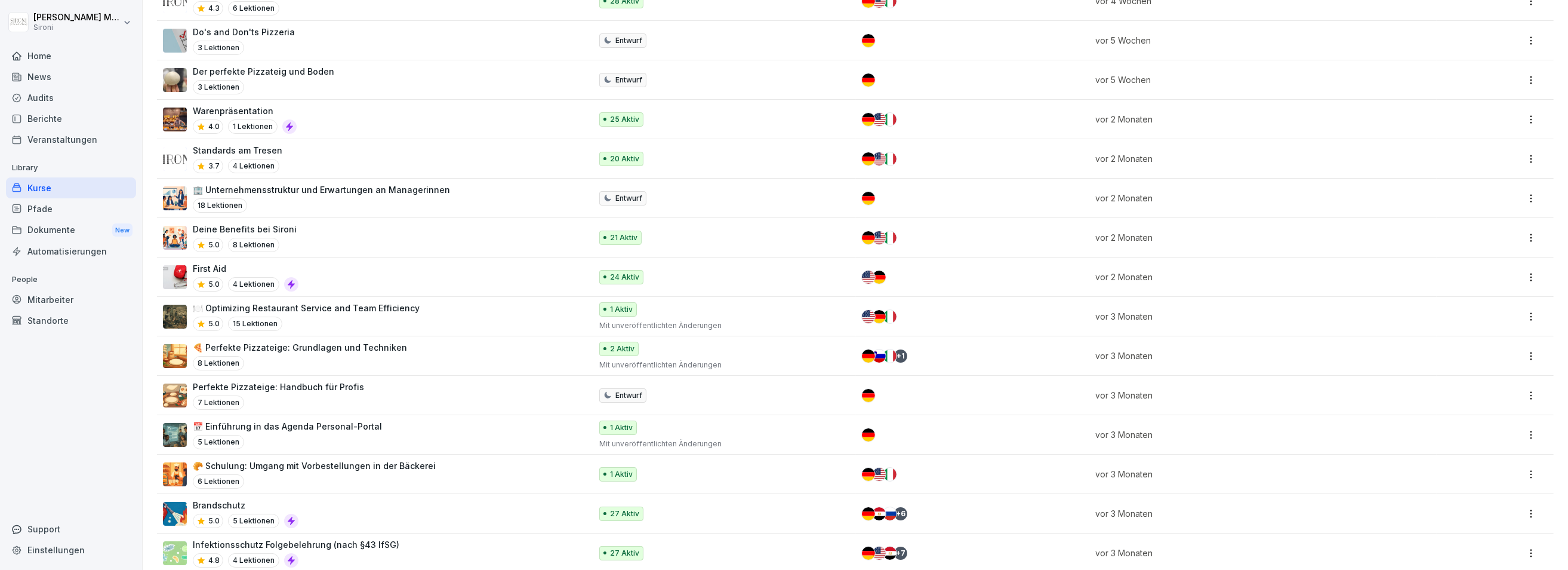
click at [313, 236] on div "Deine Benefits bei Sironi 5.0 8 Lektionen" at bounding box center [372, 237] width 416 height 30
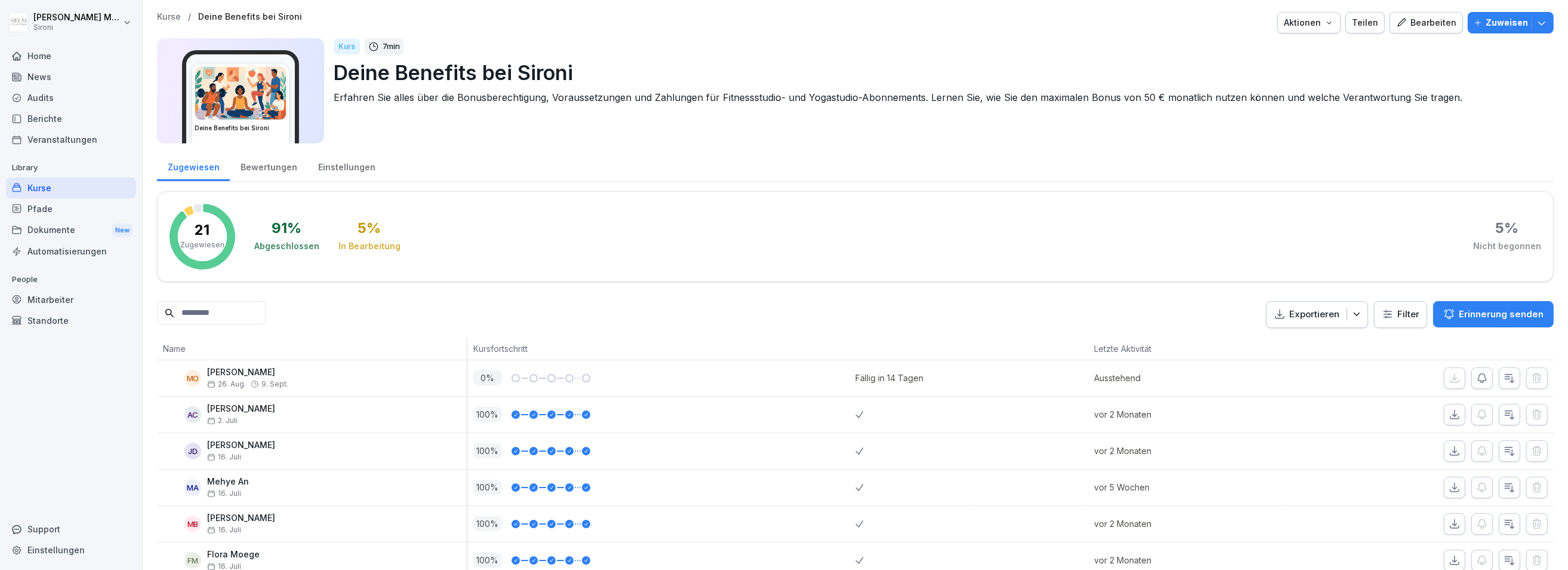
click at [1379, 26] on div "Teilen" at bounding box center [1365, 22] width 26 height 13
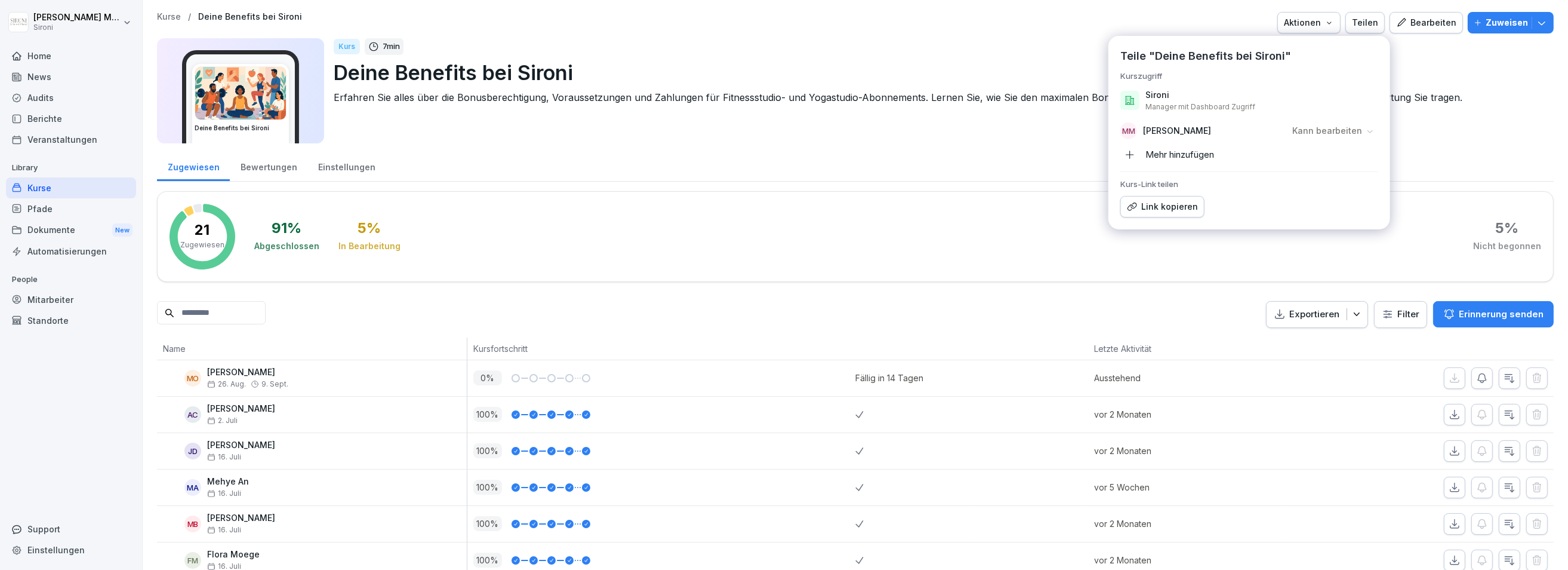
click at [1168, 150] on div "Mehr hinzufügen" at bounding box center [1168, 154] width 93 height 19
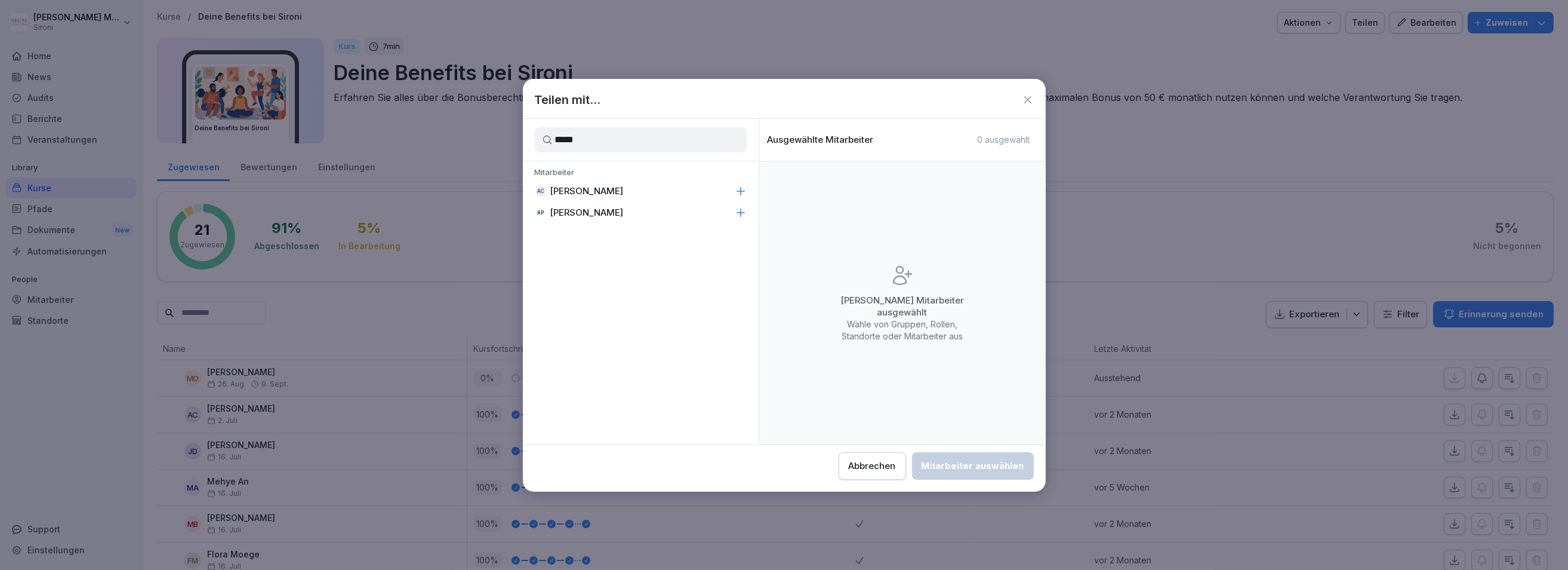
click at [593, 189] on p "[PERSON_NAME]" at bounding box center [587, 190] width 74 height 12
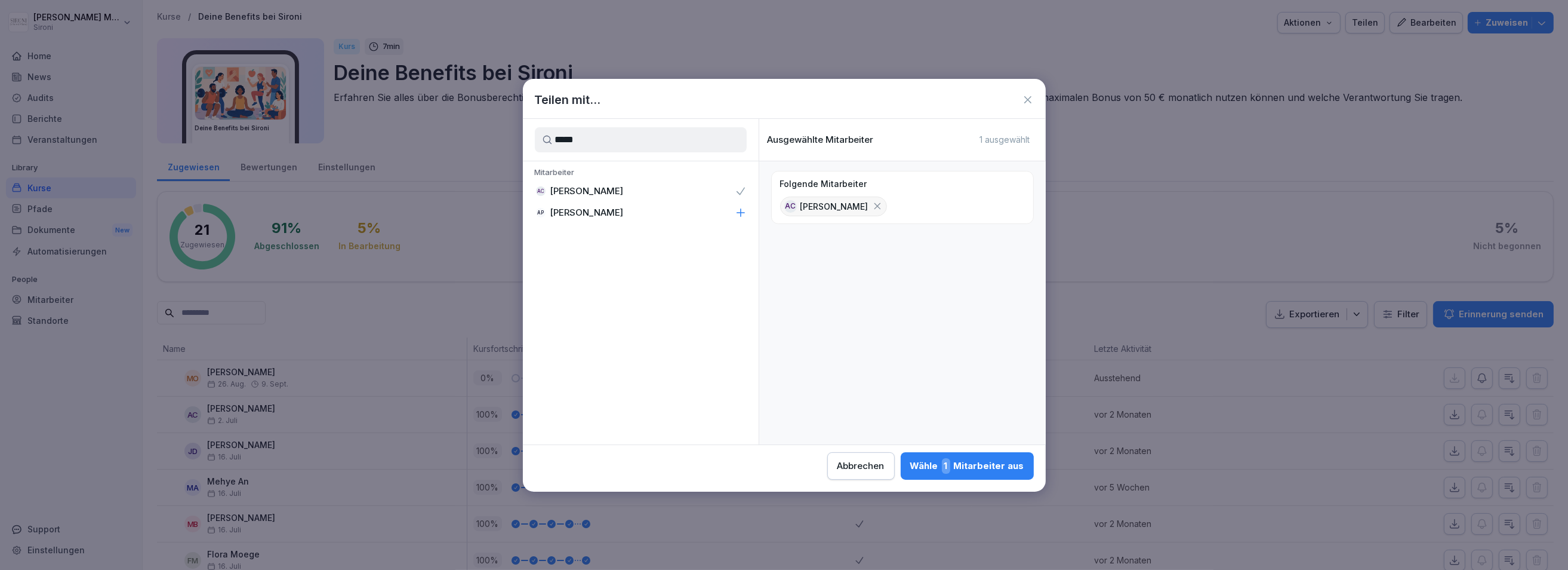
click at [598, 145] on input "*****" at bounding box center [641, 140] width 212 height 25
type input "****"
click at [590, 189] on p "[PERSON_NAME]" at bounding box center [587, 190] width 74 height 12
click at [939, 460] on div "Wähle 2 Mitarbeiter aus" at bounding box center [966, 465] width 116 height 15
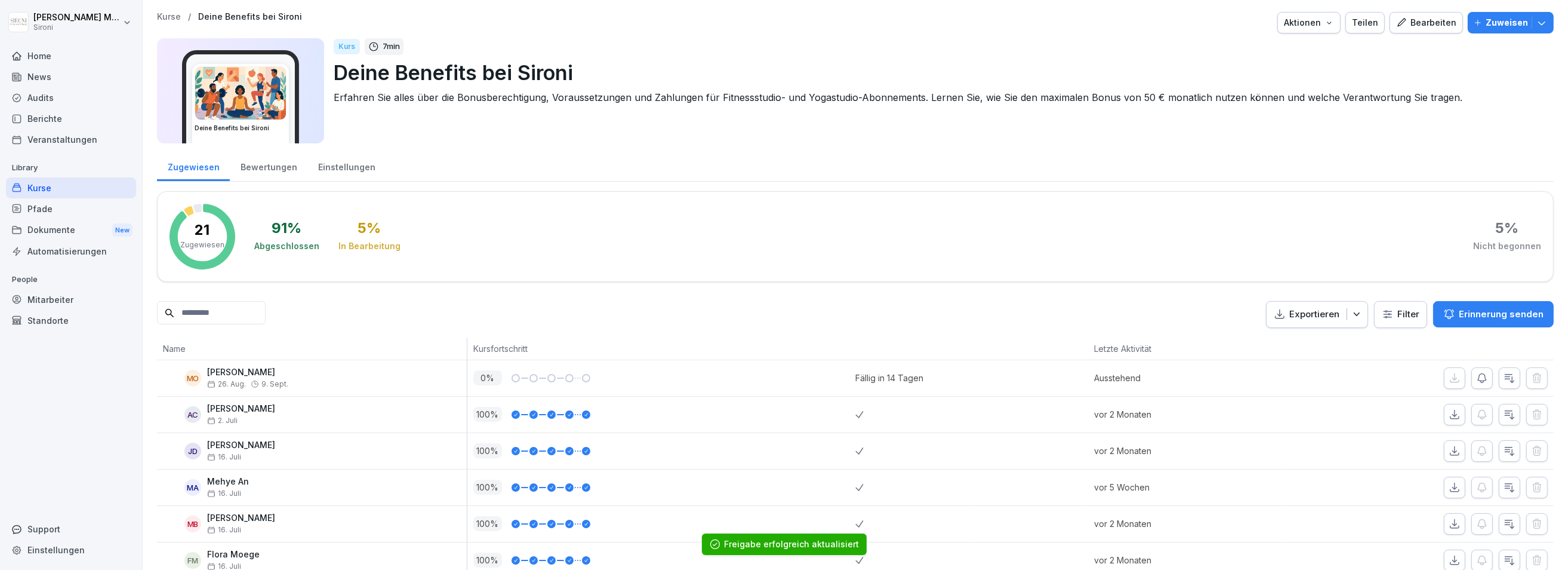
click at [172, 13] on p "Kurse" at bounding box center [169, 16] width 24 height 10
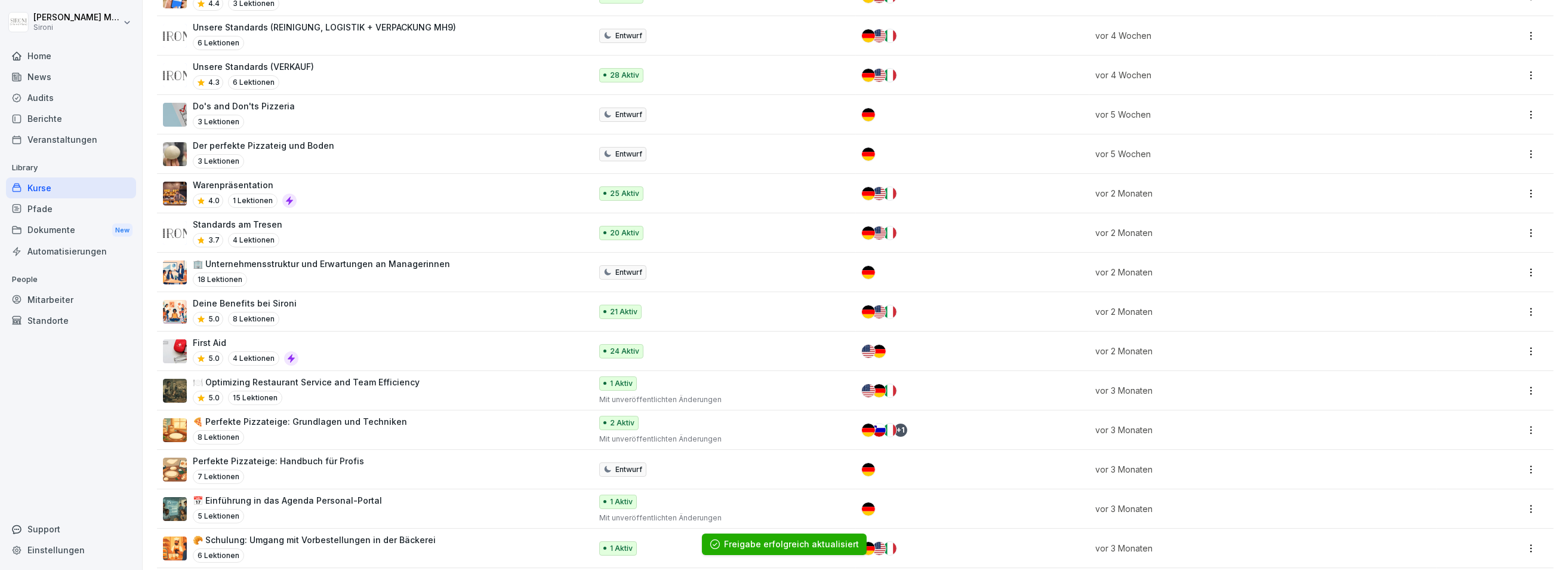
scroll to position [1364, 0]
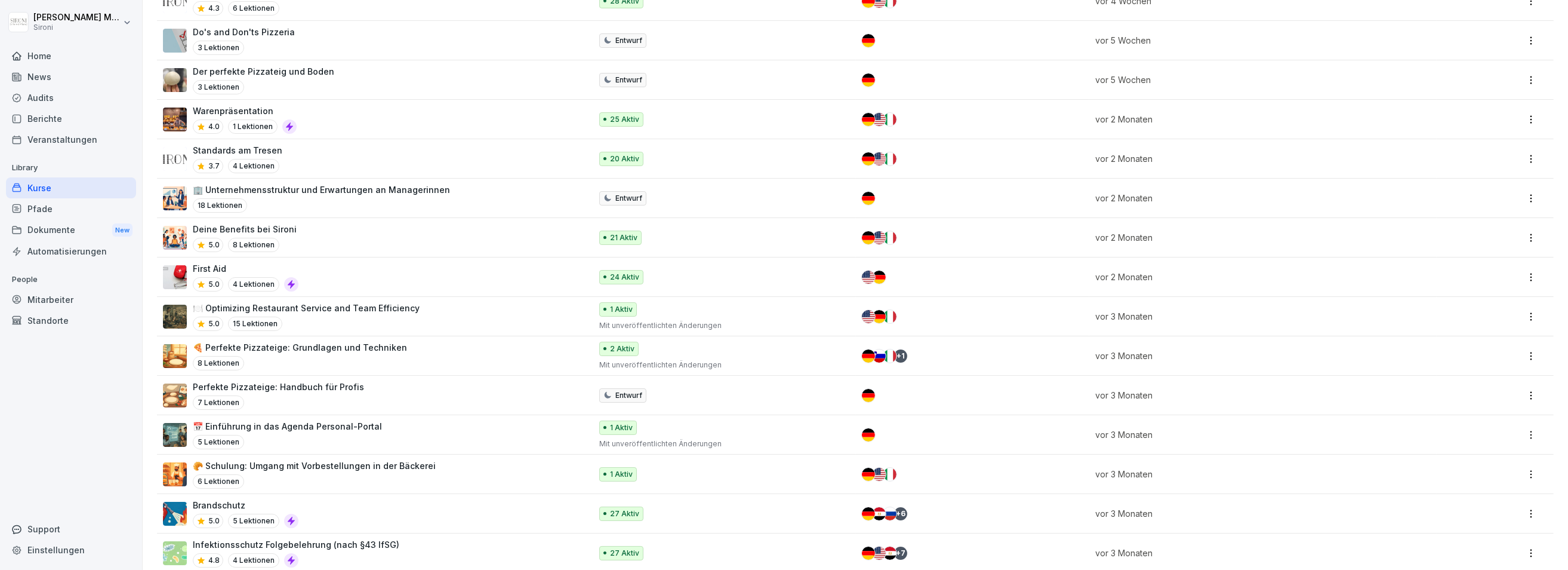
click at [337, 498] on div "Brandschutz 5.0 5 Lektionen" at bounding box center [372, 513] width 416 height 30
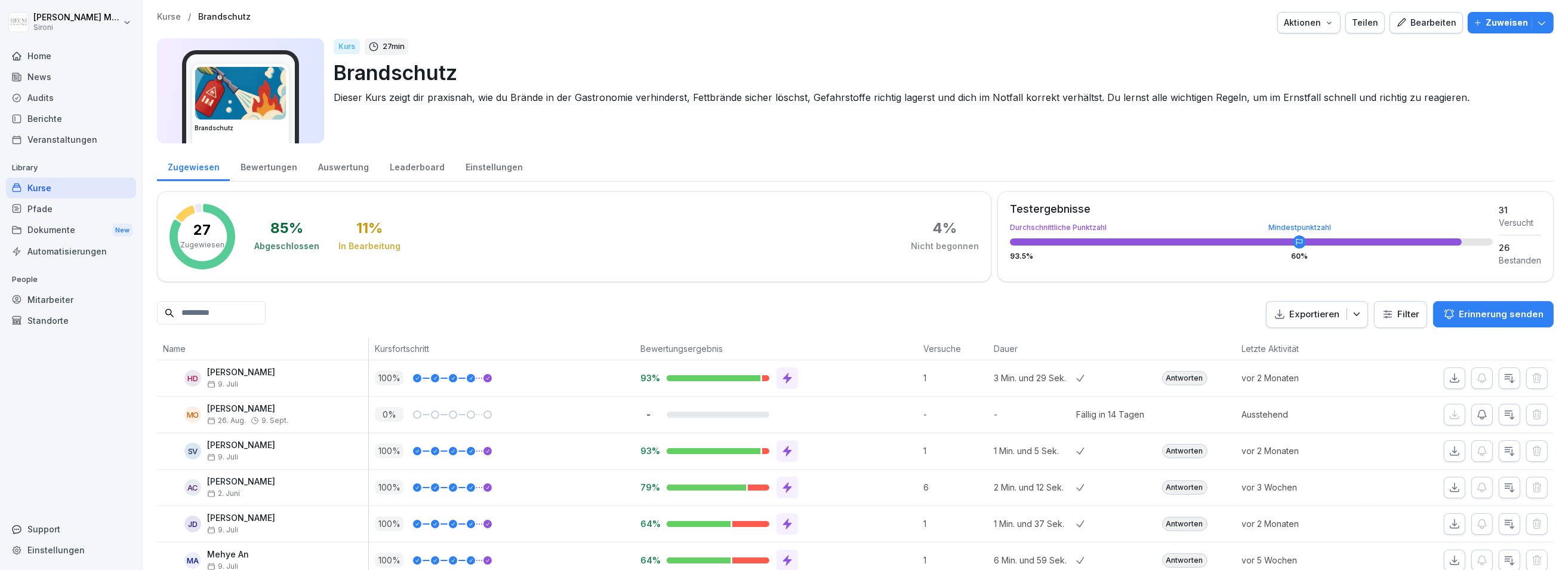
click at [1373, 22] on div "Teilen" at bounding box center [1365, 22] width 26 height 13
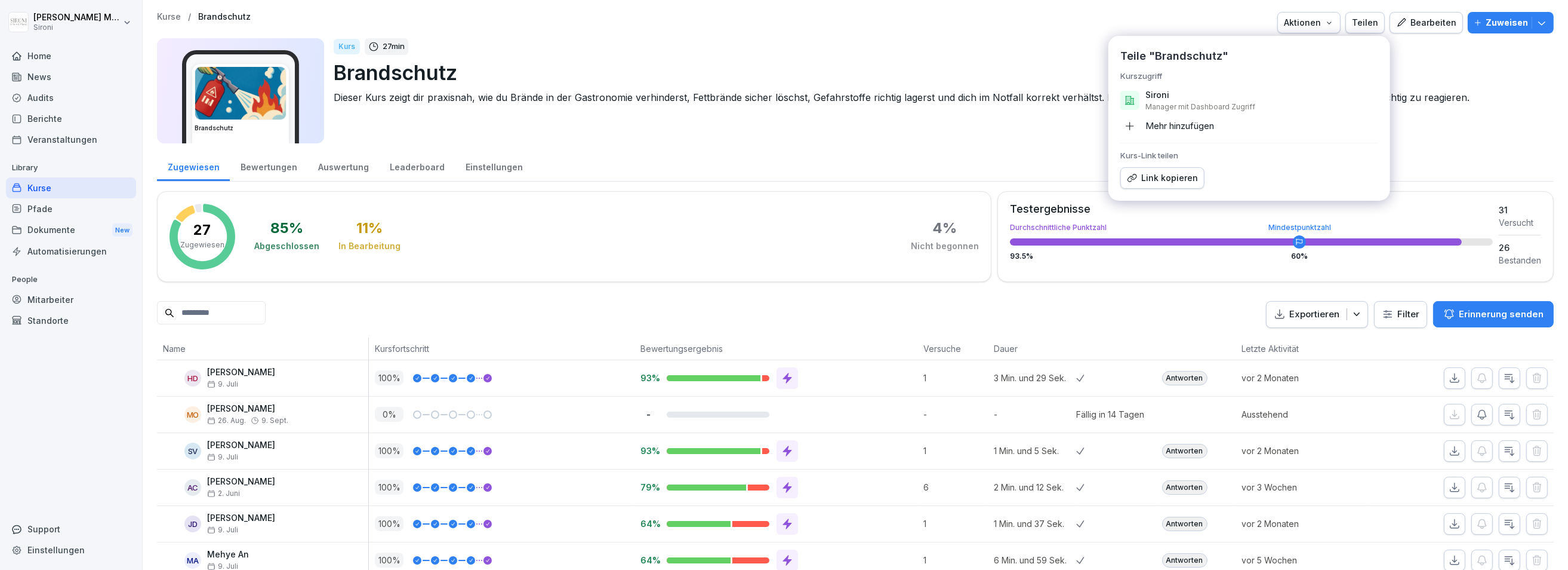
click at [1162, 124] on div "Mehr hinzufügen" at bounding box center [1168, 126] width 93 height 19
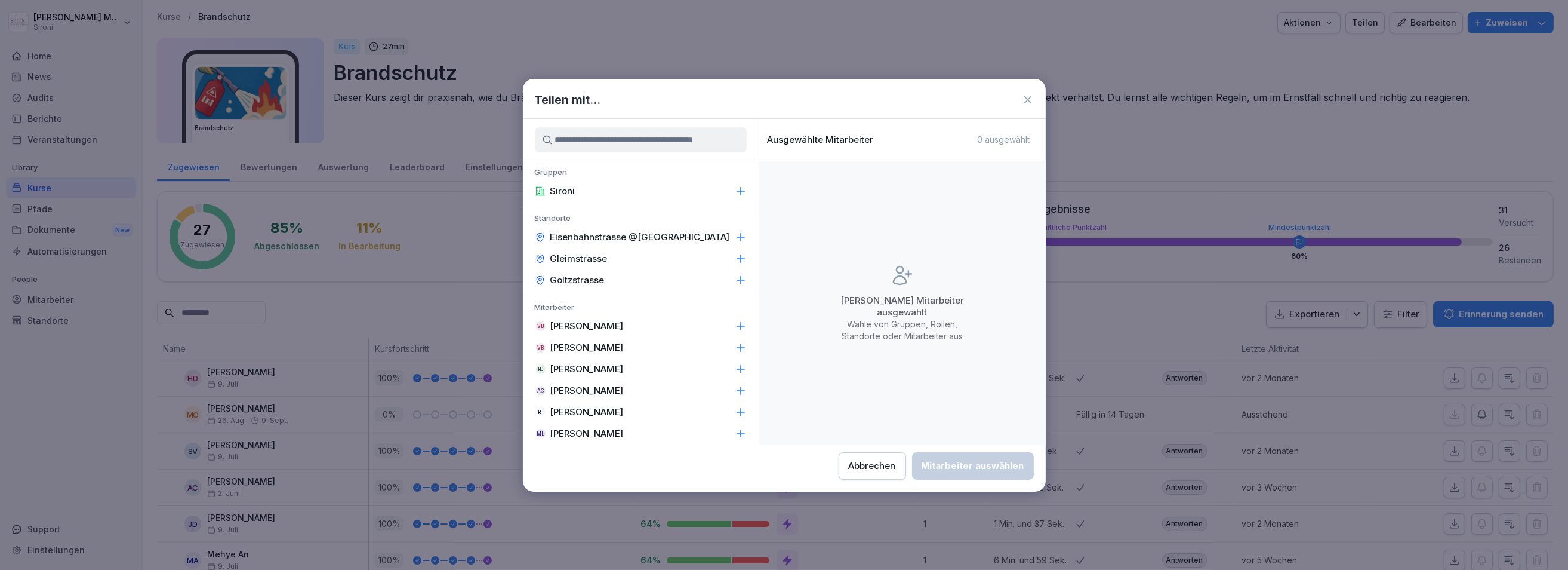
click at [626, 135] on input at bounding box center [641, 140] width 212 height 25
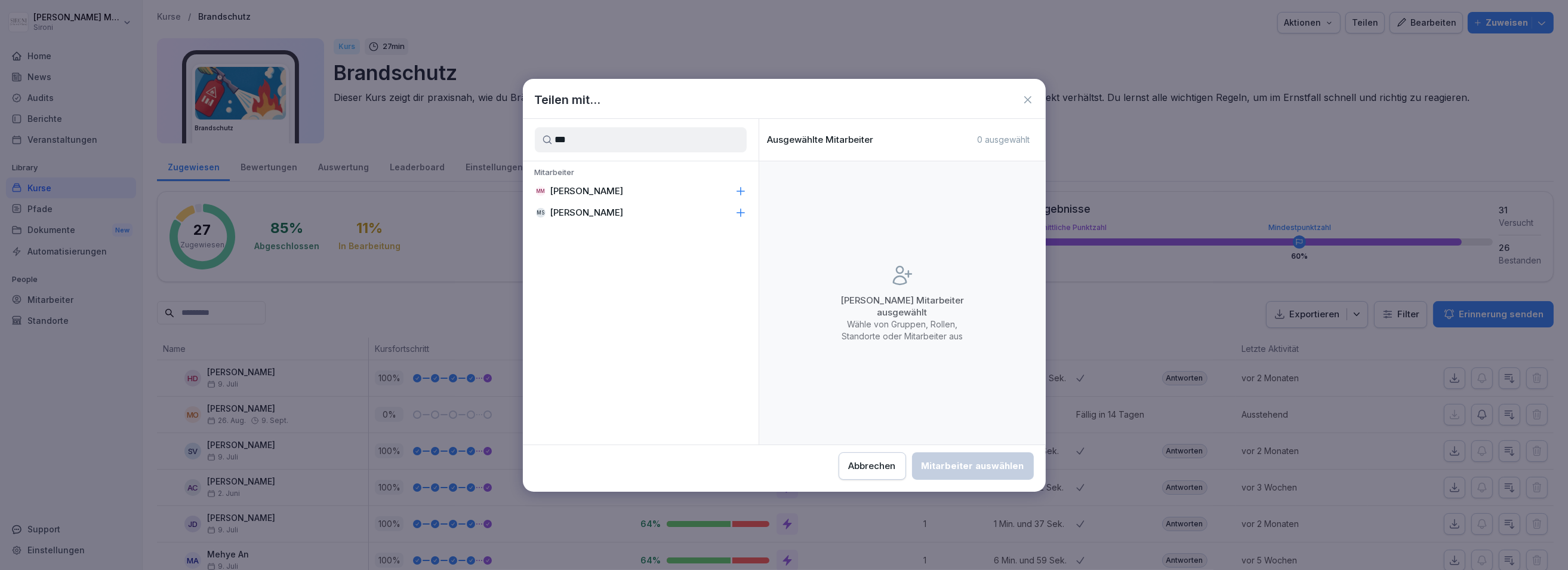
click at [563, 191] on p "[PERSON_NAME]" at bounding box center [587, 190] width 74 height 12
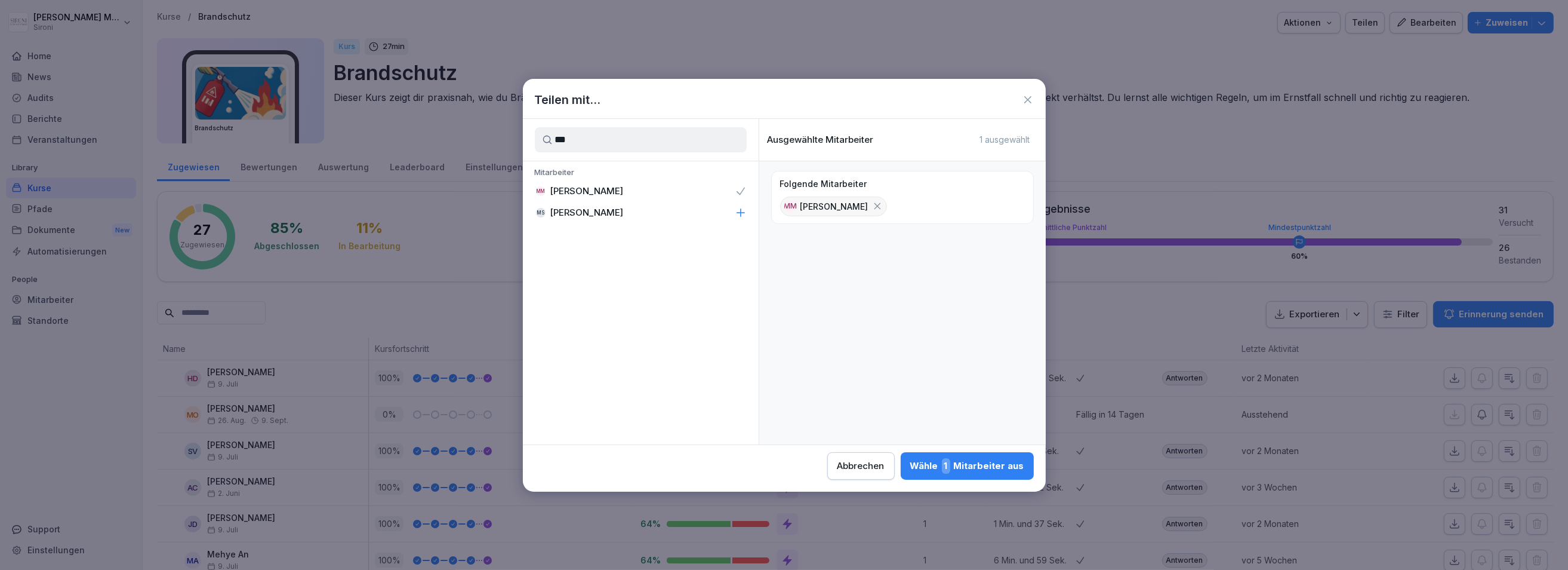
click at [584, 151] on input "***" at bounding box center [641, 140] width 212 height 25
click at [584, 145] on input "***" at bounding box center [641, 140] width 212 height 25
click at [588, 183] on div "AC Alessandro Ciccarone" at bounding box center [641, 191] width 236 height 22
click at [589, 145] on input "*****" at bounding box center [641, 140] width 212 height 25
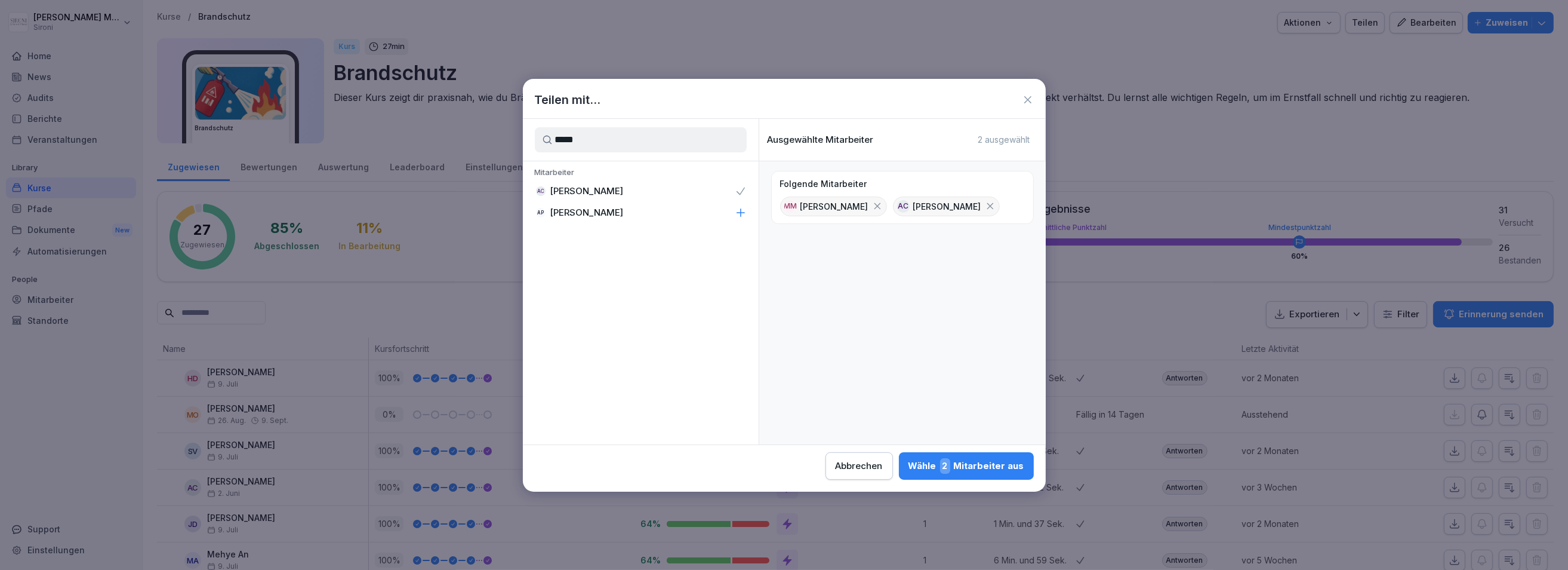
click at [589, 145] on input "*****" at bounding box center [641, 140] width 212 height 25
type input "****"
click at [592, 187] on p "[PERSON_NAME]" at bounding box center [587, 190] width 74 height 12
click at [970, 465] on div "Wähle 3 Mitarbeiter aus" at bounding box center [966, 465] width 116 height 15
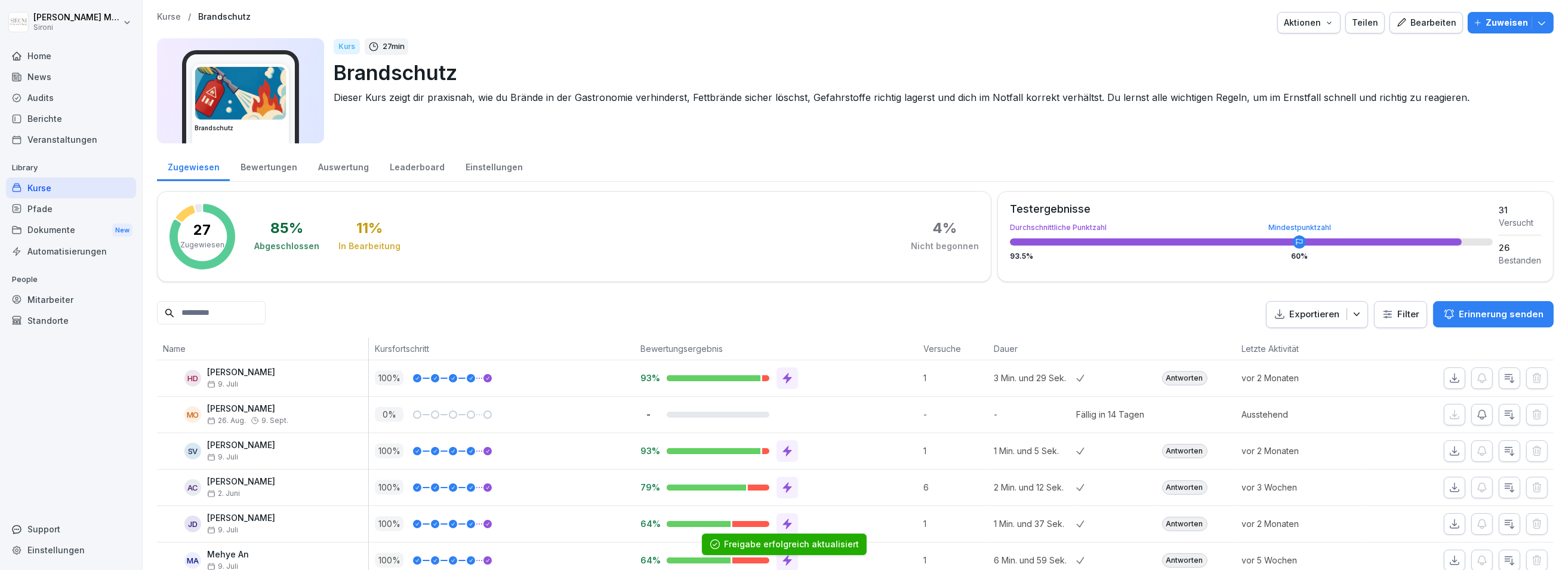
click at [169, 17] on p "Kurse" at bounding box center [169, 16] width 24 height 10
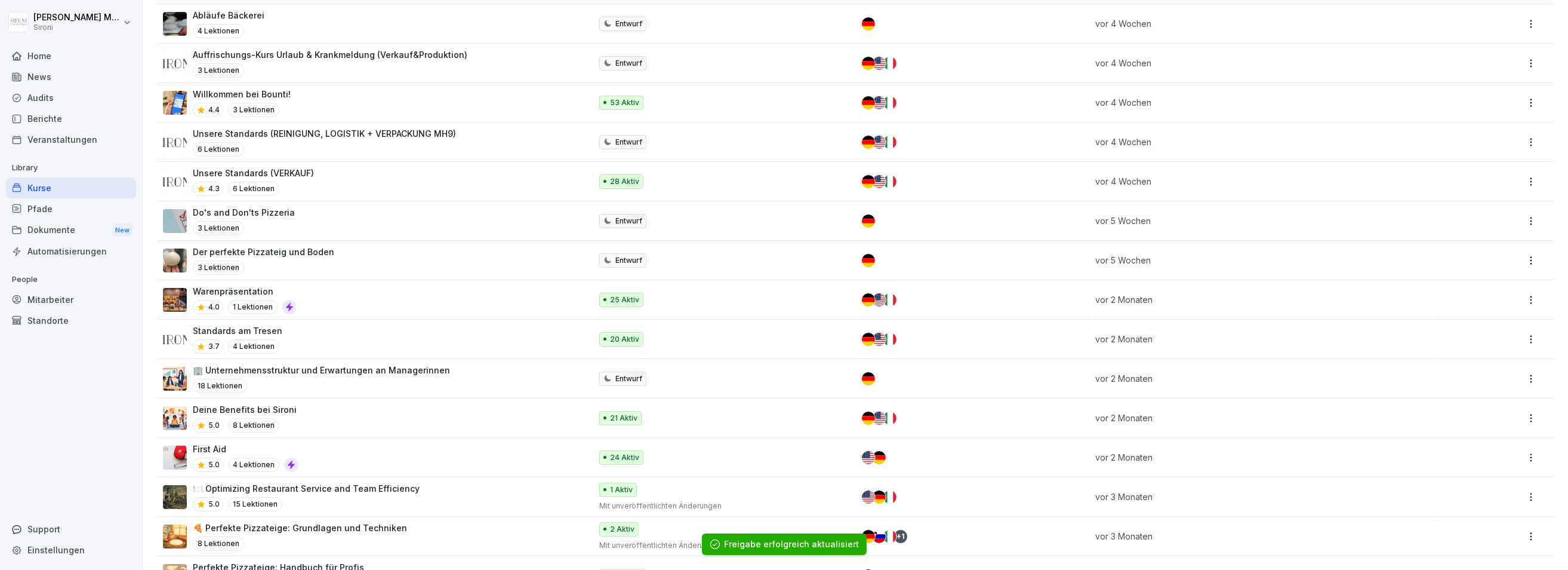
scroll to position [1364, 0]
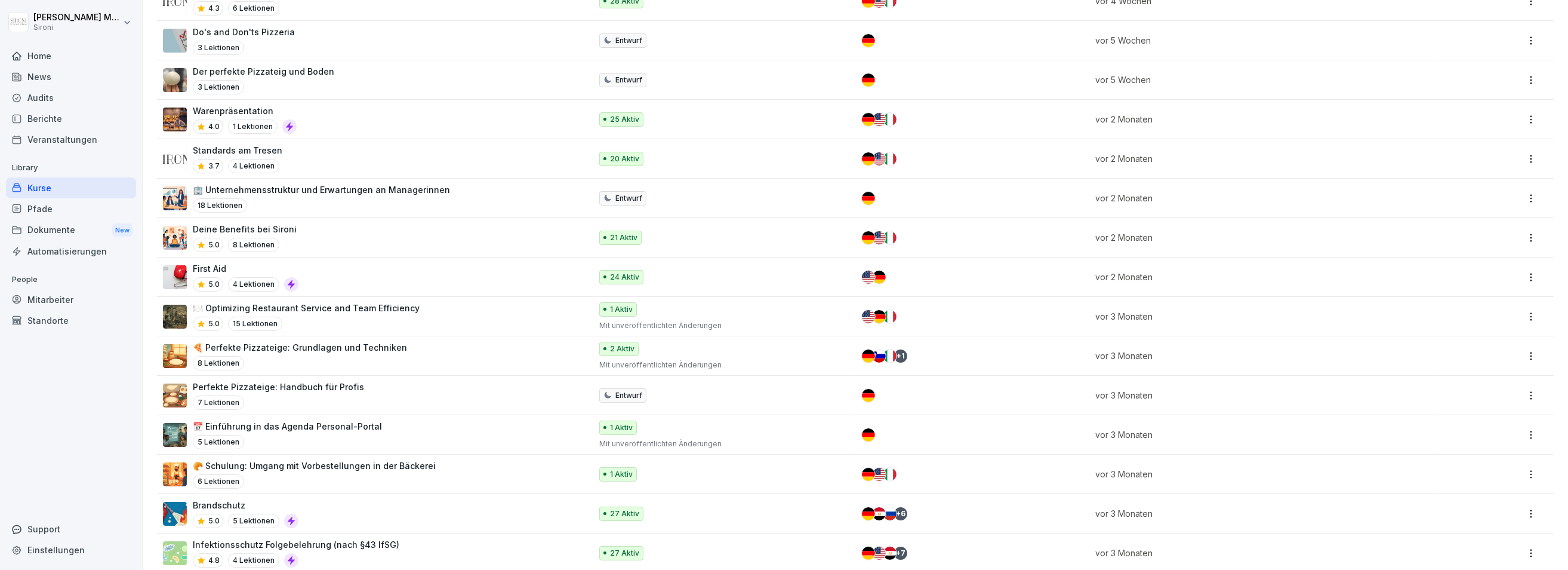
click at [291, 538] on p "Infektionsschutz Folgebelehrung (nach §43 IfSG)" at bounding box center [296, 544] width 206 height 13
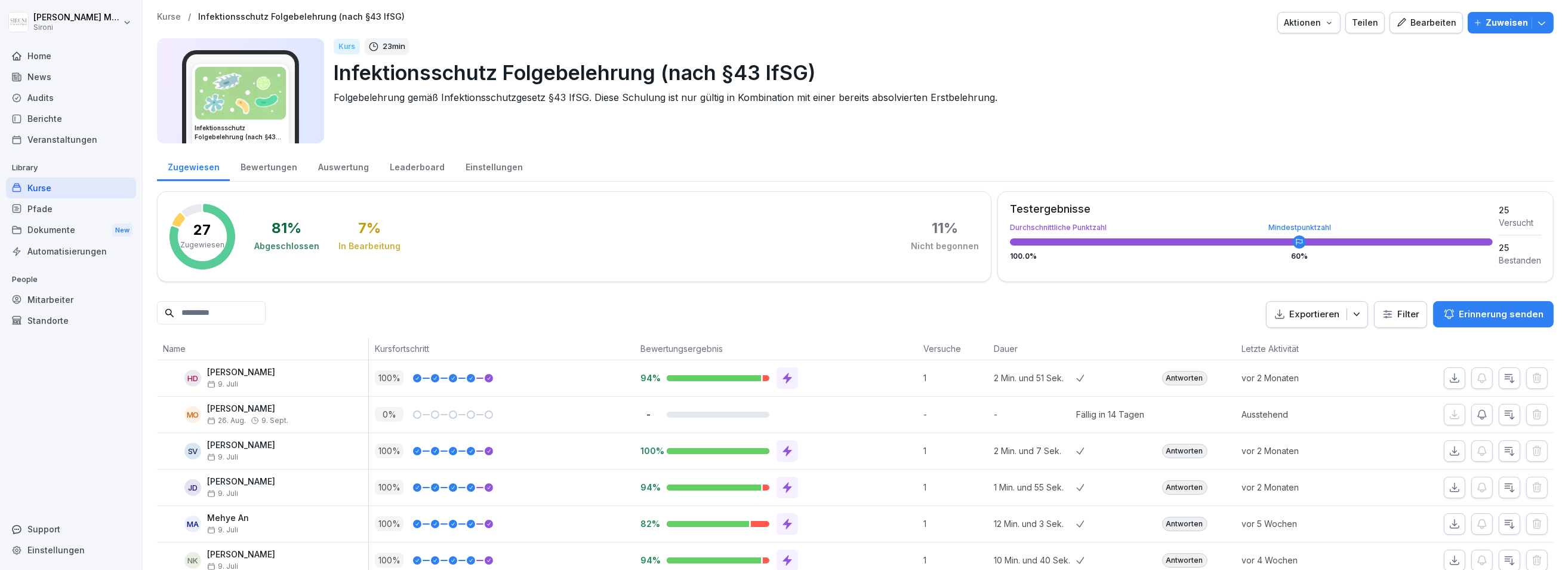
click at [1375, 22] on div "Teilen" at bounding box center [1365, 22] width 26 height 13
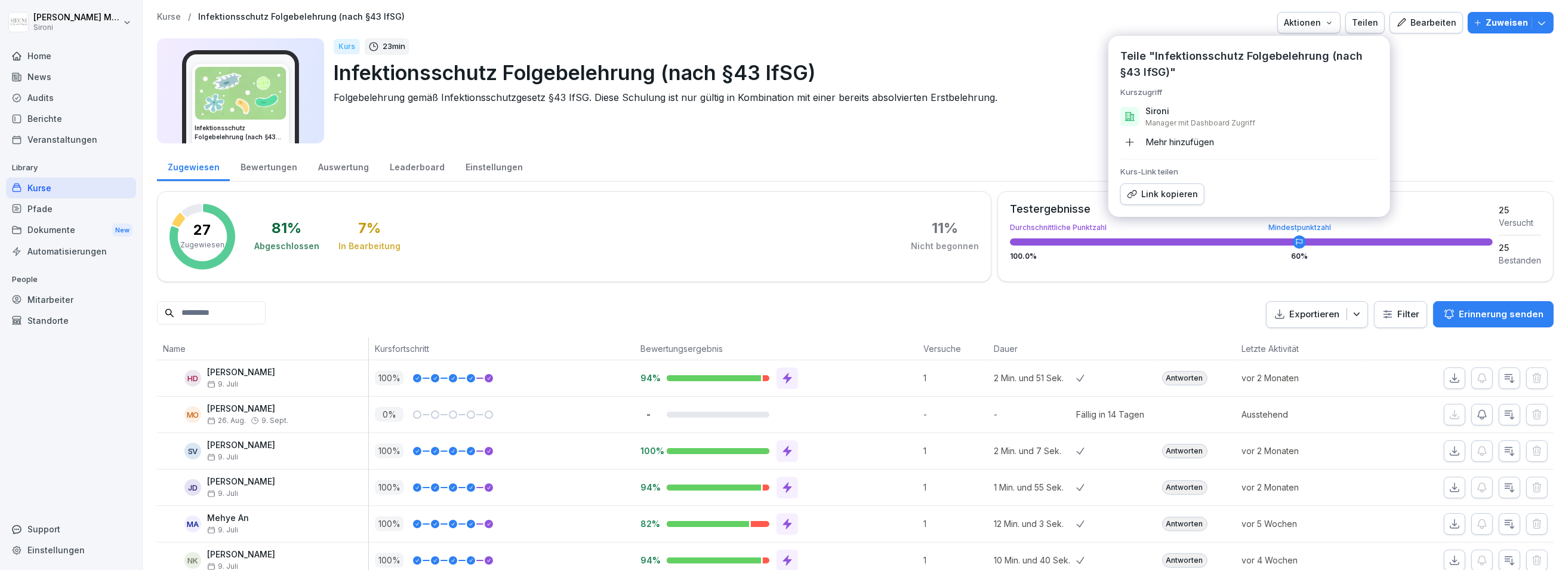
click at [1199, 139] on div "Mehr hinzufügen" at bounding box center [1168, 142] width 93 height 19
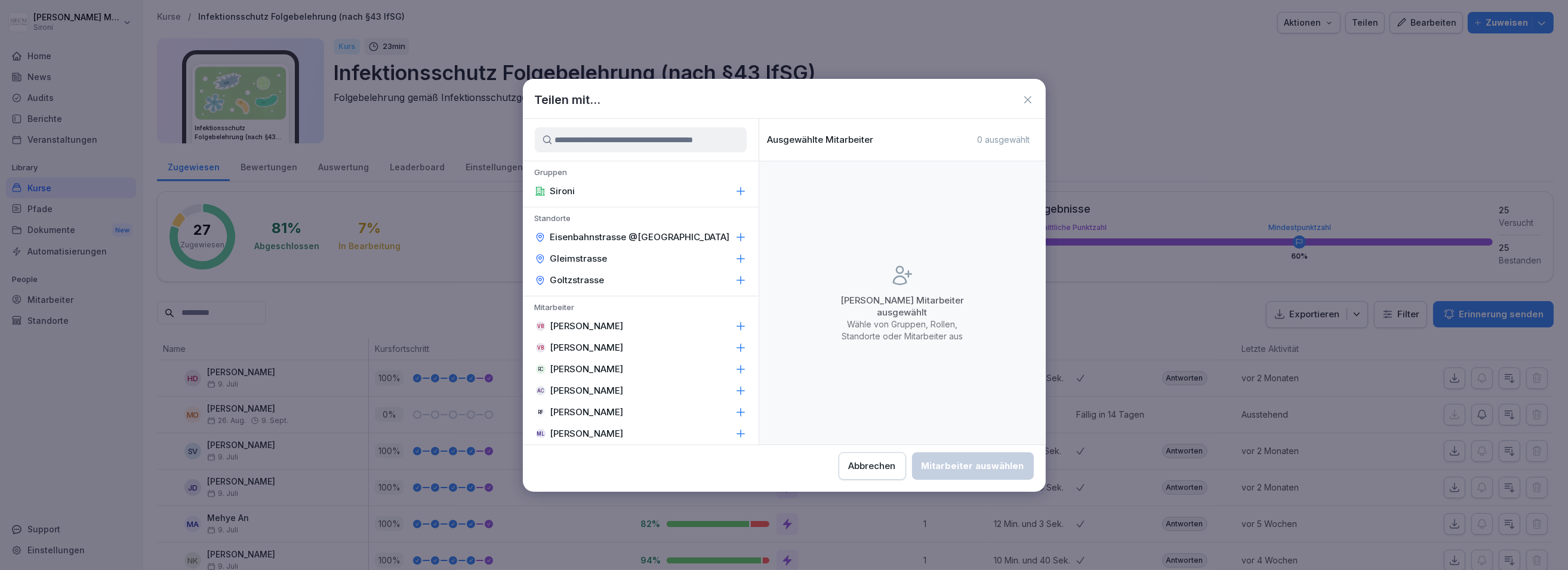
click at [672, 143] on input at bounding box center [641, 140] width 212 height 25
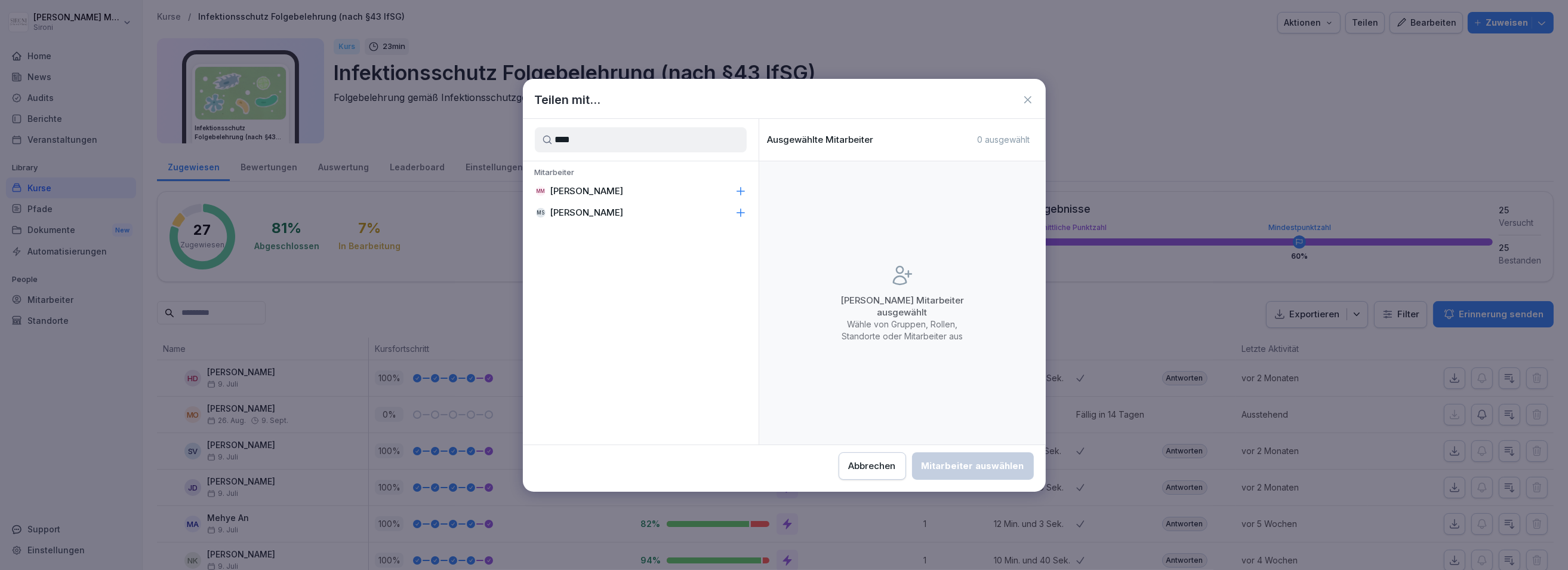
click at [634, 196] on div "MM [PERSON_NAME]" at bounding box center [641, 191] width 236 height 22
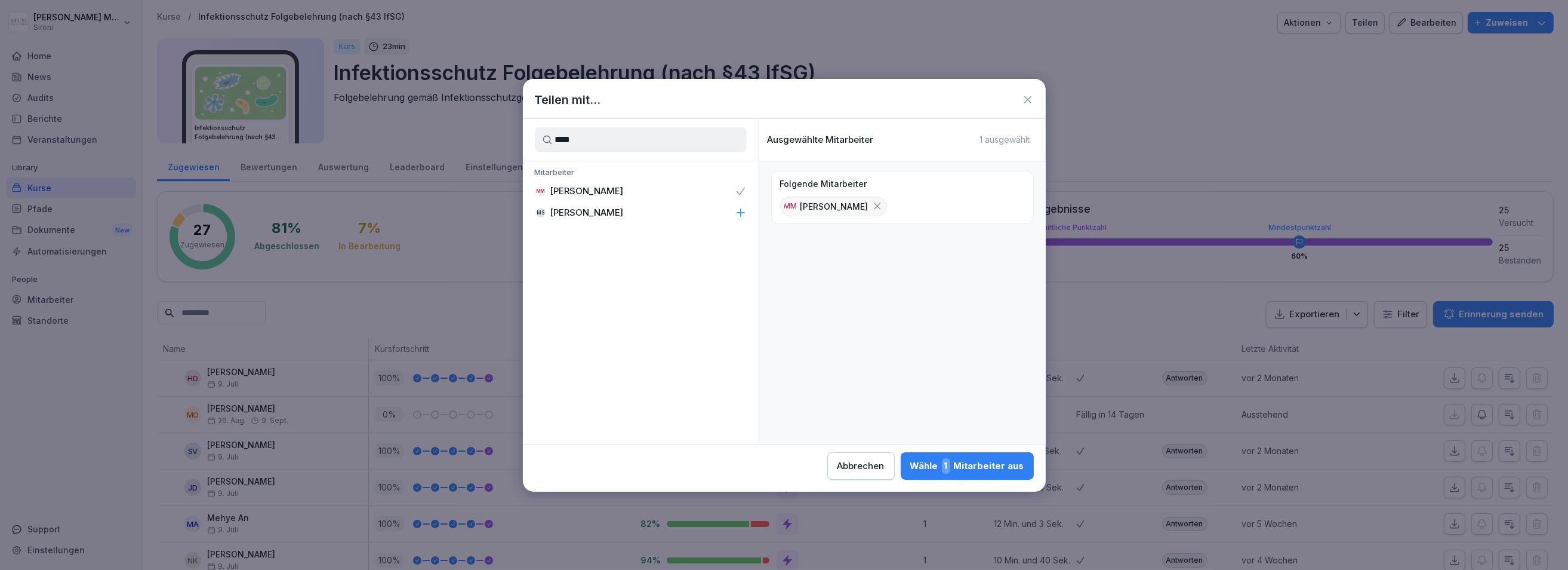
click at [614, 145] on input "****" at bounding box center [641, 140] width 212 height 25
click at [607, 181] on div "AC [PERSON_NAME]" at bounding box center [641, 191] width 236 height 22
click at [599, 149] on input "****" at bounding box center [641, 140] width 212 height 25
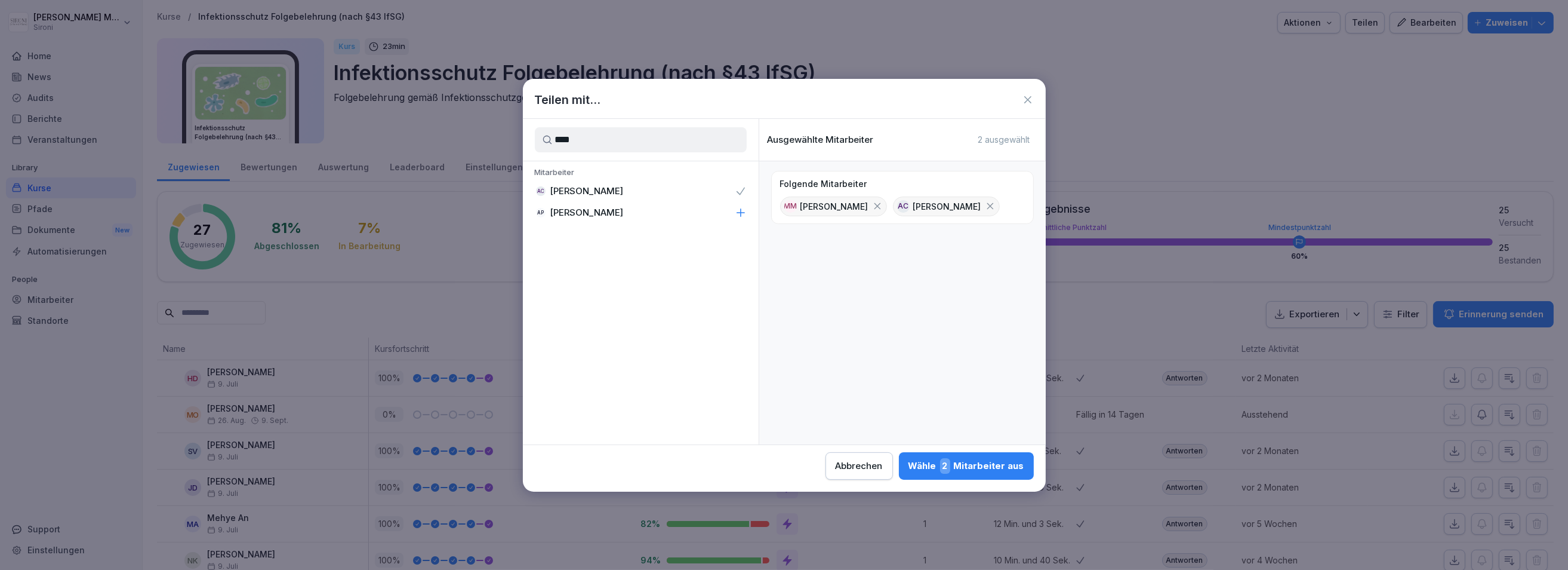
click at [599, 149] on input "****" at bounding box center [641, 140] width 212 height 25
type input "****"
click at [599, 189] on p "[PERSON_NAME]" at bounding box center [587, 190] width 74 height 12
click at [965, 469] on div "Wähle 3 Mitarbeiter aus" at bounding box center [966, 465] width 116 height 15
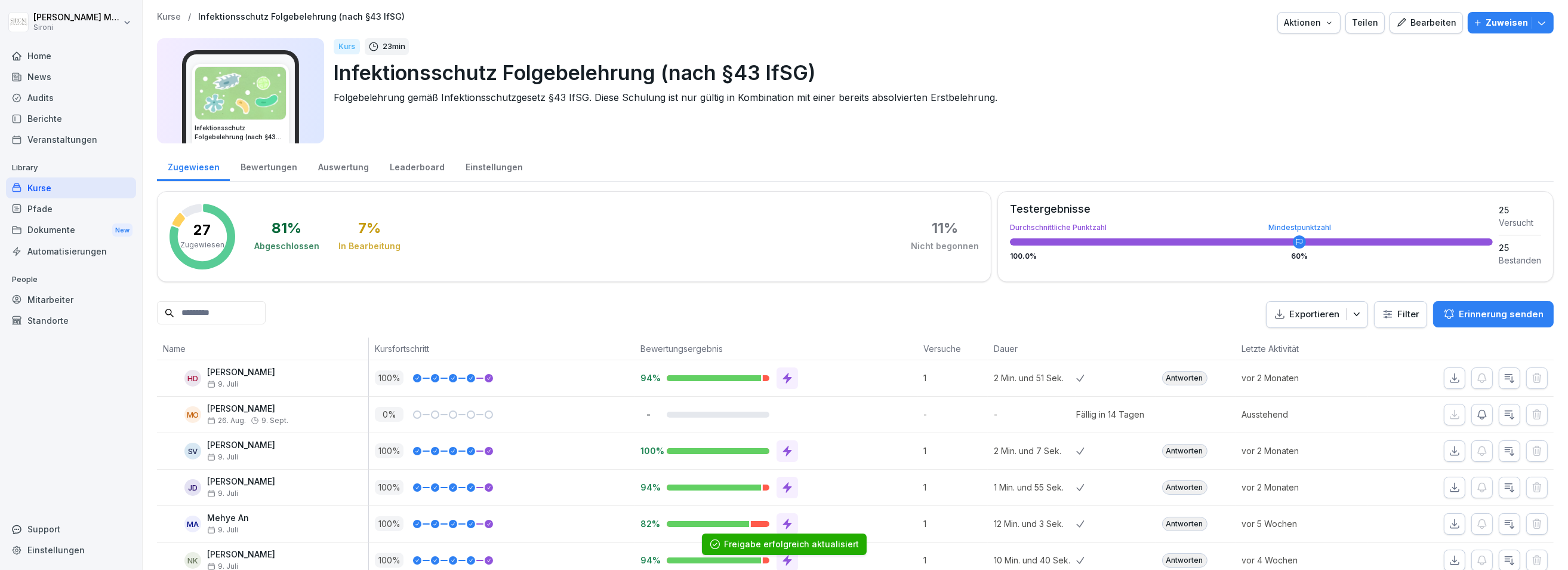
click at [174, 16] on p "Kurse" at bounding box center [169, 16] width 24 height 10
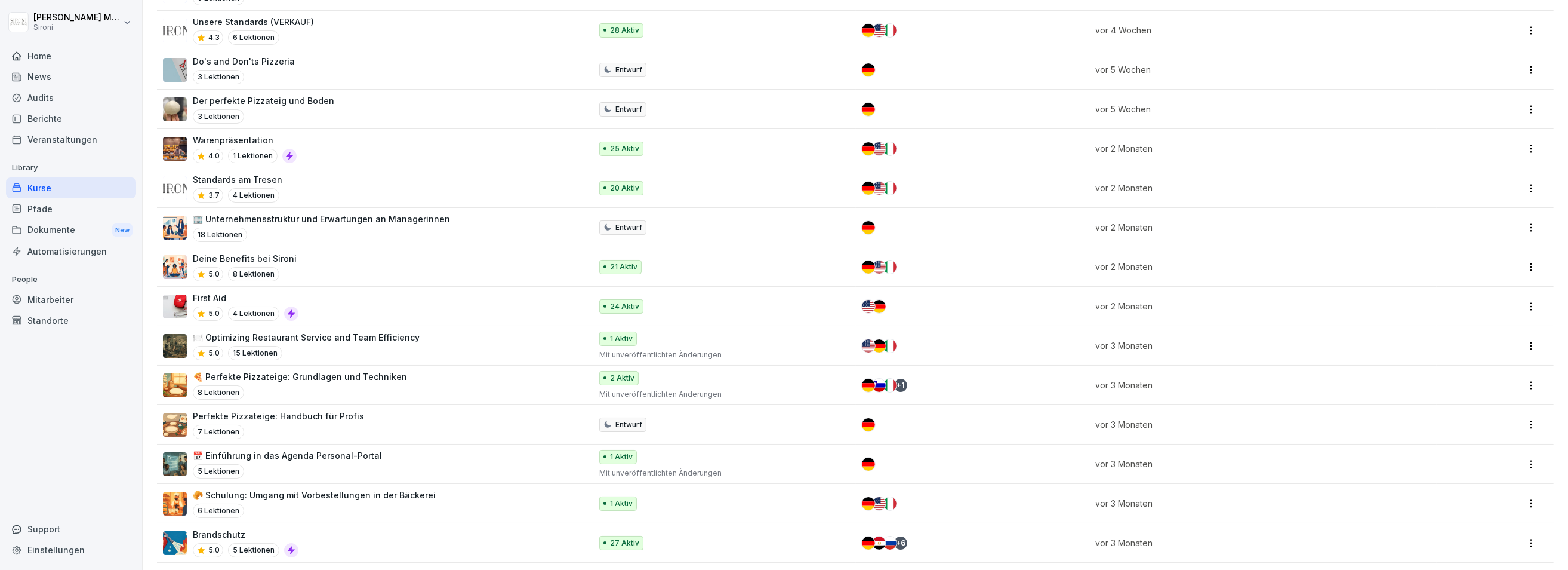
scroll to position [1333, 0]
click at [298, 297] on div "First Aid 5.0 4 Lektionen" at bounding box center [372, 306] width 416 height 30
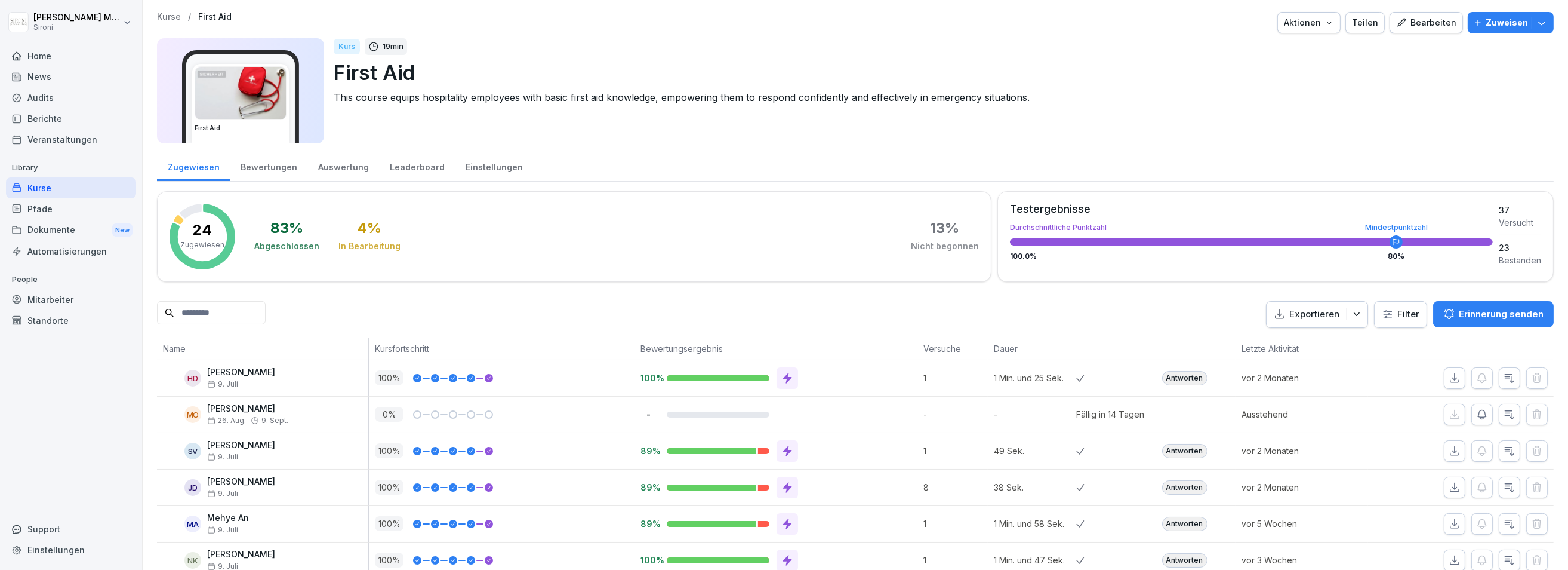
click at [1377, 21] on div "Teilen" at bounding box center [1365, 22] width 26 height 13
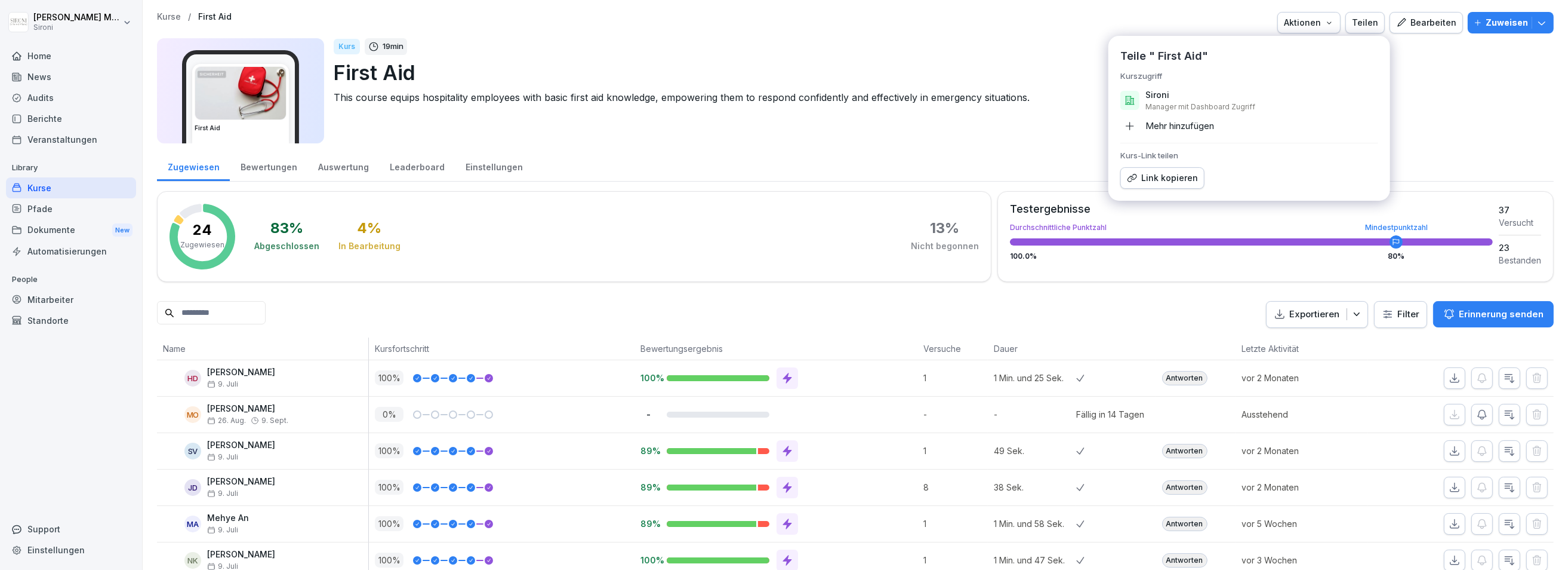
click at [1178, 122] on div "Mehr hinzufügen" at bounding box center [1168, 126] width 93 height 19
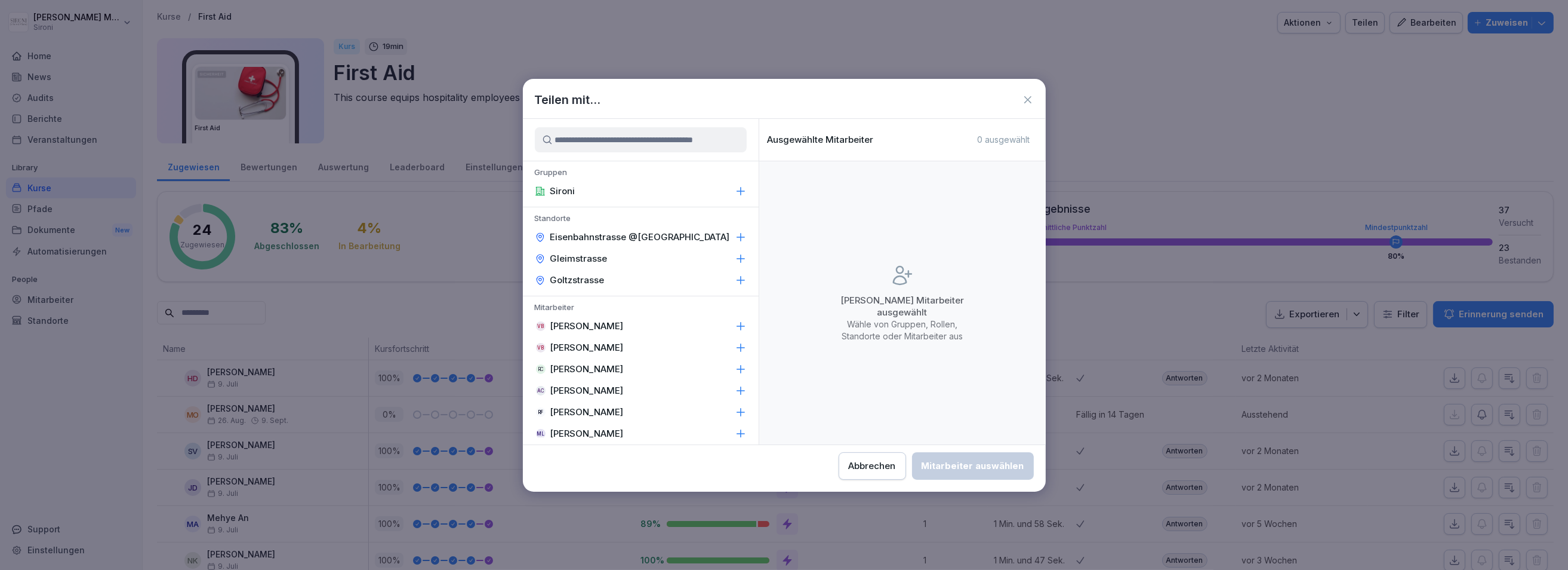
click at [721, 152] on input at bounding box center [641, 140] width 212 height 25
click at [714, 146] on input at bounding box center [641, 140] width 212 height 25
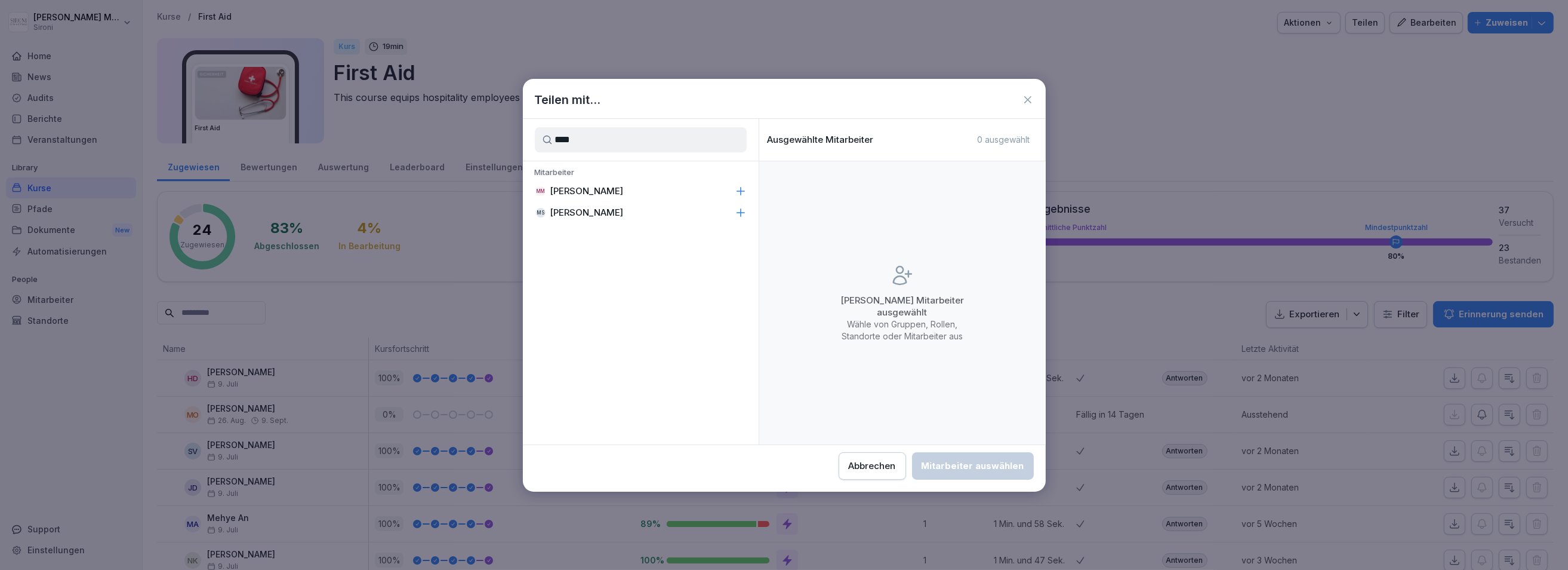
click at [615, 190] on p "[PERSON_NAME]" at bounding box center [587, 190] width 74 height 12
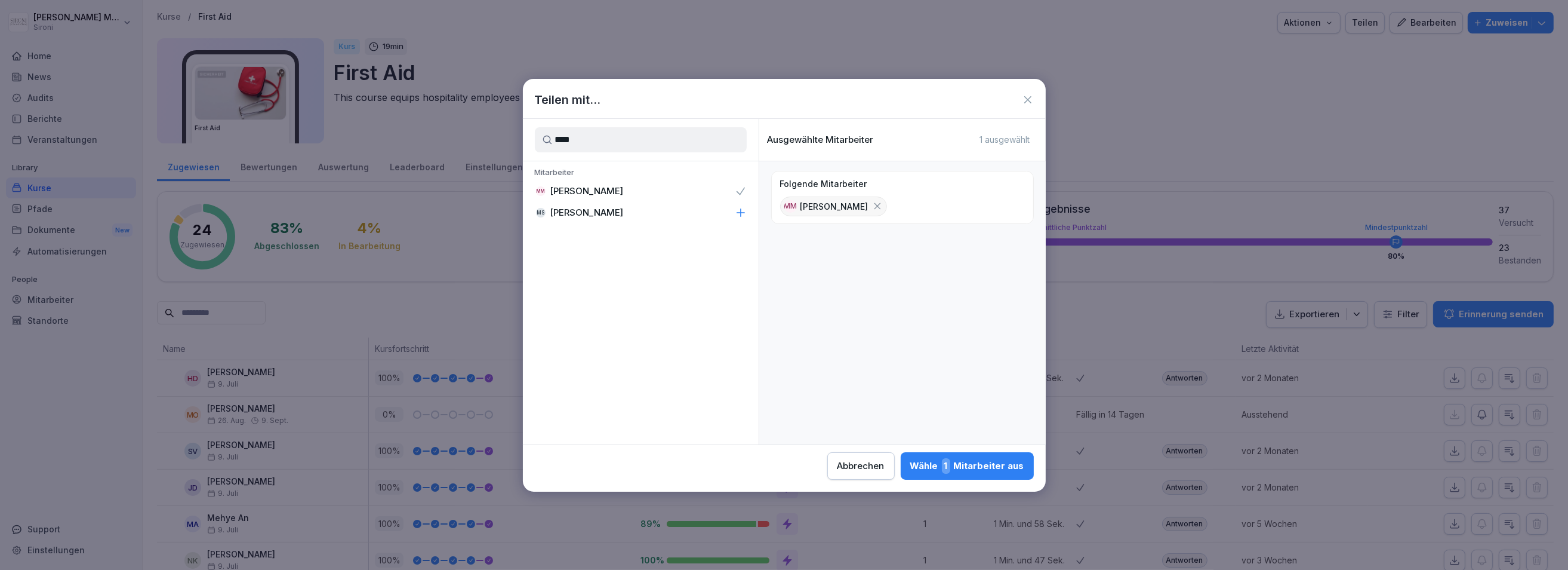
click at [603, 135] on input "****" at bounding box center [641, 140] width 212 height 25
click at [597, 192] on p "[PERSON_NAME]" at bounding box center [587, 190] width 74 height 12
click at [596, 140] on input "*****" at bounding box center [641, 140] width 212 height 25
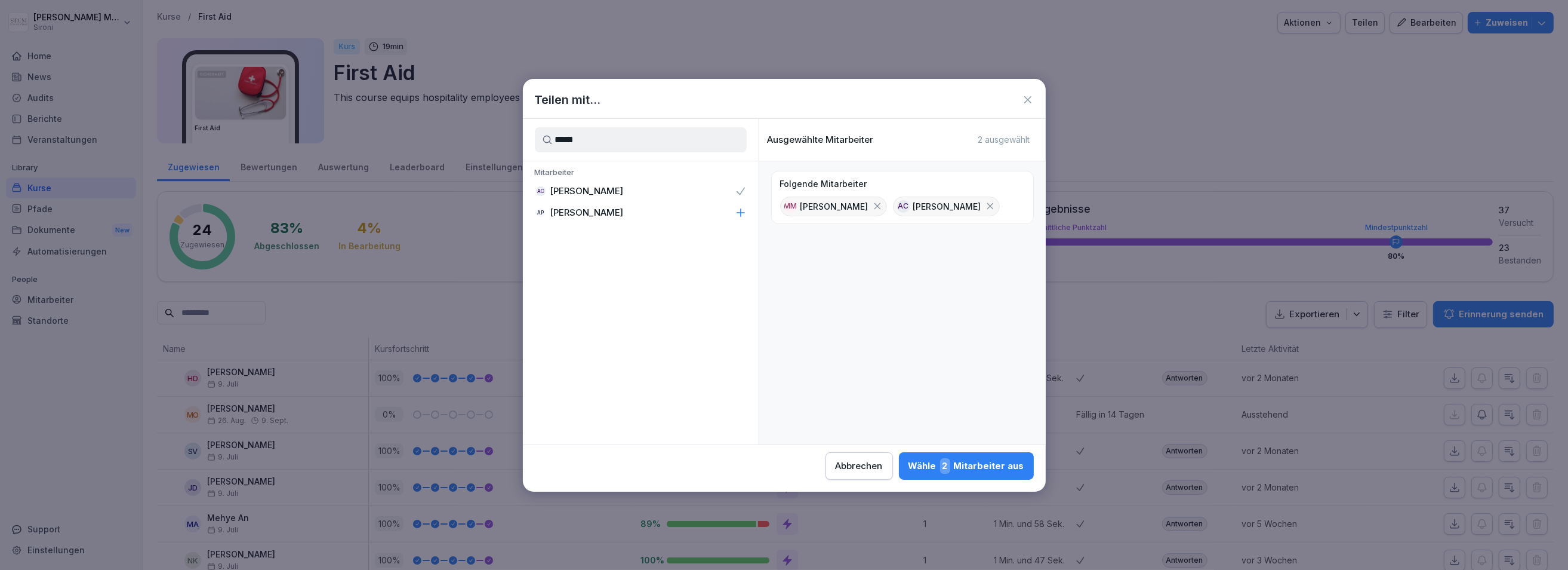
click at [596, 140] on input "*****" at bounding box center [641, 140] width 212 height 25
type input "****"
click at [585, 184] on div "ML [PERSON_NAME]" at bounding box center [641, 191] width 236 height 22
click at [986, 467] on div "Wähle 3 Mitarbeiter aus" at bounding box center [966, 465] width 116 height 15
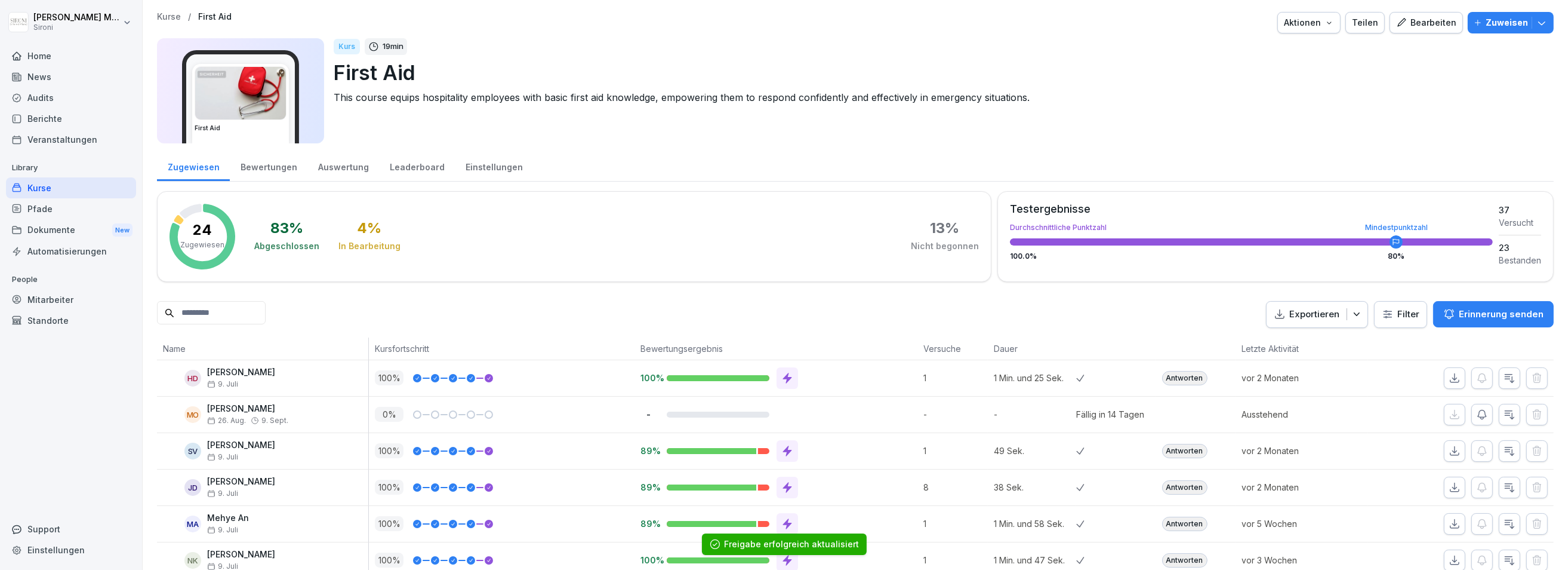
click at [164, 18] on p "Kurse" at bounding box center [169, 16] width 24 height 10
